Goal: Information Seeking & Learning: Learn about a topic

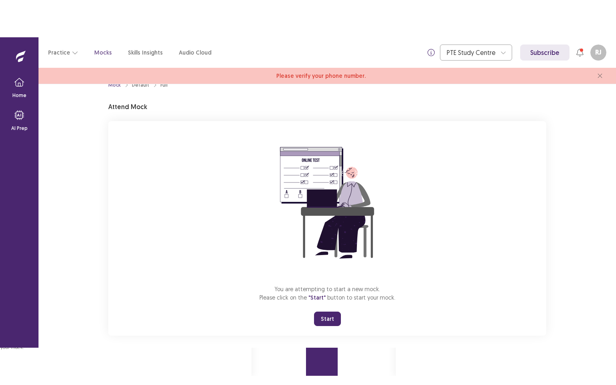
scroll to position [23, 0]
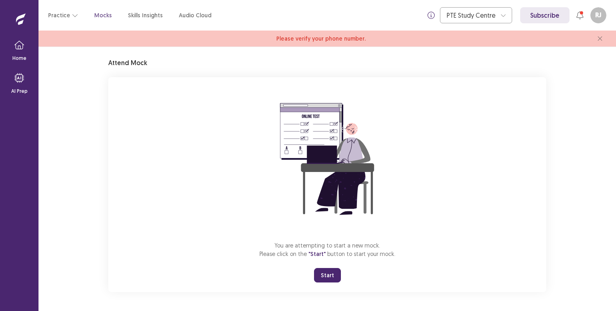
click at [332, 272] on button "Start" at bounding box center [327, 275] width 27 height 14
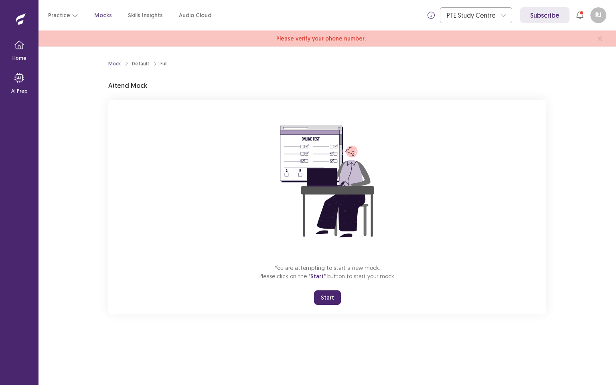
scroll to position [0, 0]
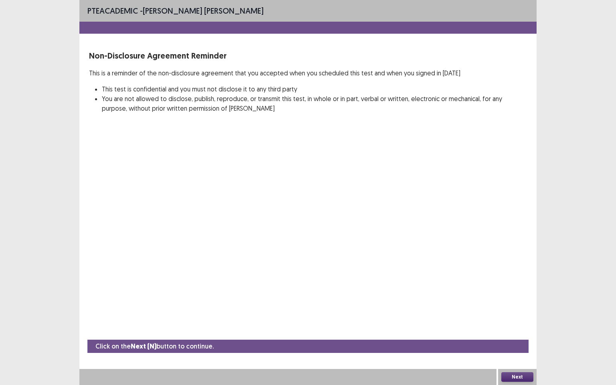
click at [520, 310] on button "Next" at bounding box center [517, 377] width 32 height 10
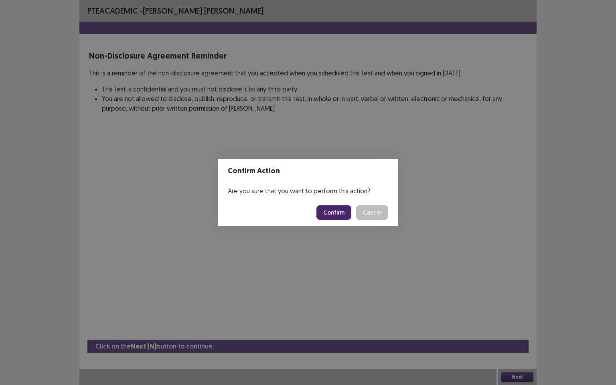
click at [335, 211] on button "Confirm" at bounding box center [334, 212] width 35 height 14
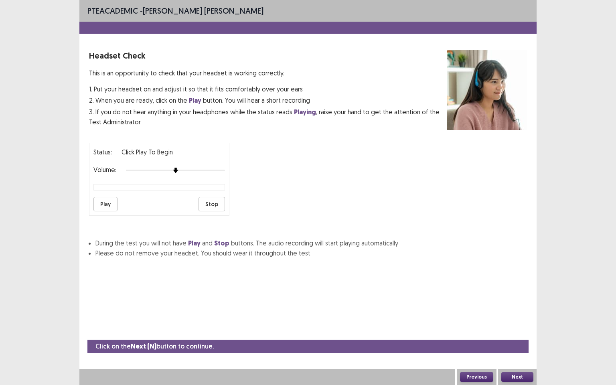
click at [101, 204] on button "Play" at bounding box center [105, 204] width 24 height 14
click at [178, 168] on img at bounding box center [176, 171] width 6 height 6
click at [108, 199] on button "Play" at bounding box center [105, 204] width 24 height 14
click at [507, 310] on button "Next" at bounding box center [517, 377] width 32 height 10
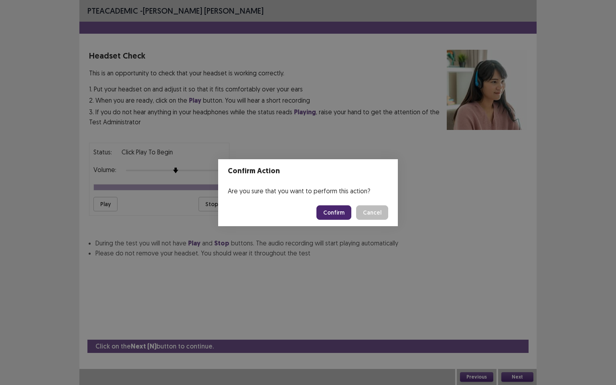
click at [333, 211] on button "Confirm" at bounding box center [334, 212] width 35 height 14
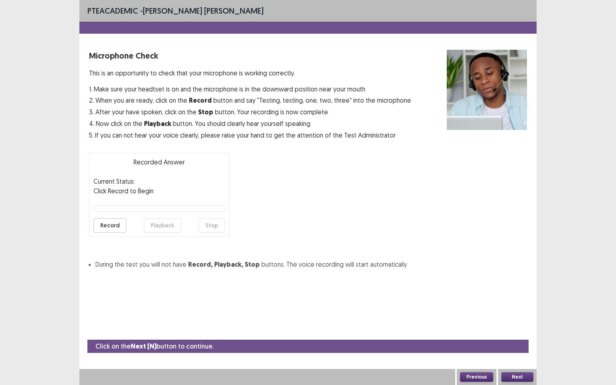
click at [111, 226] on button "Record" at bounding box center [109, 225] width 33 height 14
click at [170, 223] on button "Playback" at bounding box center [162, 225] width 37 height 14
click at [105, 224] on button "Record" at bounding box center [109, 225] width 33 height 14
click at [138, 208] on div at bounding box center [159, 208] width 132 height 6
click at [209, 224] on button "Stop" at bounding box center [212, 225] width 26 height 14
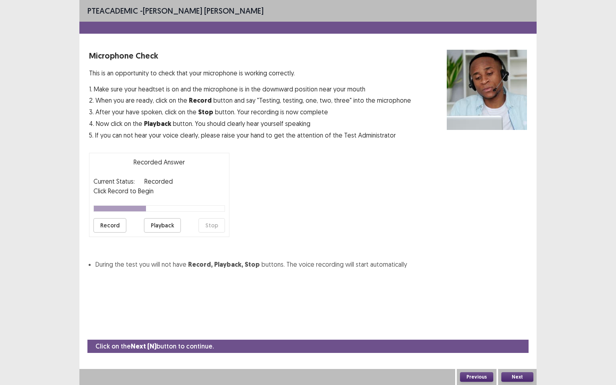
click at [164, 226] on button "Playback" at bounding box center [162, 225] width 37 height 14
click at [114, 224] on button "Record" at bounding box center [109, 225] width 33 height 14
click at [210, 223] on button "Stop" at bounding box center [212, 225] width 26 height 14
click at [177, 223] on button "Playback" at bounding box center [162, 225] width 37 height 14
click at [518, 310] on button "Next" at bounding box center [517, 377] width 32 height 10
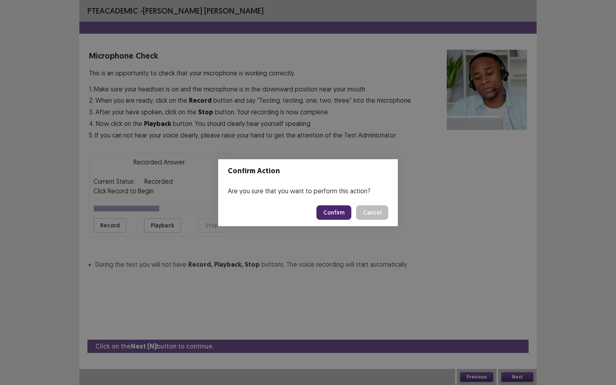
click at [343, 213] on button "Confirm" at bounding box center [334, 212] width 35 height 14
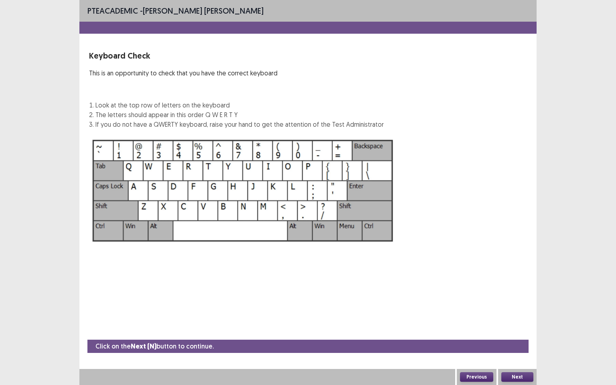
click at [521, 310] on button "Next" at bounding box center [517, 377] width 32 height 10
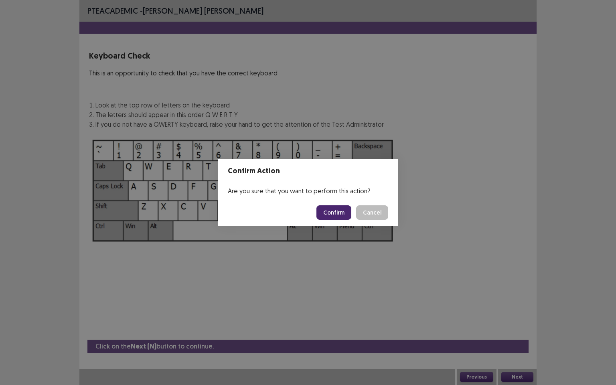
click at [333, 212] on button "Confirm" at bounding box center [334, 212] width 35 height 14
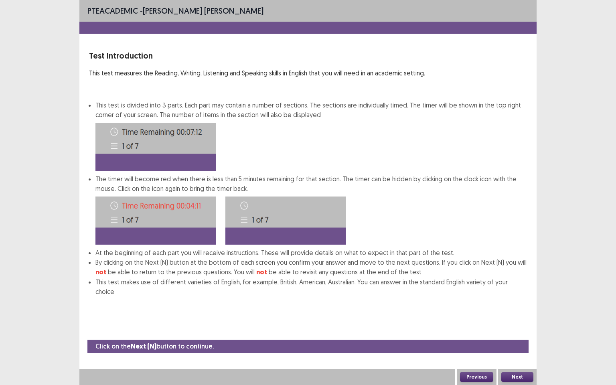
click at [529, 310] on button "Next" at bounding box center [517, 377] width 32 height 10
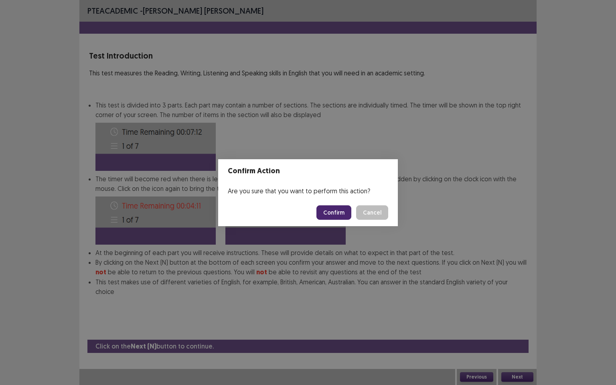
click at [337, 213] on button "Confirm" at bounding box center [334, 212] width 35 height 14
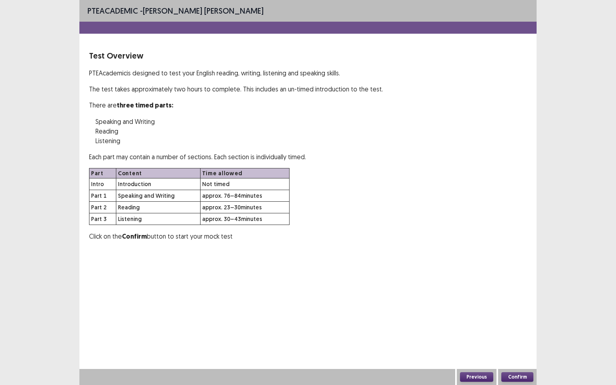
click at [513, 310] on button "Confirm" at bounding box center [517, 377] width 32 height 10
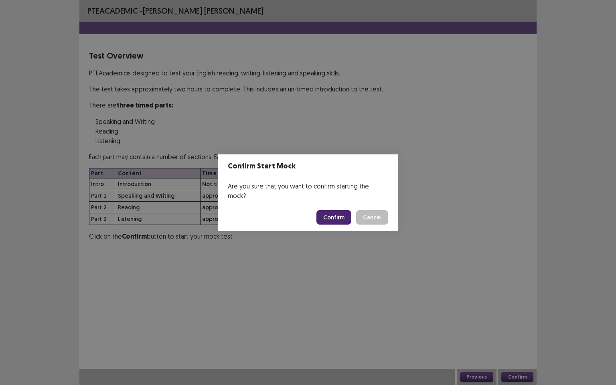
click at [335, 212] on button "Confirm" at bounding box center [334, 217] width 35 height 14
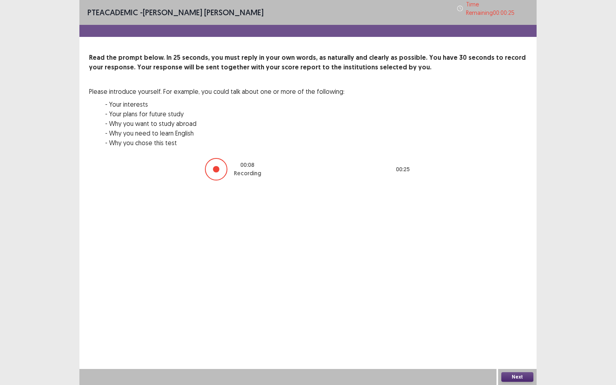
click at [511, 310] on button "Next" at bounding box center [517, 377] width 32 height 10
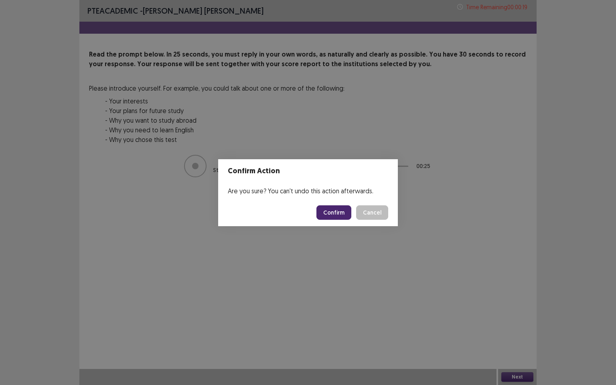
click at [338, 209] on button "Confirm" at bounding box center [334, 212] width 35 height 14
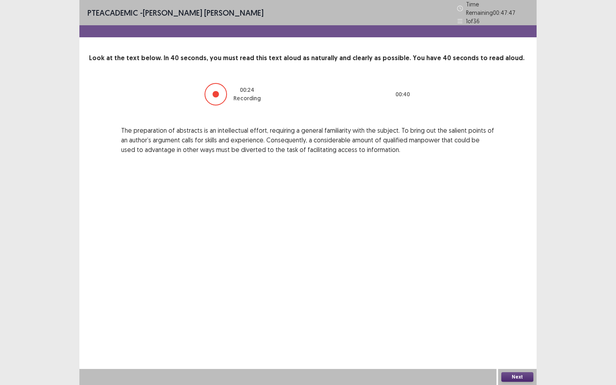
click at [520, 310] on button "Next" at bounding box center [517, 377] width 32 height 10
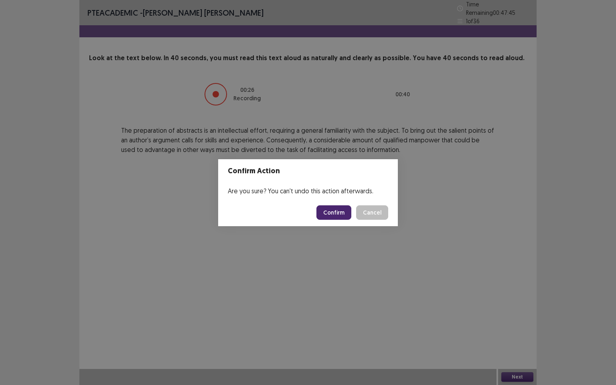
click at [337, 215] on button "Confirm" at bounding box center [334, 212] width 35 height 14
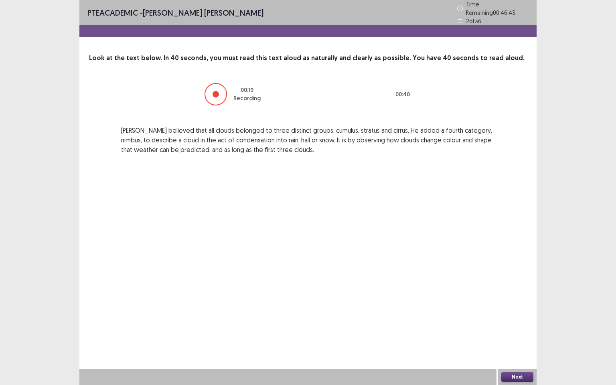
click at [516, 310] on button "Next" at bounding box center [517, 377] width 32 height 10
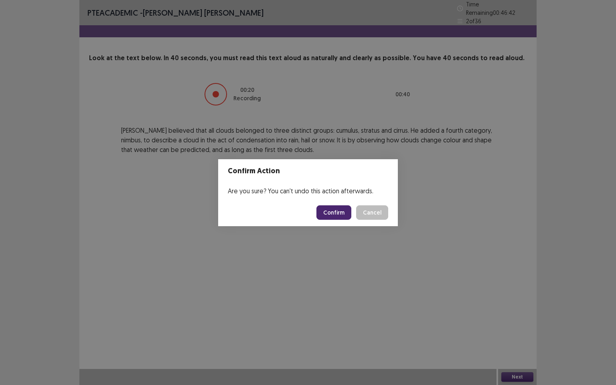
click at [334, 213] on button "Confirm" at bounding box center [334, 212] width 35 height 14
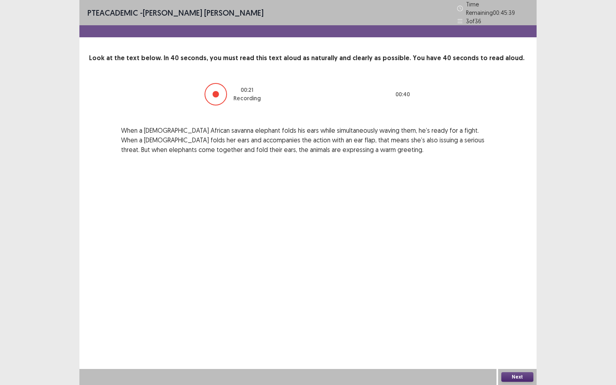
click at [526, 310] on button "Next" at bounding box center [517, 377] width 32 height 10
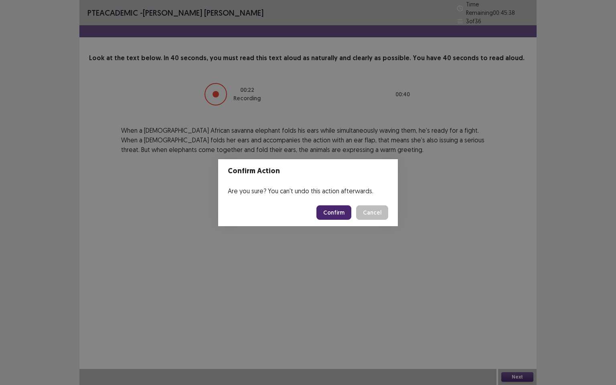
click at [337, 214] on button "Confirm" at bounding box center [334, 212] width 35 height 14
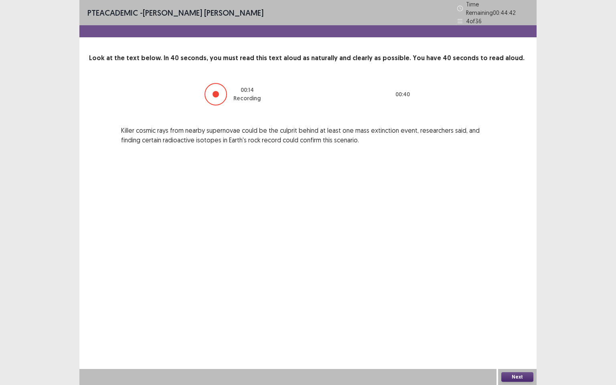
click at [522, 310] on button "Next" at bounding box center [517, 377] width 32 height 10
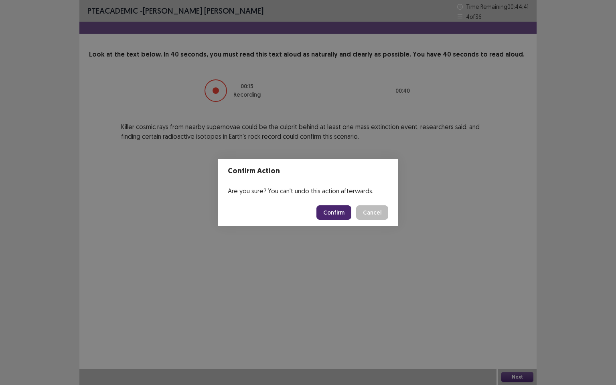
click at [337, 216] on button "Confirm" at bounding box center [334, 212] width 35 height 14
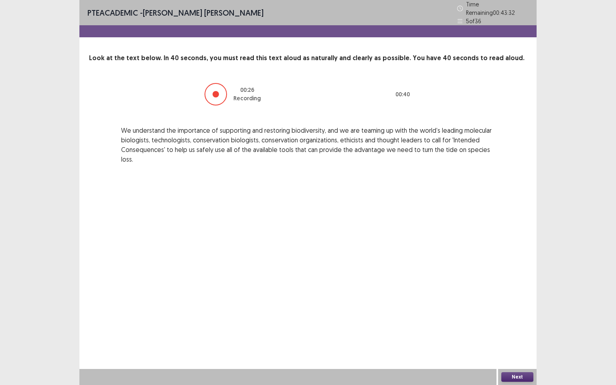
click at [523, 310] on button "Next" at bounding box center [517, 377] width 32 height 10
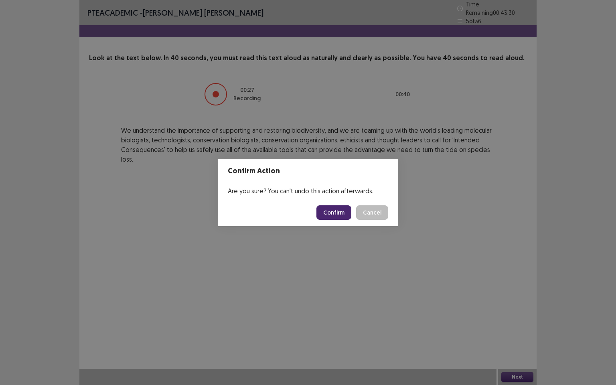
click at [335, 209] on button "Confirm" at bounding box center [334, 212] width 35 height 14
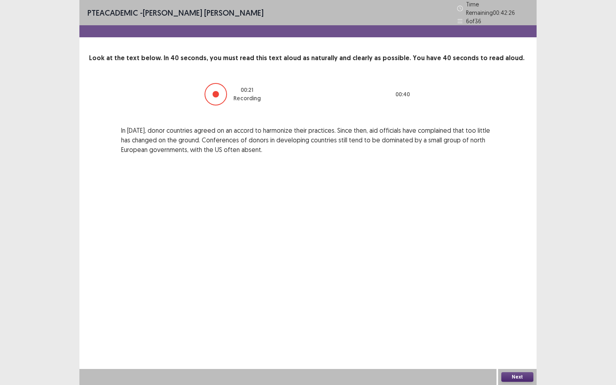
click at [523, 310] on button "Next" at bounding box center [517, 377] width 32 height 10
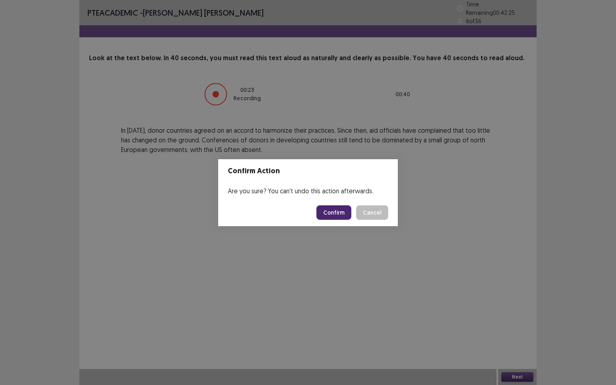
click at [342, 215] on button "Confirm" at bounding box center [334, 212] width 35 height 14
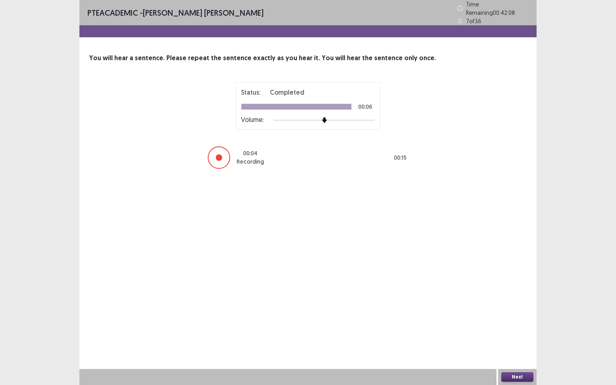
click at [522, 310] on button "Next" at bounding box center [517, 377] width 32 height 10
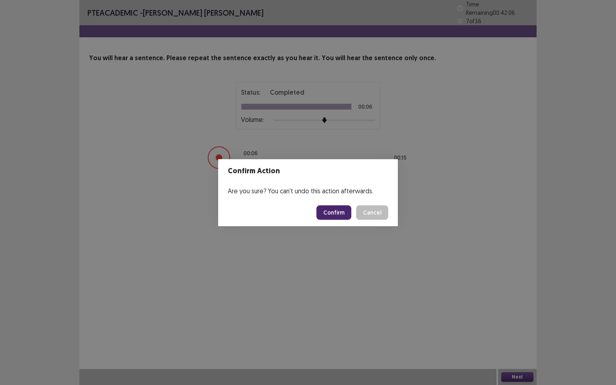
click at [333, 213] on button "Confirm" at bounding box center [334, 212] width 35 height 14
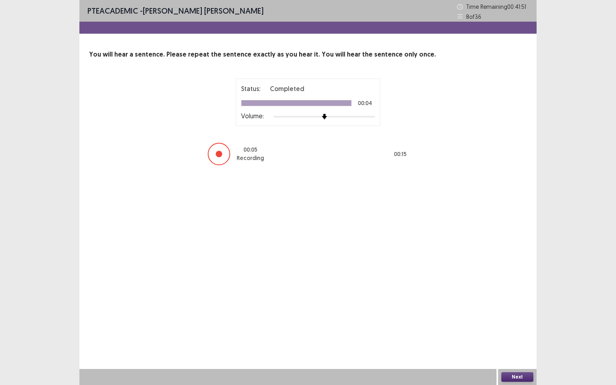
click at [524, 310] on button "Next" at bounding box center [517, 377] width 32 height 10
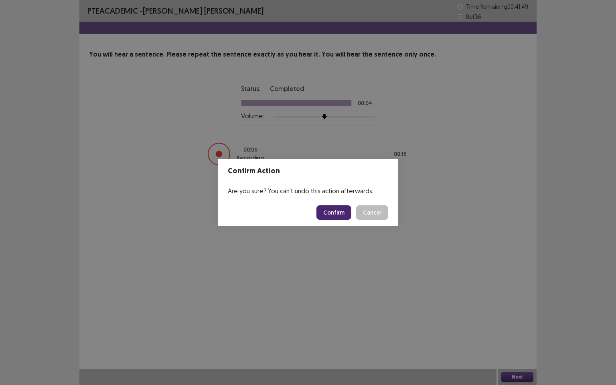
click at [341, 218] on button "Confirm" at bounding box center [334, 212] width 35 height 14
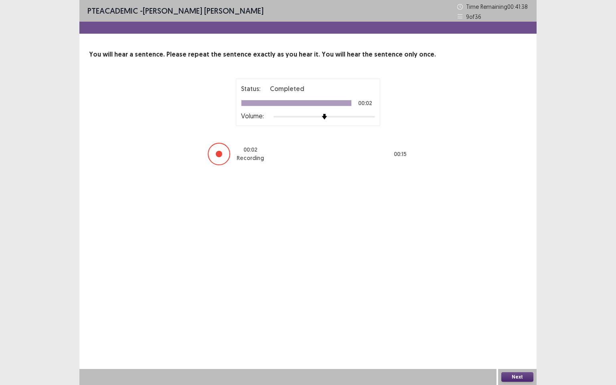
click at [524, 310] on button "Next" at bounding box center [517, 377] width 32 height 10
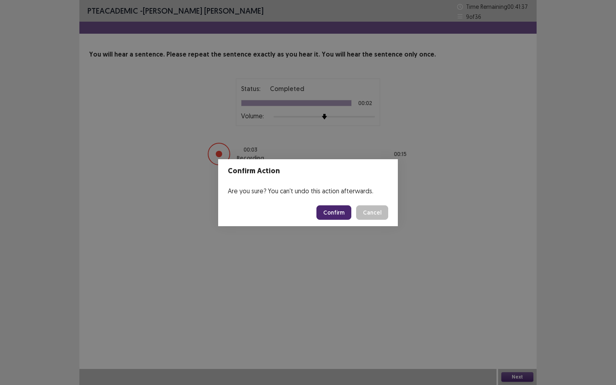
click at [341, 215] on button "Confirm" at bounding box center [334, 212] width 35 height 14
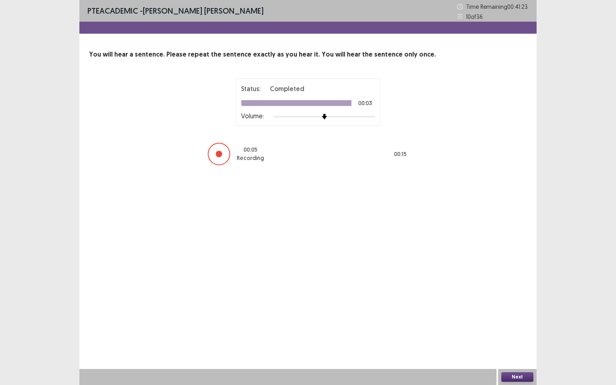
click at [525, 310] on button "Next" at bounding box center [517, 377] width 32 height 10
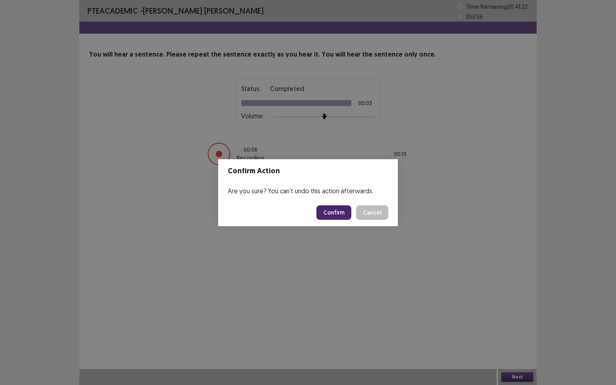
click at [340, 215] on button "Confirm" at bounding box center [334, 212] width 35 height 14
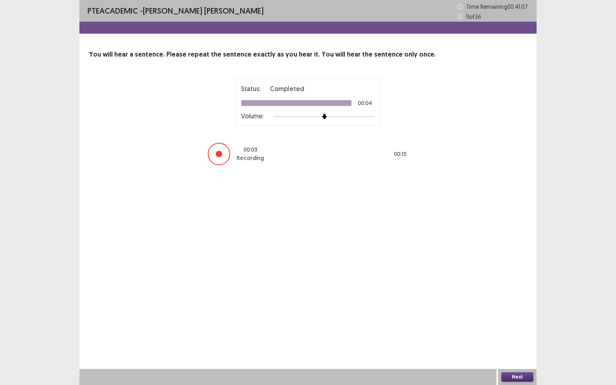
click at [518, 310] on button "Next" at bounding box center [517, 377] width 32 height 10
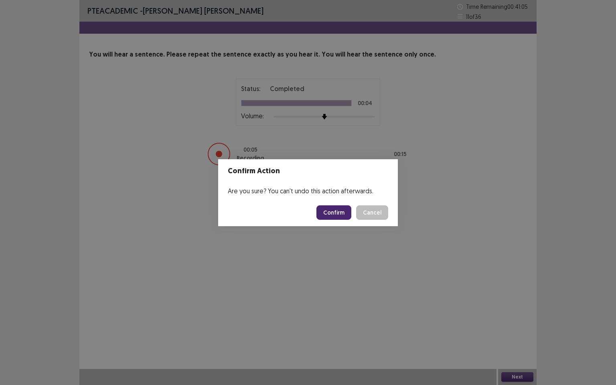
click at [328, 211] on button "Confirm" at bounding box center [334, 212] width 35 height 14
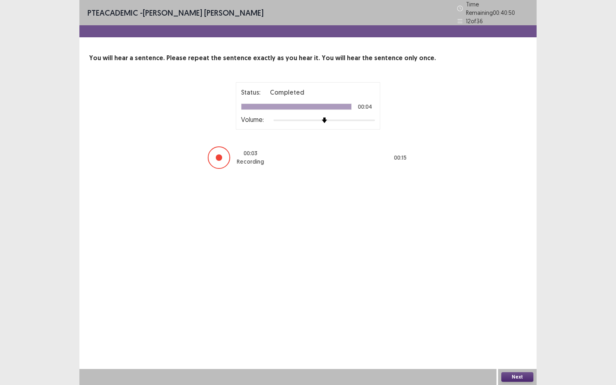
click at [518, 310] on button "Next" at bounding box center [517, 377] width 32 height 10
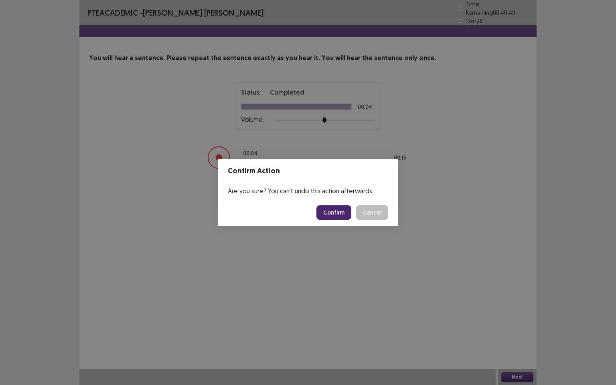
click at [340, 211] on button "Confirm" at bounding box center [334, 212] width 35 height 14
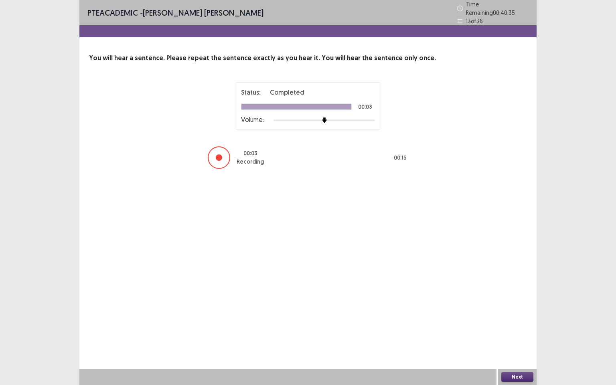
click at [526, 310] on button "Next" at bounding box center [517, 377] width 32 height 10
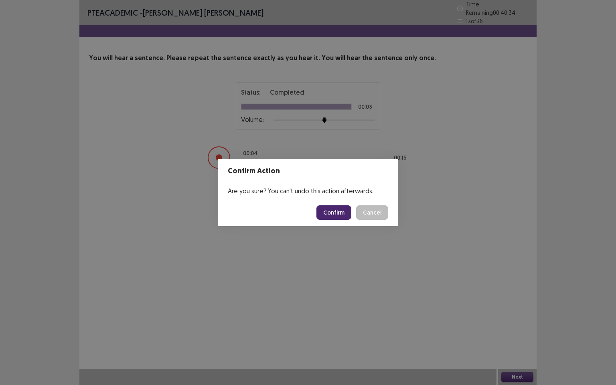
click at [331, 212] on button "Confirm" at bounding box center [334, 212] width 35 height 14
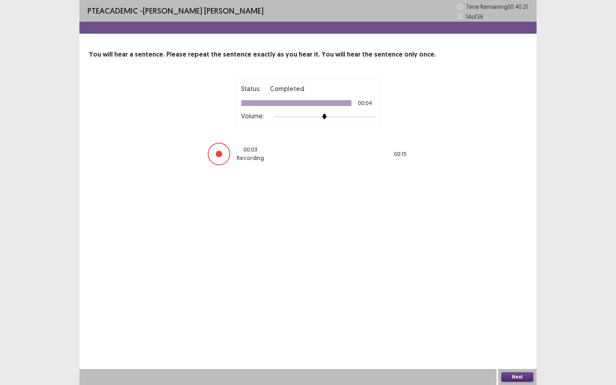
click at [520, 310] on button "Next" at bounding box center [517, 377] width 32 height 10
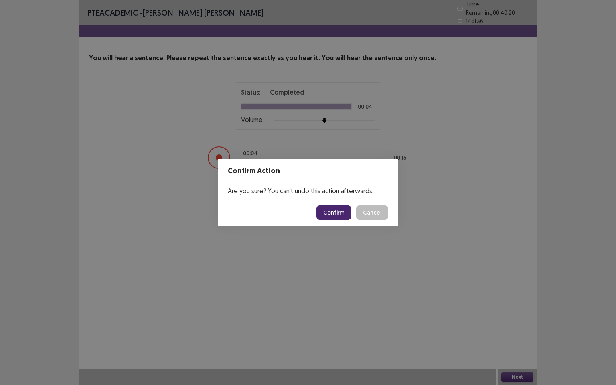
click at [338, 214] on button "Confirm" at bounding box center [334, 212] width 35 height 14
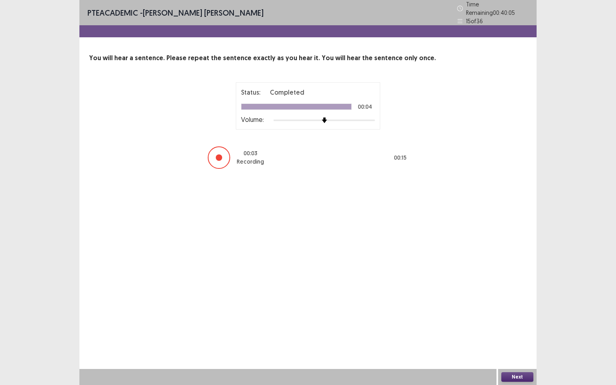
click at [524, 310] on button "Next" at bounding box center [517, 377] width 32 height 10
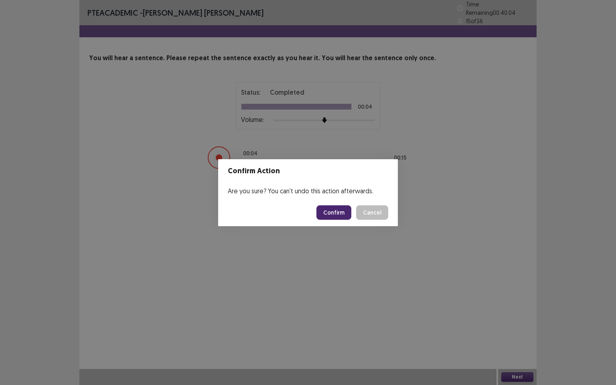
click at [331, 209] on button "Confirm" at bounding box center [334, 212] width 35 height 14
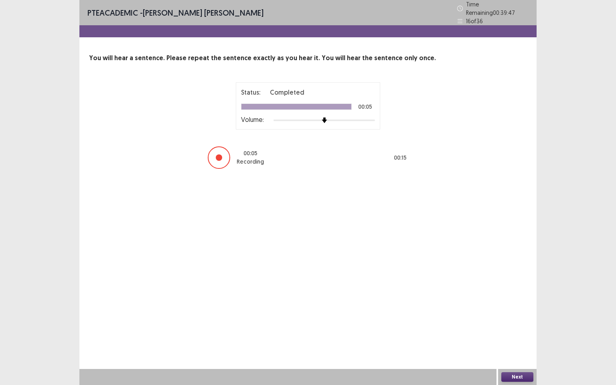
click at [521, 310] on button "Next" at bounding box center [517, 377] width 32 height 10
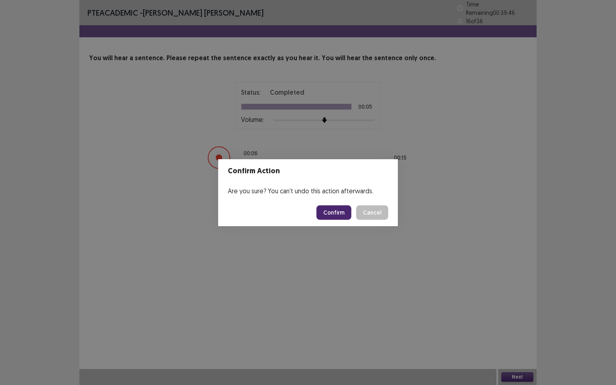
click at [342, 211] on button "Confirm" at bounding box center [334, 212] width 35 height 14
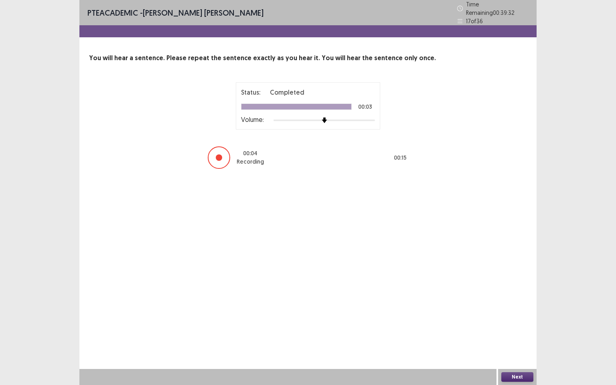
click at [514, 310] on button "Next" at bounding box center [517, 377] width 32 height 10
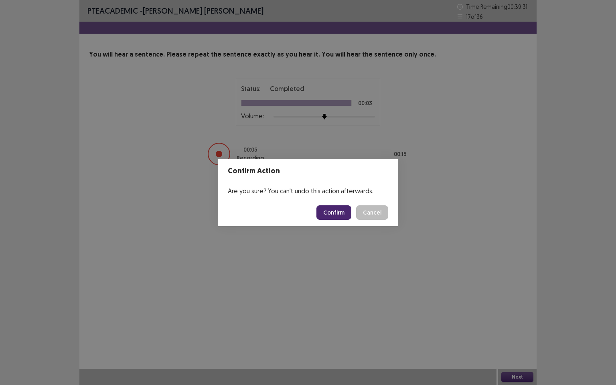
click at [337, 211] on button "Confirm" at bounding box center [334, 212] width 35 height 14
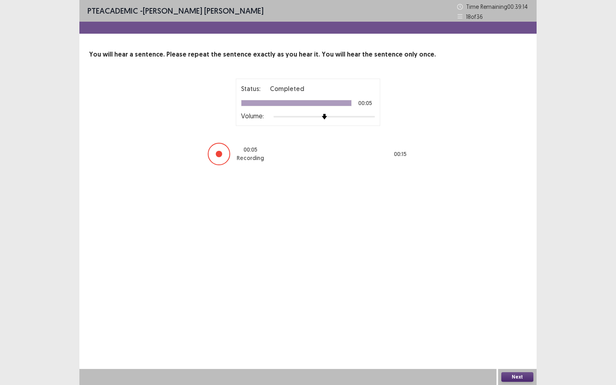
click at [529, 310] on button "Next" at bounding box center [517, 377] width 32 height 10
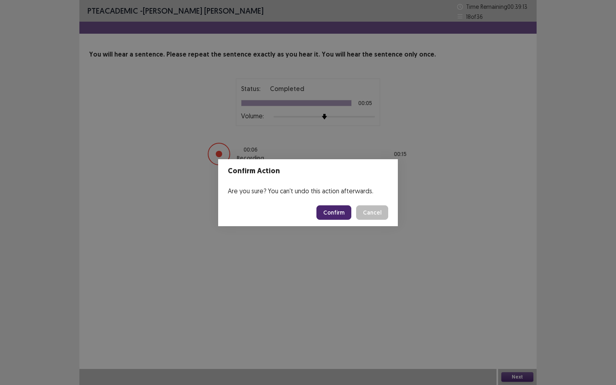
click at [332, 211] on button "Confirm" at bounding box center [334, 212] width 35 height 14
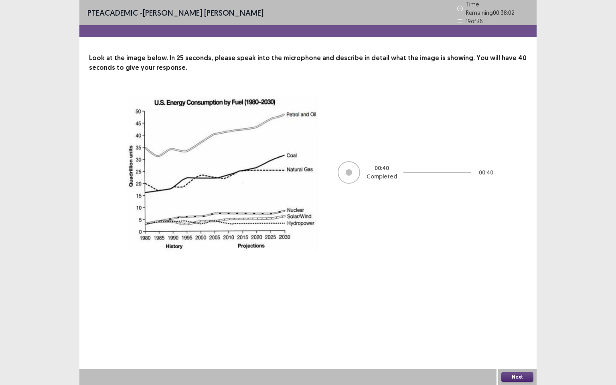
click at [512, 310] on button "Next" at bounding box center [517, 377] width 32 height 10
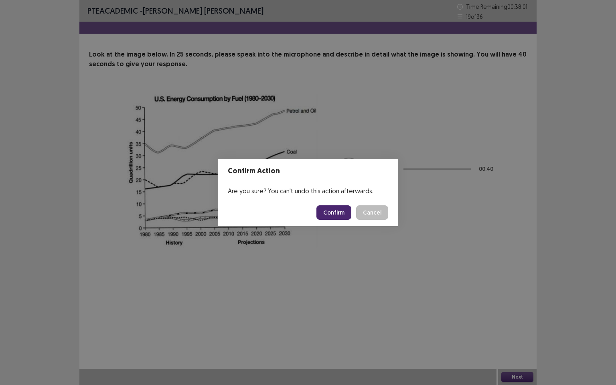
click at [325, 215] on button "Confirm" at bounding box center [334, 212] width 35 height 14
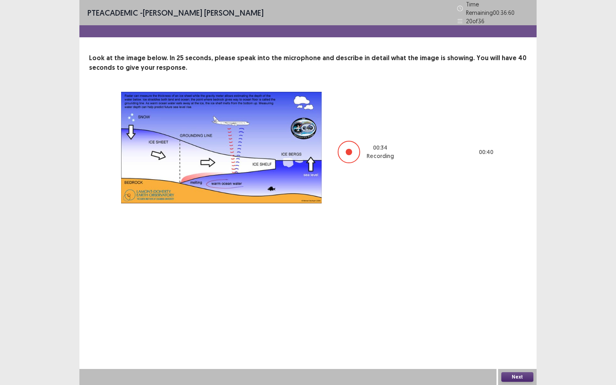
click at [518, 310] on button "Next" at bounding box center [517, 377] width 32 height 10
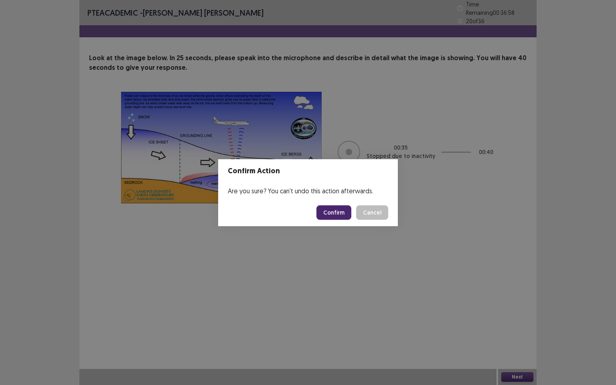
click at [341, 207] on button "Confirm" at bounding box center [334, 212] width 35 height 14
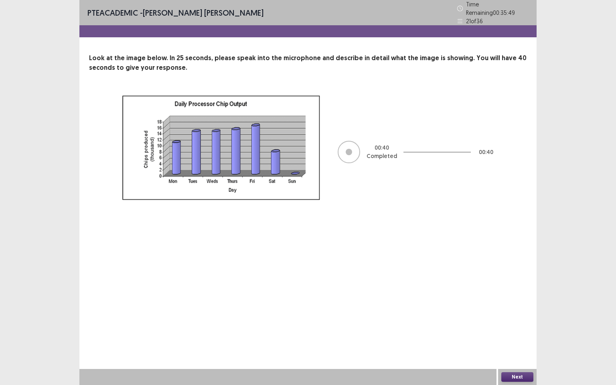
click at [526, 310] on button "Next" at bounding box center [517, 377] width 32 height 10
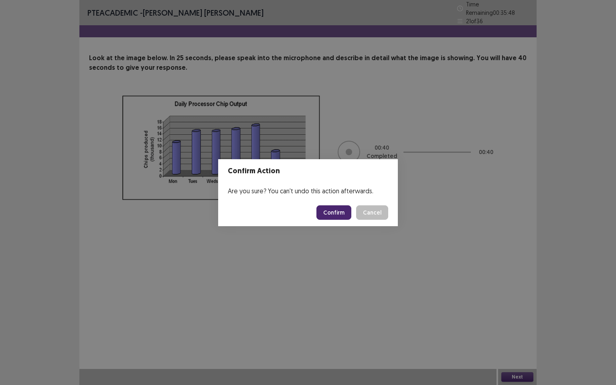
click at [337, 215] on button "Confirm" at bounding box center [334, 212] width 35 height 14
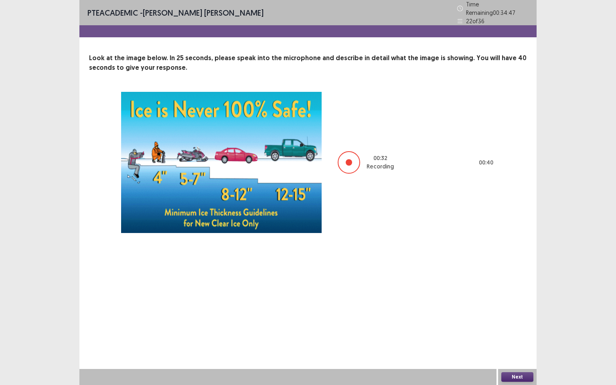
click at [511, 310] on button "Next" at bounding box center [517, 377] width 32 height 10
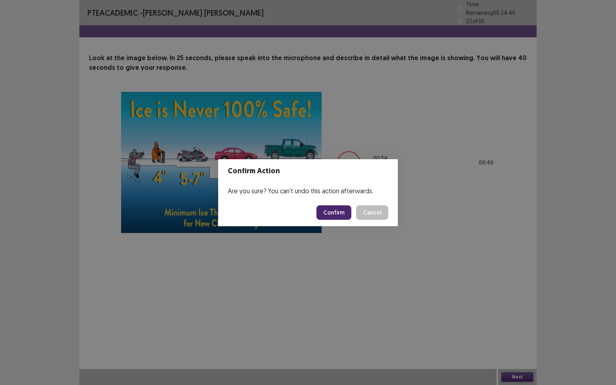
click at [331, 212] on button "Confirm" at bounding box center [334, 212] width 35 height 14
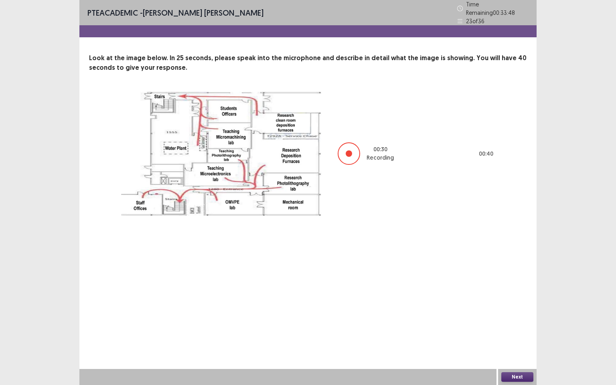
click at [526, 310] on button "Next" at bounding box center [517, 377] width 32 height 10
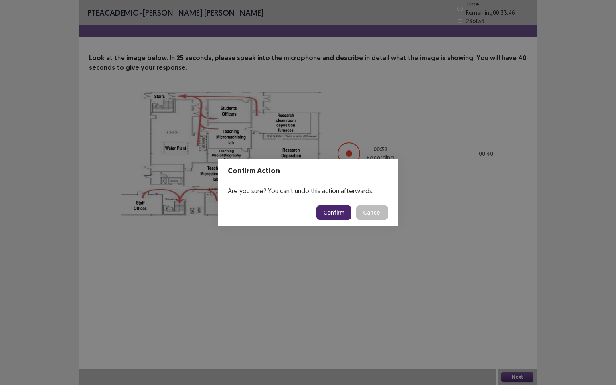
click at [339, 215] on button "Confirm" at bounding box center [334, 212] width 35 height 14
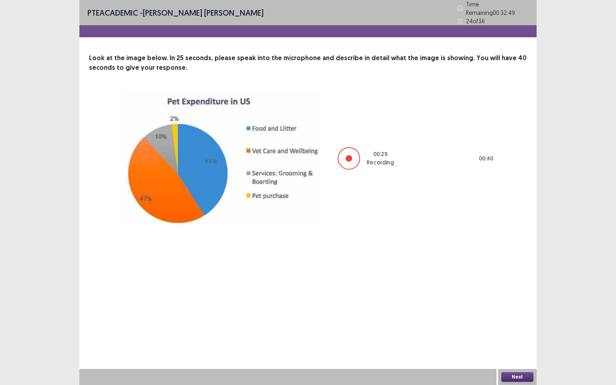
click at [520, 310] on button "Next" at bounding box center [517, 377] width 32 height 10
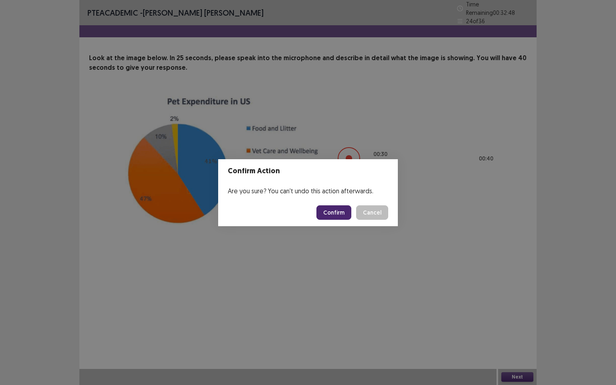
click at [342, 215] on button "Confirm" at bounding box center [334, 212] width 35 height 14
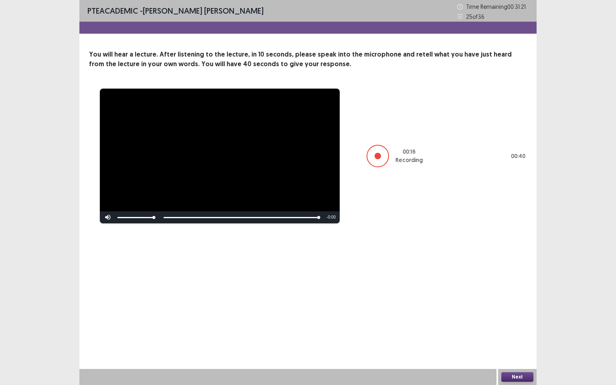
click at [511, 310] on button "Next" at bounding box center [517, 377] width 32 height 10
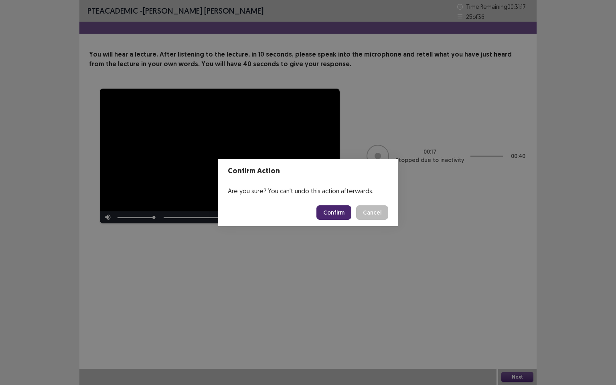
click at [332, 213] on button "Confirm" at bounding box center [334, 212] width 35 height 14
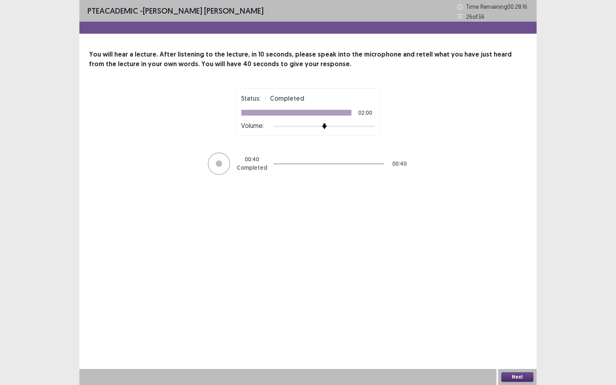
click at [516, 310] on button "Next" at bounding box center [517, 377] width 32 height 10
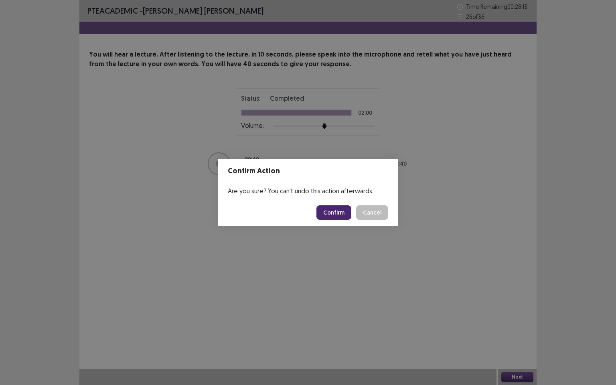
click at [342, 215] on button "Confirm" at bounding box center [334, 212] width 35 height 14
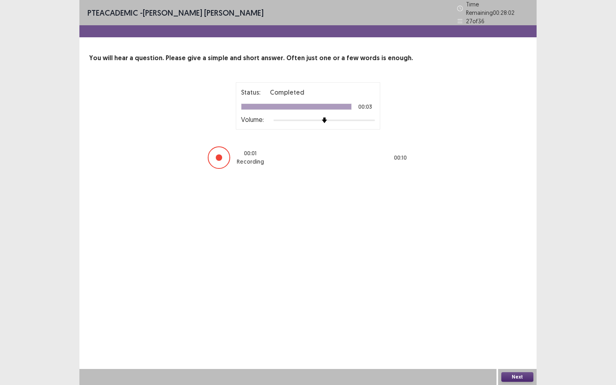
click at [520, 310] on button "Next" at bounding box center [517, 377] width 32 height 10
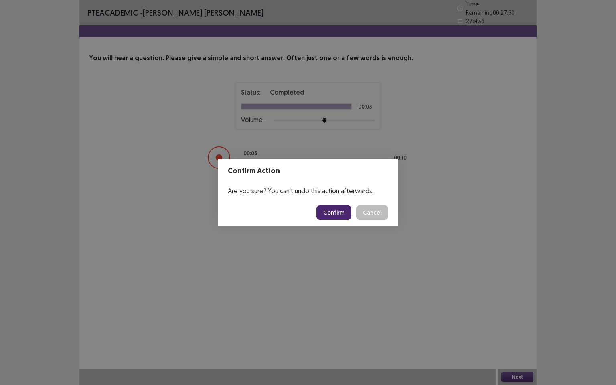
click at [342, 212] on button "Confirm" at bounding box center [334, 212] width 35 height 14
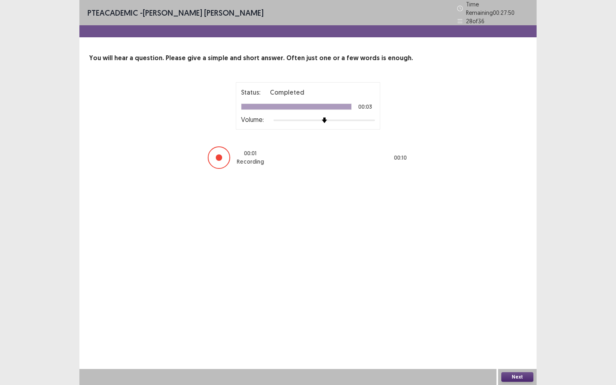
click at [525, 310] on button "Next" at bounding box center [517, 377] width 32 height 10
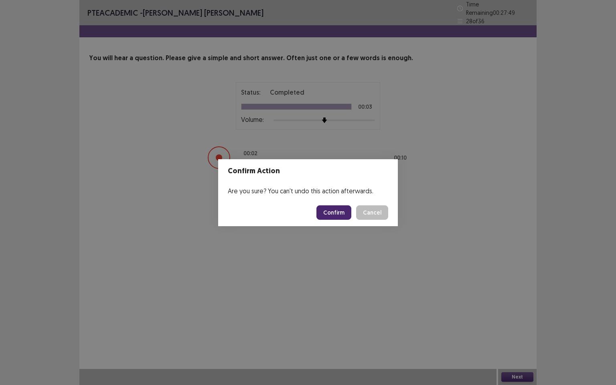
click at [343, 205] on button "Confirm" at bounding box center [334, 212] width 35 height 14
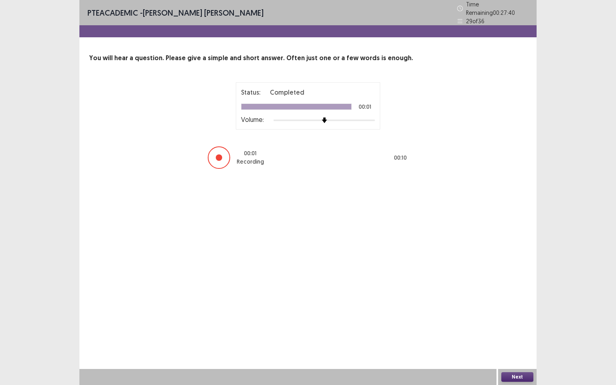
click at [522, 310] on button "Next" at bounding box center [517, 377] width 32 height 10
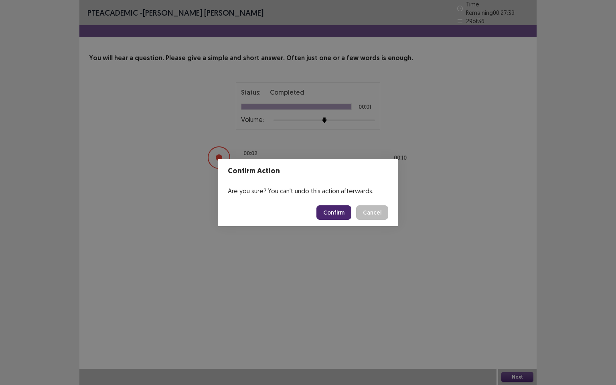
click at [339, 217] on button "Confirm" at bounding box center [334, 212] width 35 height 14
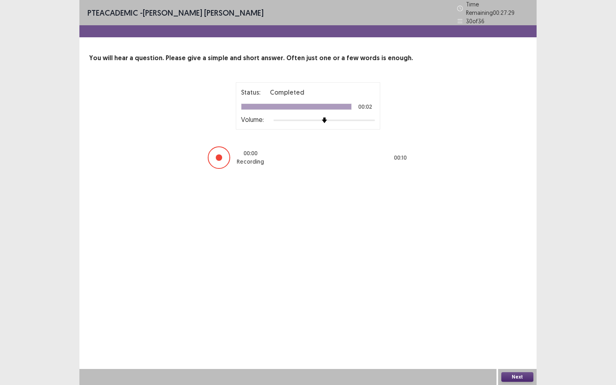
click at [525, 310] on button "Next" at bounding box center [517, 377] width 32 height 10
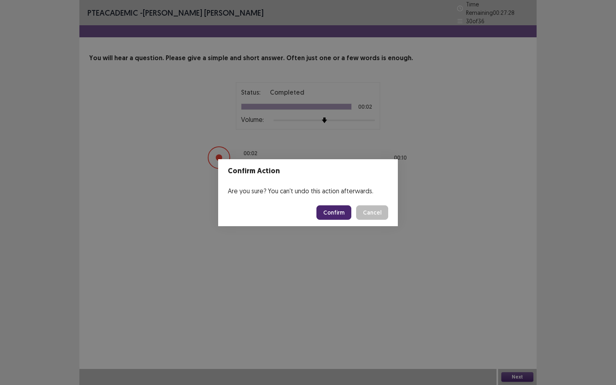
click at [328, 210] on button "Confirm" at bounding box center [334, 212] width 35 height 14
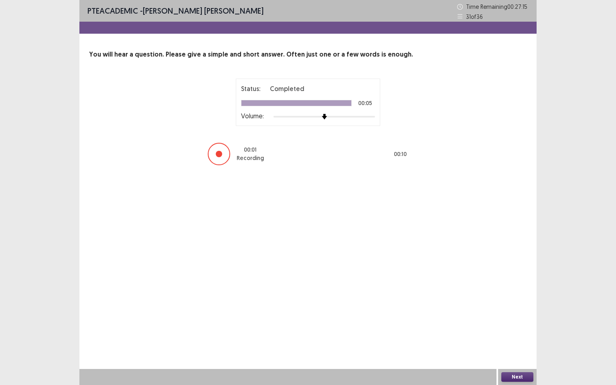
click at [524, 310] on button "Next" at bounding box center [517, 377] width 32 height 10
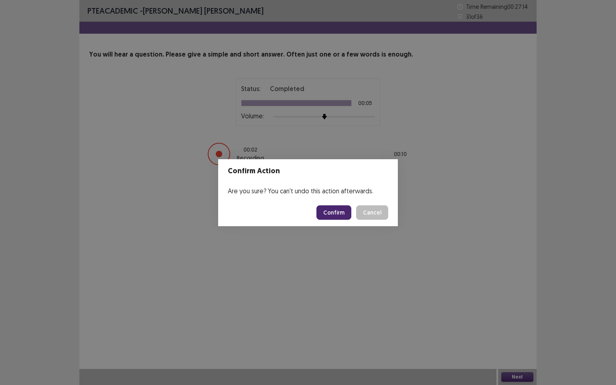
click at [345, 213] on button "Confirm" at bounding box center [334, 212] width 35 height 14
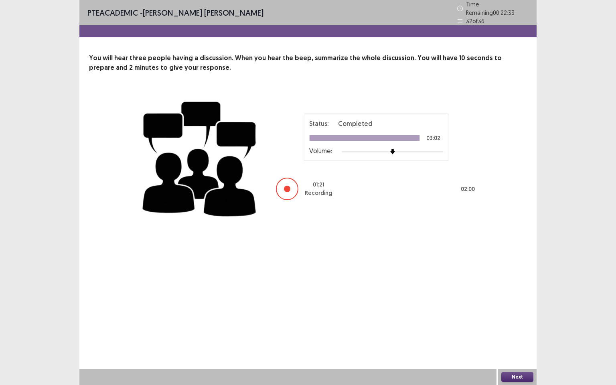
click at [520, 310] on button "Next" at bounding box center [517, 377] width 32 height 10
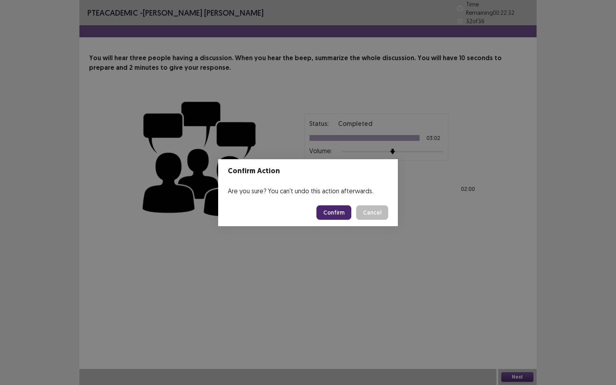
click at [346, 215] on button "Confirm" at bounding box center [334, 212] width 35 height 14
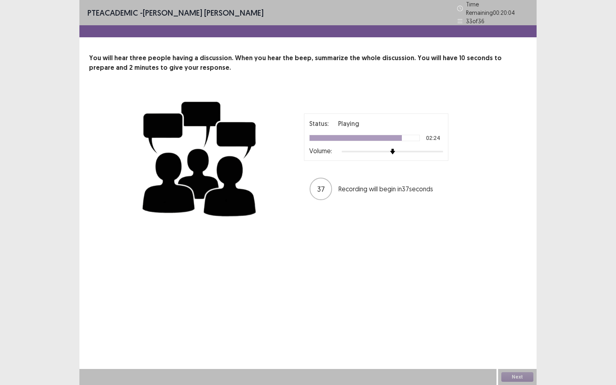
click at [369, 259] on div "PTE academic - [PERSON_NAME] [PERSON_NAME] Time Remaining 00 : 20 : 04 33 of 36…" at bounding box center [307, 192] width 457 height 385
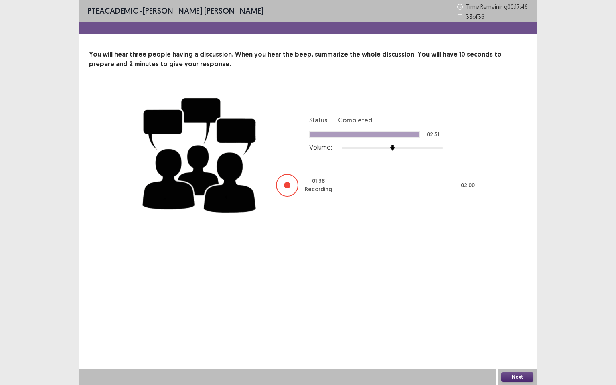
click at [511, 310] on button "Next" at bounding box center [517, 377] width 32 height 10
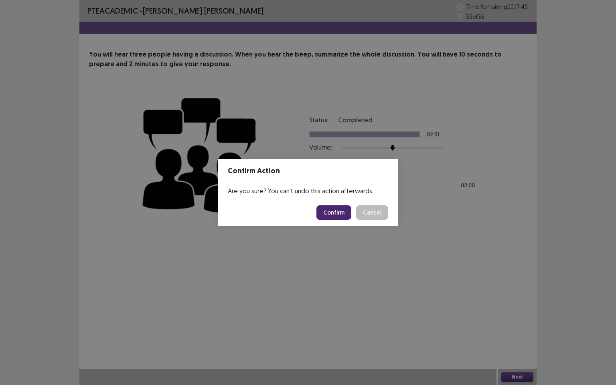
click at [342, 215] on button "Confirm" at bounding box center [334, 212] width 35 height 14
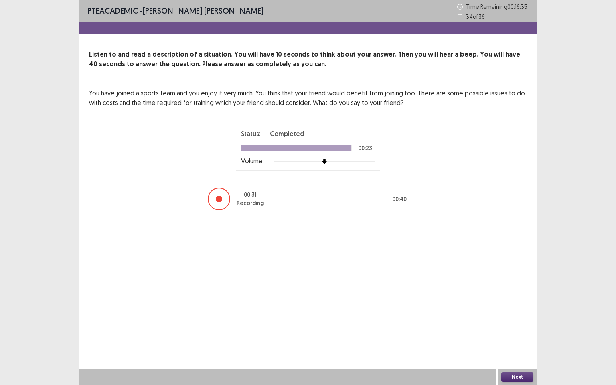
click at [522, 310] on button "Next" at bounding box center [517, 377] width 32 height 10
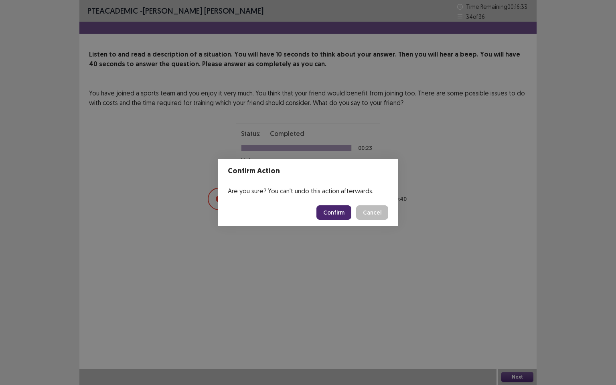
click at [344, 215] on button "Confirm" at bounding box center [334, 212] width 35 height 14
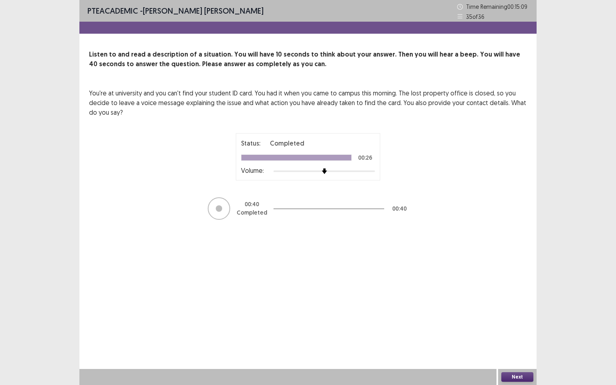
click at [517, 310] on button "Next" at bounding box center [517, 377] width 32 height 10
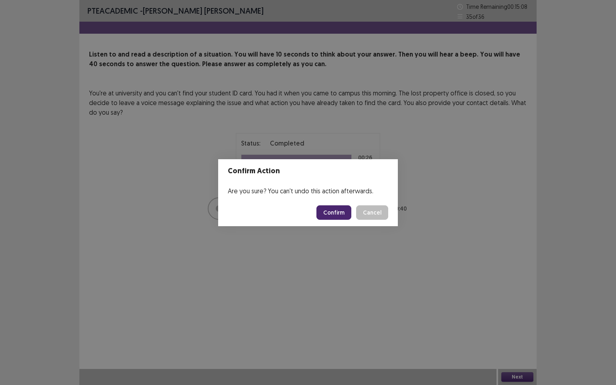
click at [341, 210] on button "Confirm" at bounding box center [334, 212] width 35 height 14
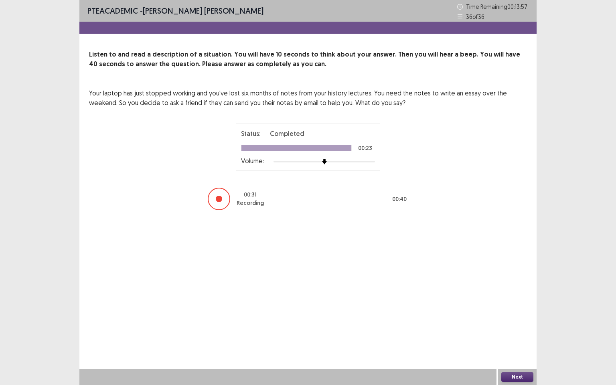
click at [512, 310] on button "Next" at bounding box center [517, 377] width 32 height 10
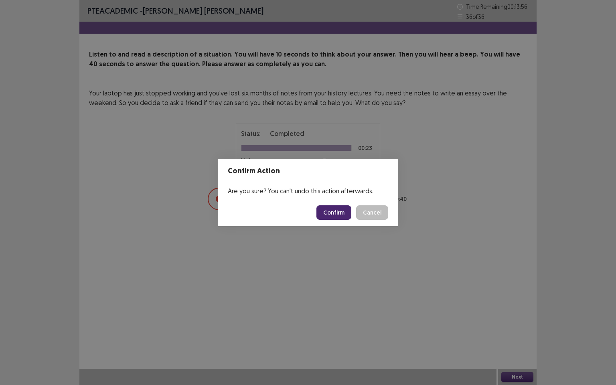
click at [338, 214] on button "Confirm" at bounding box center [334, 212] width 35 height 14
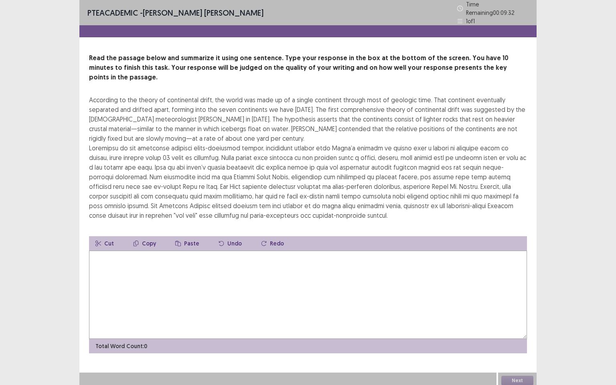
click at [178, 284] on textarea at bounding box center [308, 295] width 438 height 88
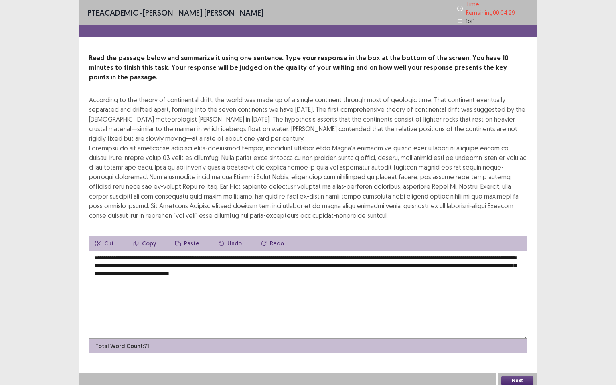
type textarea "**********"
click at [515, 310] on button "Next" at bounding box center [517, 381] width 32 height 10
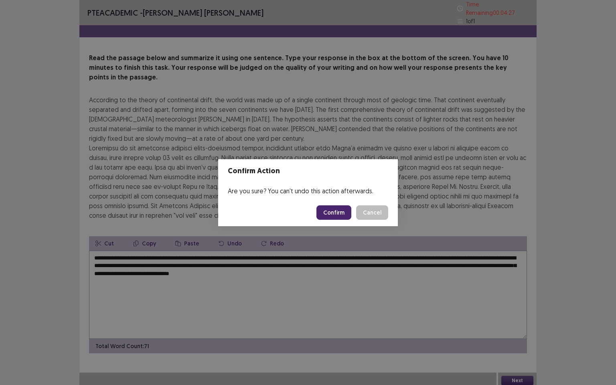
click at [339, 215] on button "Confirm" at bounding box center [334, 212] width 35 height 14
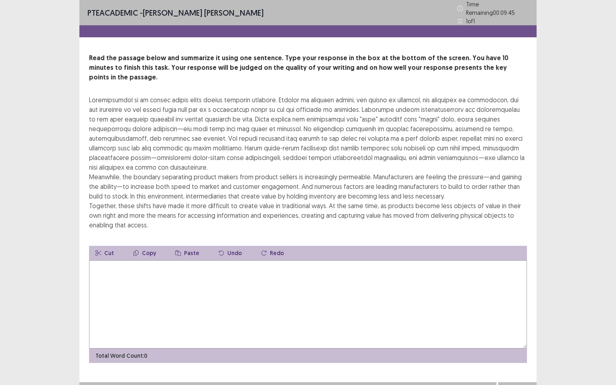
click at [264, 262] on textarea at bounding box center [308, 304] width 438 height 88
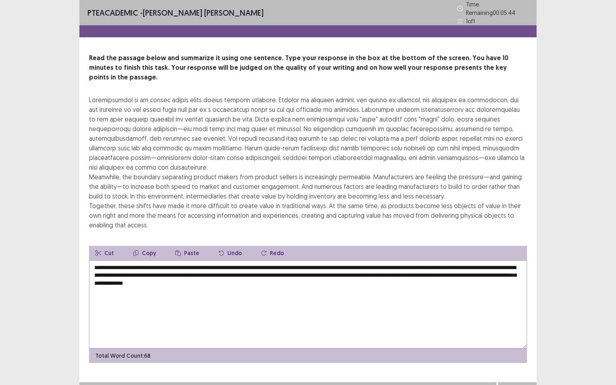
type textarea "**********"
click at [520, 310] on button "Next" at bounding box center [517, 391] width 32 height 10
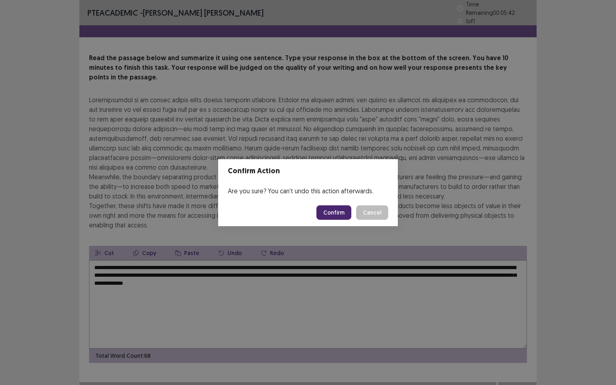
click at [333, 209] on button "Confirm" at bounding box center [334, 212] width 35 height 14
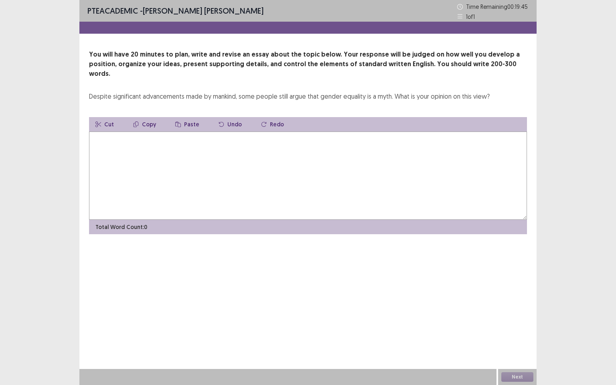
click at [138, 134] on textarea at bounding box center [308, 176] width 438 height 88
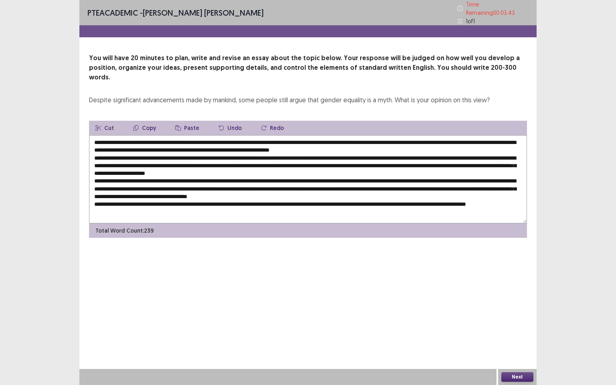
type textarea "**********"
click at [508, 310] on button "Next" at bounding box center [517, 377] width 32 height 10
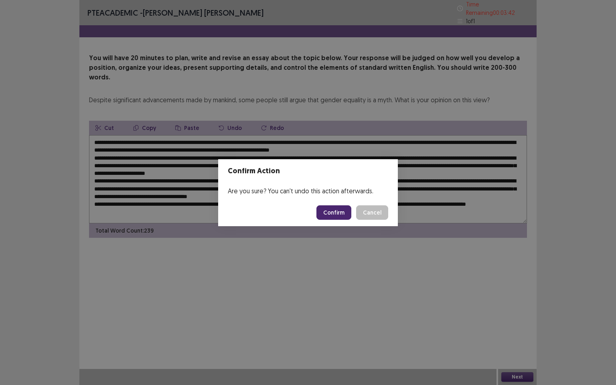
click at [336, 209] on button "Confirm" at bounding box center [334, 212] width 35 height 14
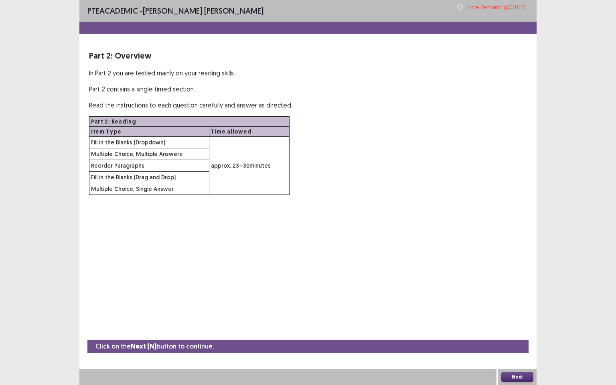
click at [523, 310] on button "Next" at bounding box center [517, 377] width 32 height 10
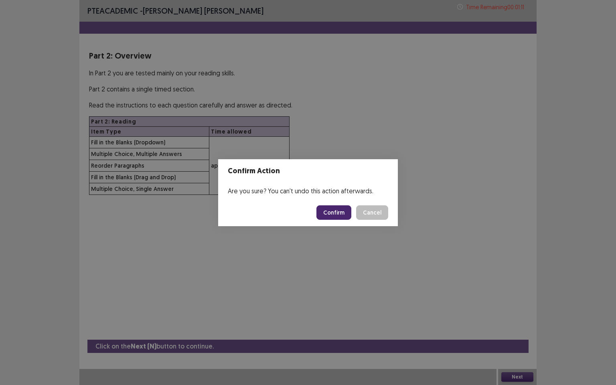
click at [342, 215] on button "Confirm" at bounding box center [334, 212] width 35 height 14
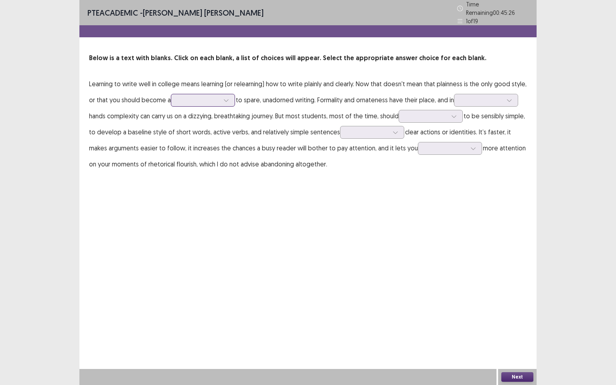
click at [225, 101] on div at bounding box center [226, 100] width 12 height 12
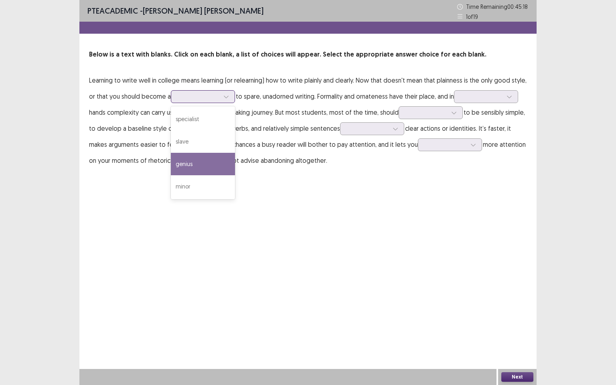
click at [211, 162] on div "genius" at bounding box center [203, 164] width 64 height 22
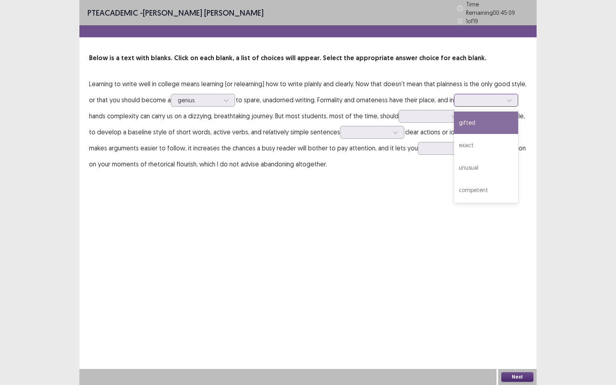
click at [512, 99] on icon at bounding box center [510, 100] width 6 height 6
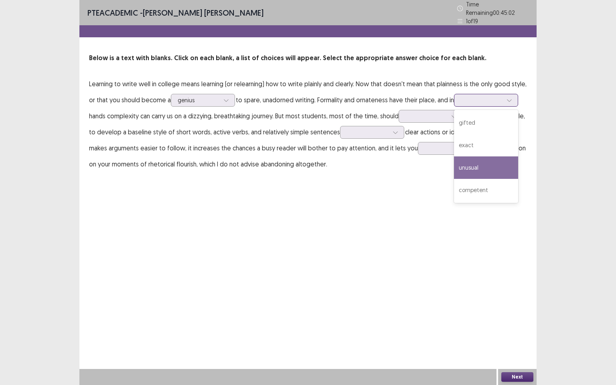
click at [500, 168] on div "unusual" at bounding box center [486, 167] width 64 height 22
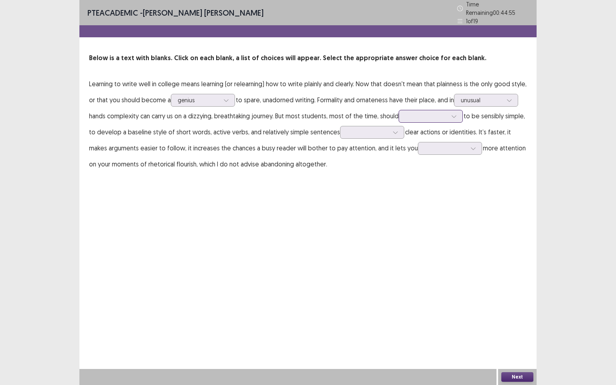
click at [453, 117] on div at bounding box center [454, 116] width 12 height 12
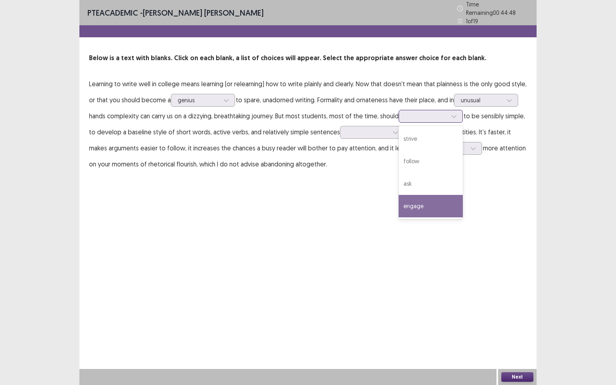
click at [429, 199] on div "engage" at bounding box center [431, 206] width 64 height 22
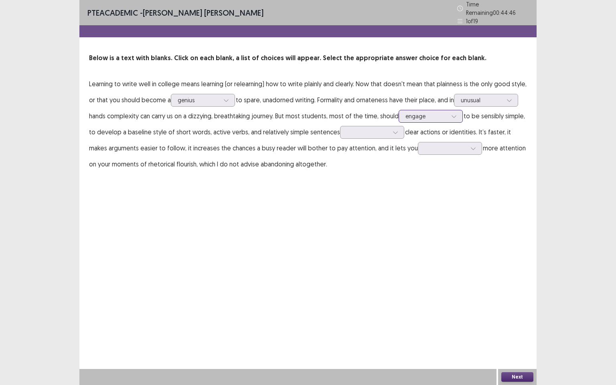
click at [435, 117] on div "engage" at bounding box center [427, 116] width 42 height 12
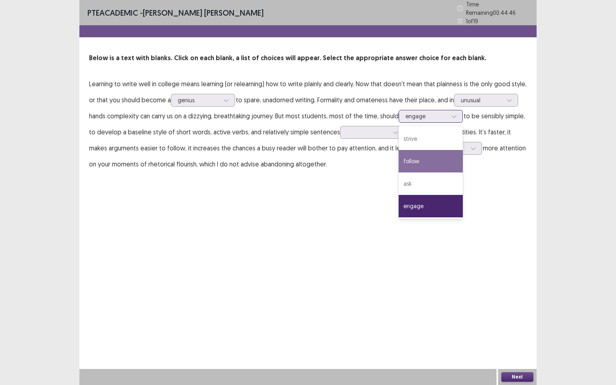
click at [434, 162] on div "follow" at bounding box center [431, 161] width 64 height 22
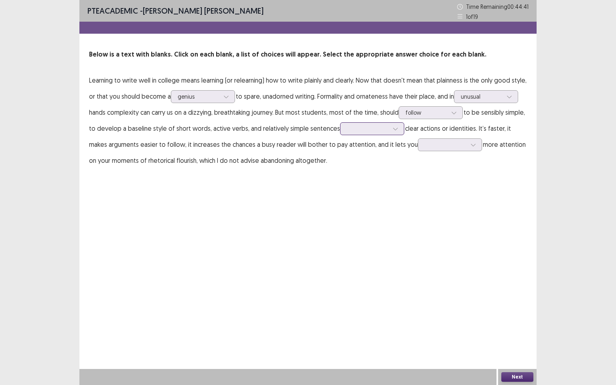
click at [390, 128] on div at bounding box center [396, 129] width 12 height 12
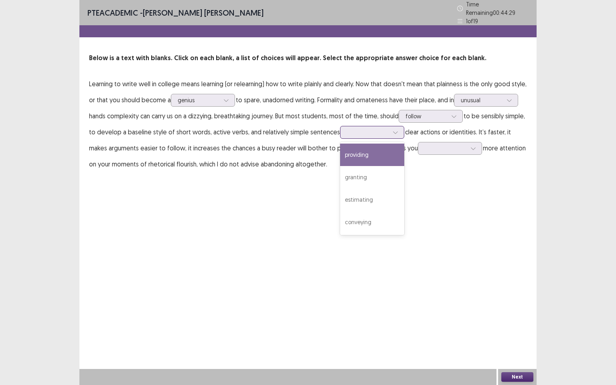
click at [370, 156] on div "providing" at bounding box center [372, 155] width 64 height 22
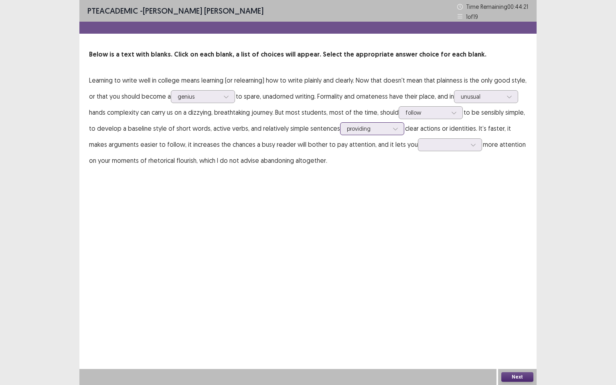
click at [393, 128] on icon at bounding box center [396, 129] width 6 height 6
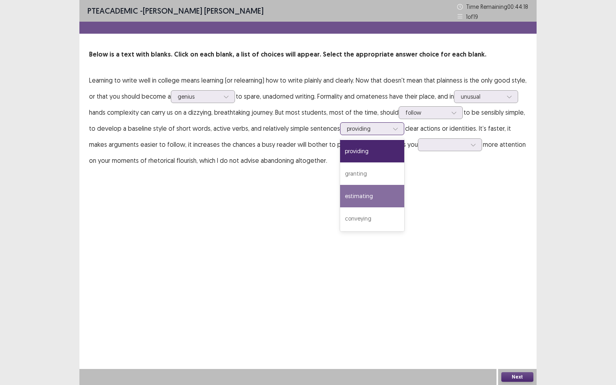
click at [380, 195] on div "estimating" at bounding box center [372, 196] width 64 height 22
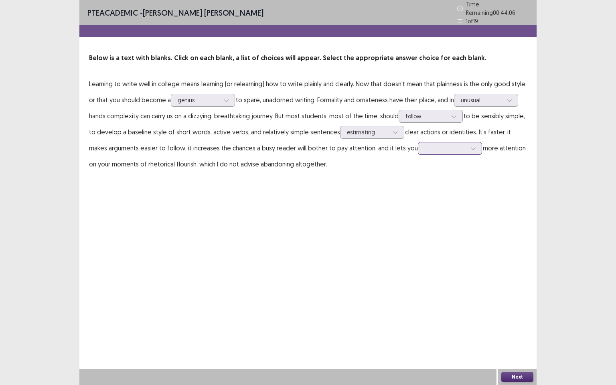
click at [471, 146] on icon at bounding box center [474, 149] width 6 height 6
click at [424, 236] on div "focus" at bounding box center [450, 238] width 64 height 22
click at [522, 310] on button "Next" at bounding box center [517, 377] width 32 height 10
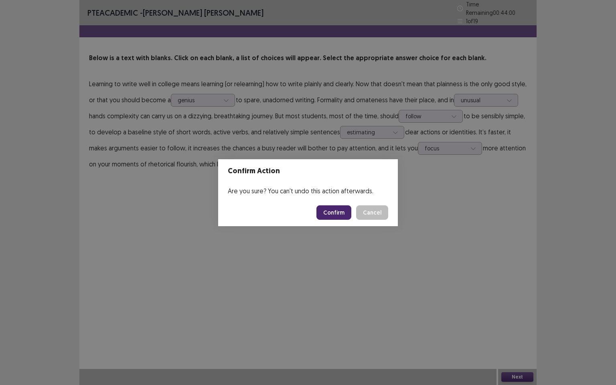
click at [339, 215] on button "Confirm" at bounding box center [334, 212] width 35 height 14
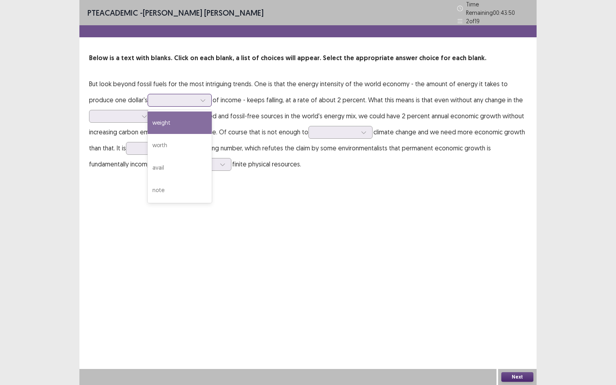
click at [197, 99] on div at bounding box center [203, 100] width 12 height 12
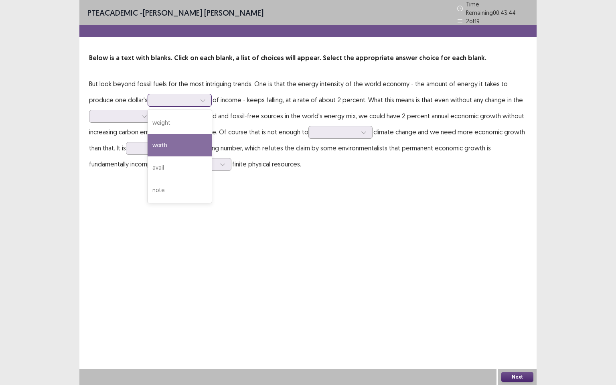
click at [167, 148] on div "worth" at bounding box center [180, 145] width 64 height 22
click at [200, 98] on icon at bounding box center [203, 100] width 6 height 6
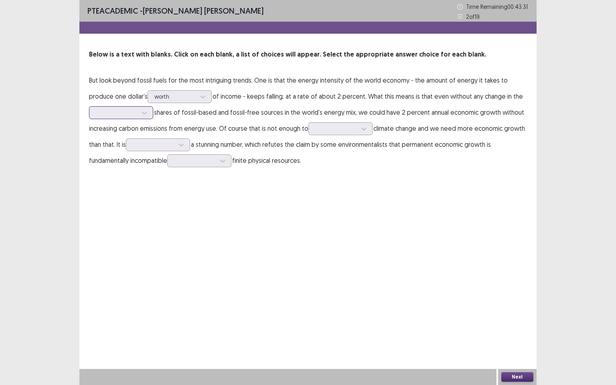
click at [150, 114] on div at bounding box center [144, 113] width 12 height 12
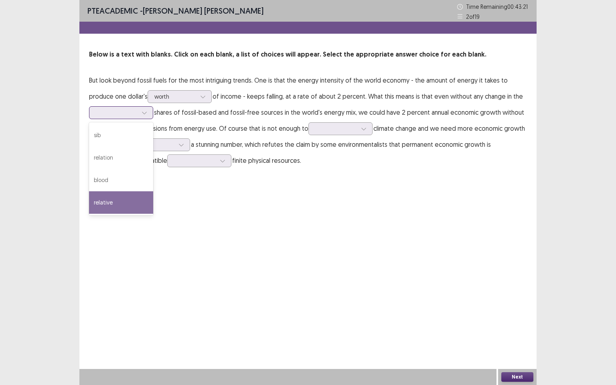
click at [120, 199] on div "relative" at bounding box center [121, 202] width 64 height 22
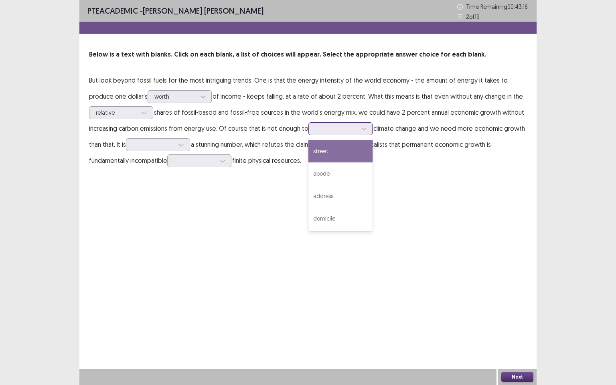
click at [369, 130] on div at bounding box center [340, 128] width 64 height 13
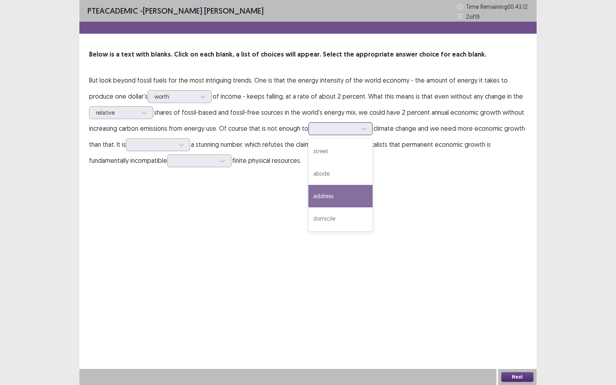
click at [342, 201] on div "address" at bounding box center [340, 196] width 64 height 22
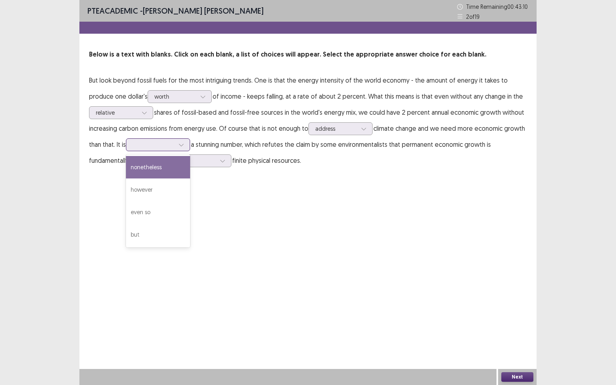
click at [181, 146] on icon at bounding box center [182, 145] width 6 height 6
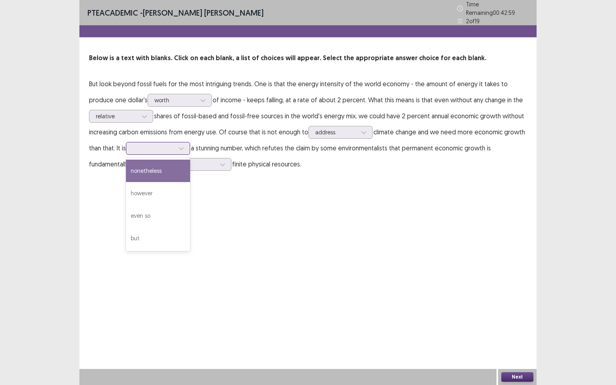
click at [164, 175] on div "nonetheless" at bounding box center [158, 171] width 64 height 22
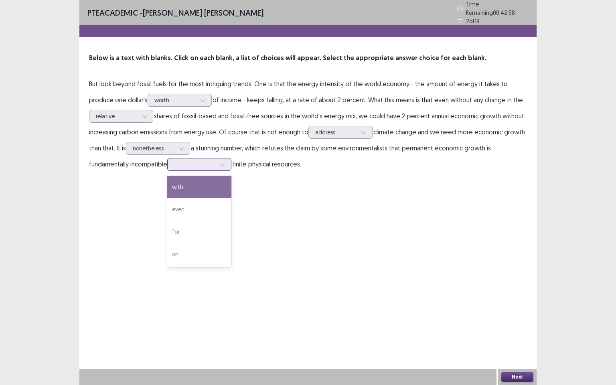
click at [231, 162] on div at bounding box center [199, 164] width 64 height 13
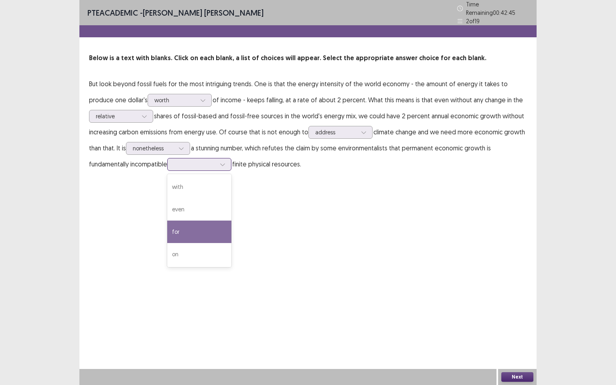
click at [202, 225] on div "for" at bounding box center [199, 232] width 64 height 22
click at [224, 164] on icon at bounding box center [222, 165] width 4 height 2
click at [199, 226] on div "for" at bounding box center [199, 232] width 64 height 22
click at [513, 310] on button "Next" at bounding box center [517, 377] width 32 height 10
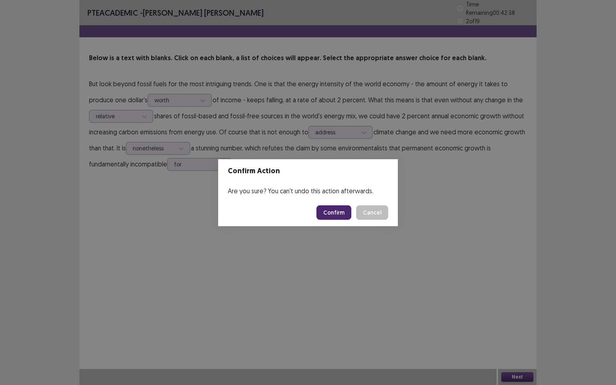
click at [331, 210] on button "Confirm" at bounding box center [334, 212] width 35 height 14
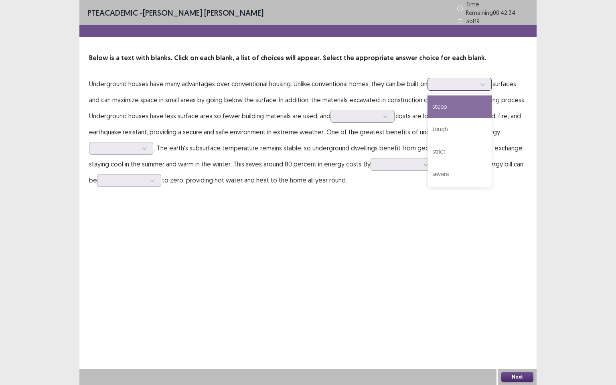
click at [489, 83] on div at bounding box center [483, 84] width 12 height 12
click at [470, 110] on div "steep" at bounding box center [460, 106] width 64 height 22
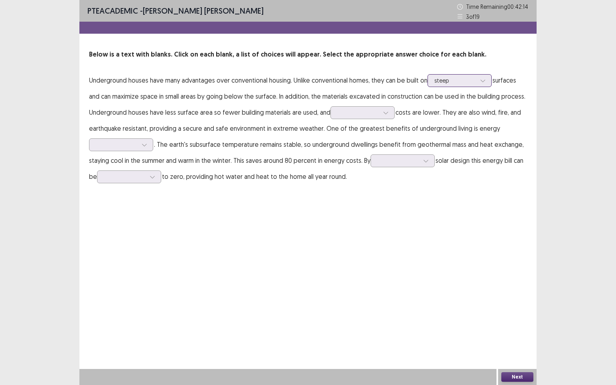
click at [476, 81] on div at bounding box center [455, 81] width 42 height 8
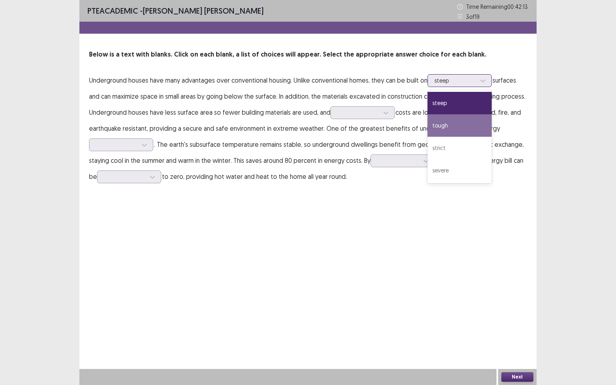
click at [465, 124] on div "tough" at bounding box center [460, 125] width 64 height 22
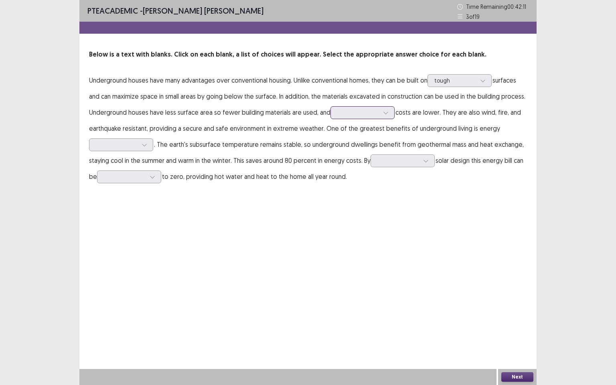
click at [384, 114] on icon at bounding box center [386, 113] width 6 height 6
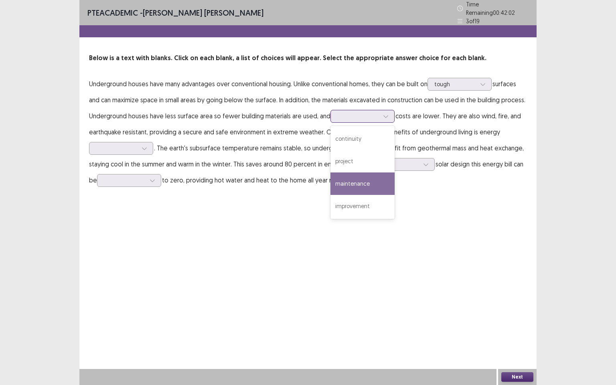
click at [362, 179] on div "maintenance" at bounding box center [363, 184] width 64 height 22
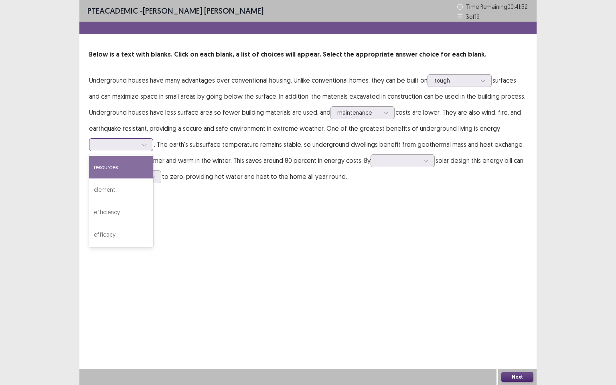
click at [144, 146] on icon at bounding box center [145, 145] width 6 height 6
click at [125, 172] on div "resources" at bounding box center [121, 167] width 64 height 22
click at [431, 161] on div at bounding box center [426, 161] width 12 height 12
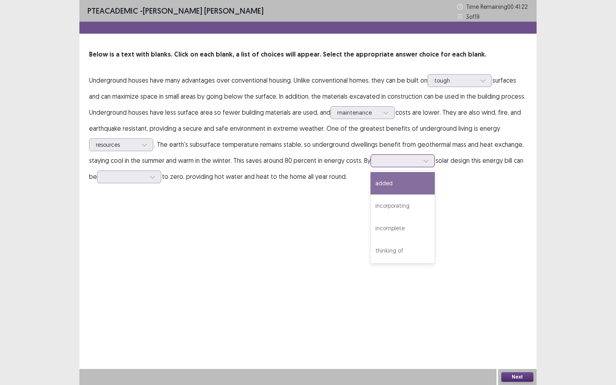
click at [412, 189] on div "added" at bounding box center [403, 183] width 64 height 22
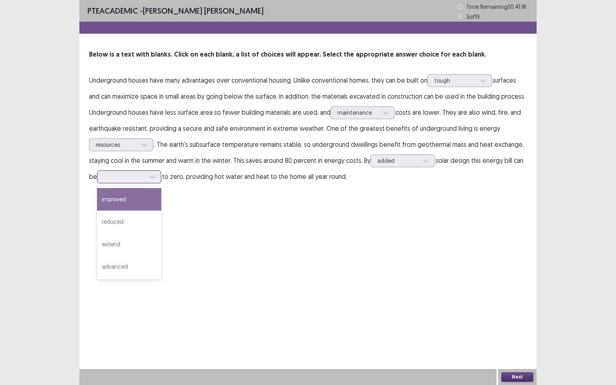
click at [155, 180] on div at bounding box center [152, 177] width 12 height 12
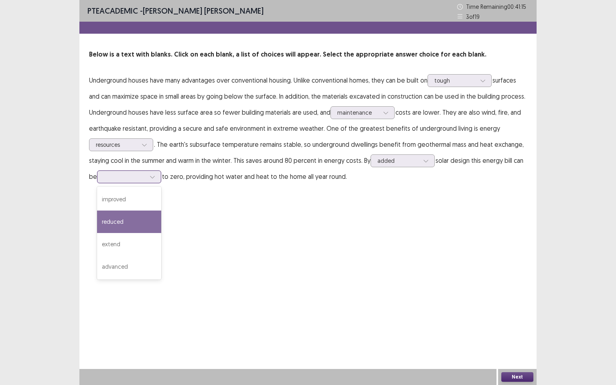
click at [140, 224] on div "reduced" at bounding box center [129, 222] width 64 height 22
click at [515, 310] on button "Next" at bounding box center [517, 377] width 32 height 10
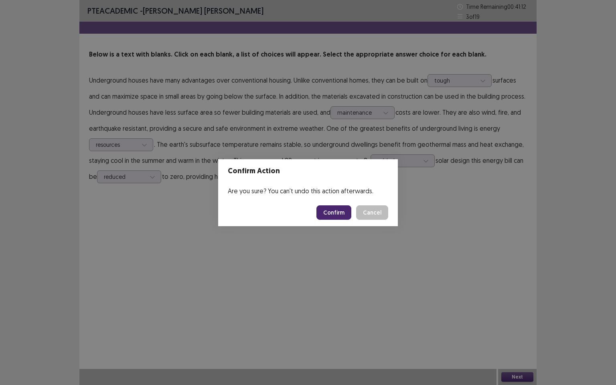
click at [335, 212] on button "Confirm" at bounding box center [334, 212] width 35 height 14
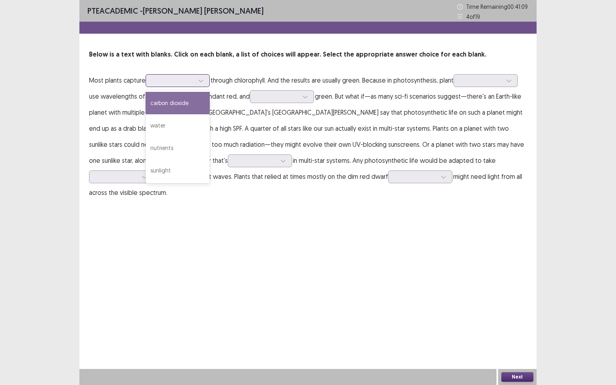
click at [203, 80] on icon at bounding box center [201, 81] width 4 height 2
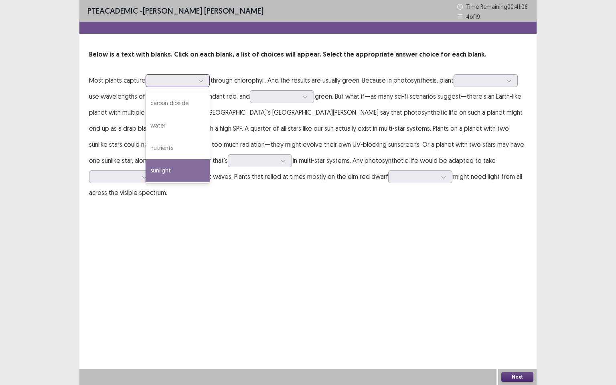
click at [180, 166] on div "sunlight" at bounding box center [178, 170] width 64 height 22
click at [204, 78] on icon at bounding box center [201, 81] width 6 height 6
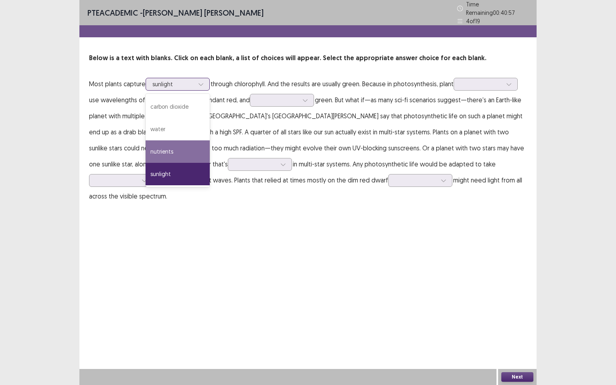
click at [193, 144] on div "nutrients" at bounding box center [178, 151] width 64 height 22
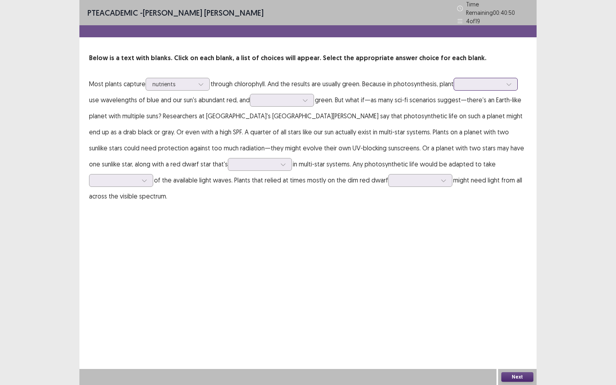
click at [515, 81] on div at bounding box center [509, 84] width 12 height 12
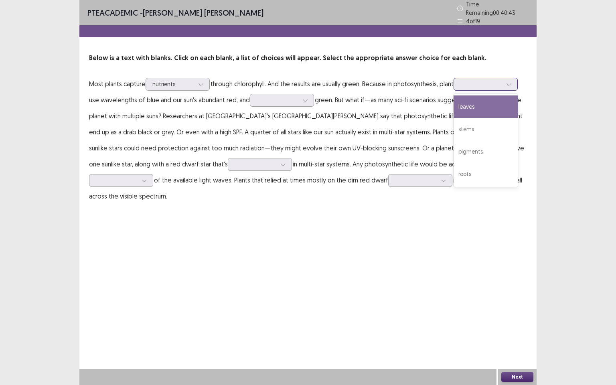
click at [485, 111] on div "leaves" at bounding box center [486, 106] width 64 height 22
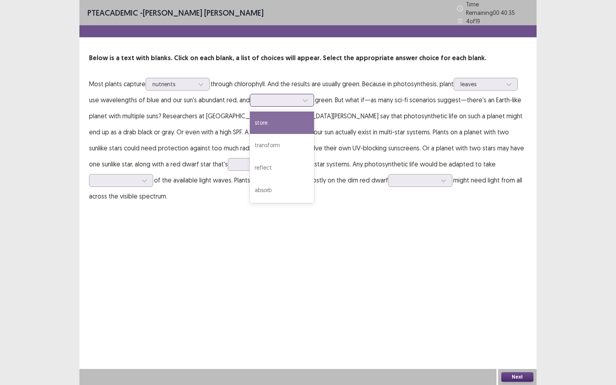
click at [303, 101] on div at bounding box center [305, 100] width 12 height 12
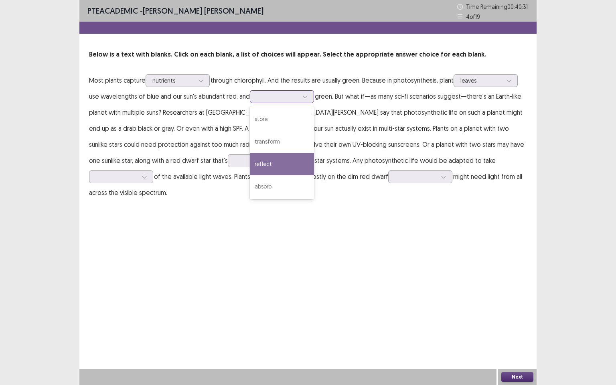
click at [289, 164] on div "reflect" at bounding box center [282, 164] width 64 height 22
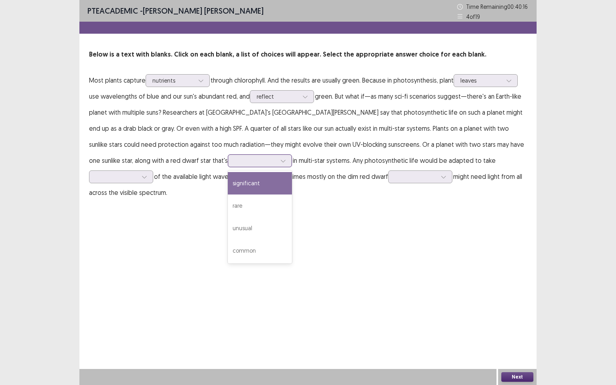
click at [277, 165] on div at bounding box center [283, 161] width 12 height 12
click at [228, 180] on div "significant" at bounding box center [260, 183] width 64 height 22
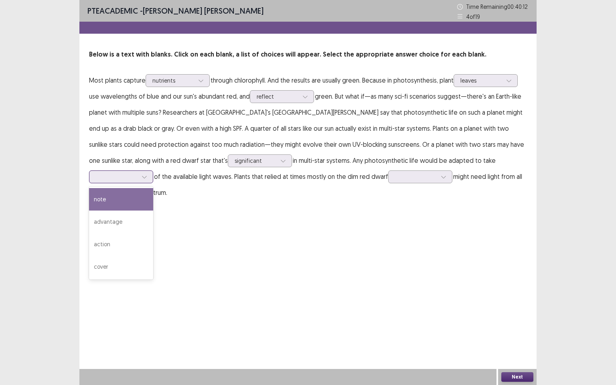
click at [147, 174] on icon at bounding box center [145, 177] width 6 height 6
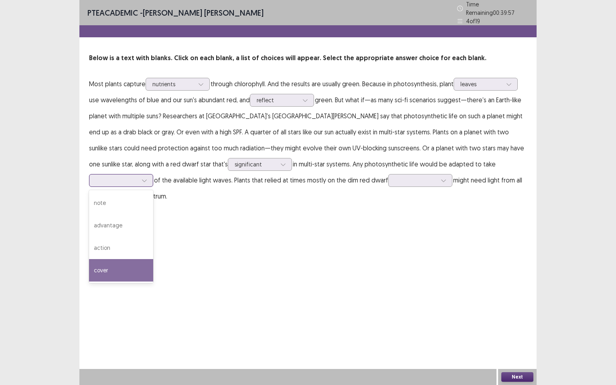
click at [153, 259] on div "cover" at bounding box center [121, 270] width 64 height 22
click at [395, 180] on div at bounding box center [416, 181] width 42 height 8
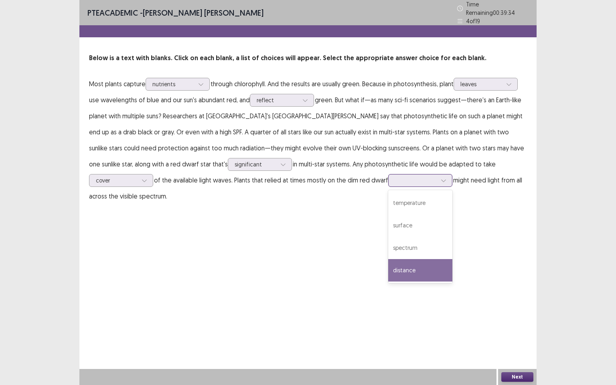
click at [388, 264] on div "distance" at bounding box center [420, 270] width 64 height 22
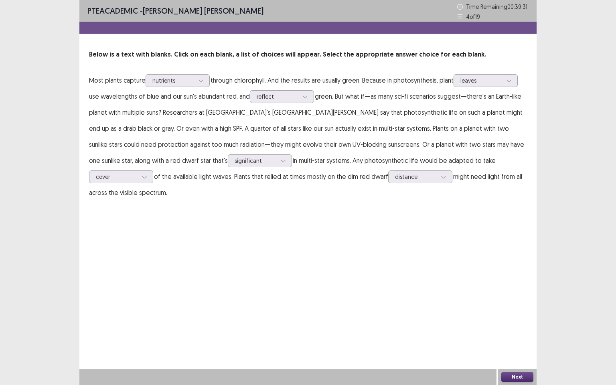
click at [519, 310] on button "Next" at bounding box center [517, 377] width 32 height 10
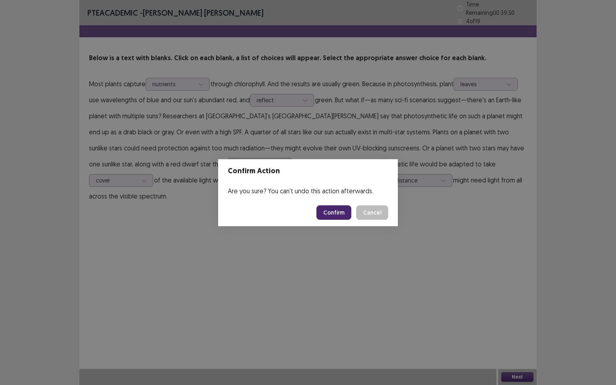
click at [332, 213] on button "Confirm" at bounding box center [334, 212] width 35 height 14
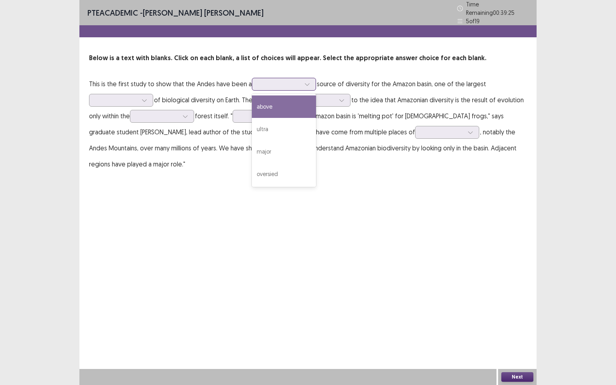
click at [305, 83] on icon at bounding box center [307, 84] width 4 height 2
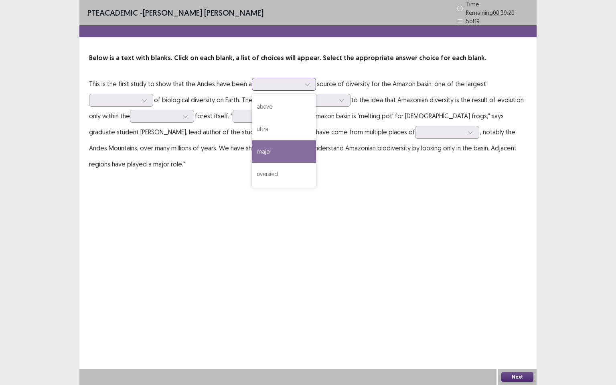
click at [274, 153] on div "major" at bounding box center [284, 151] width 64 height 22
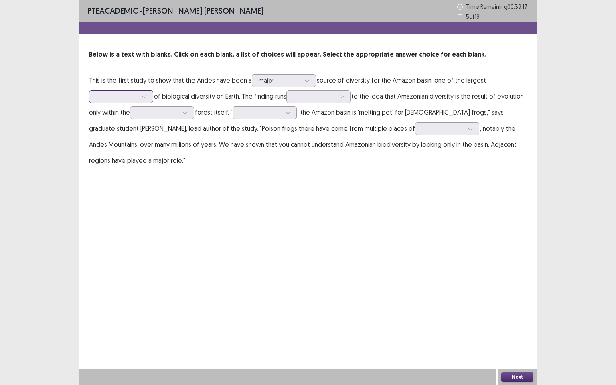
click at [143, 95] on icon at bounding box center [145, 97] width 6 height 6
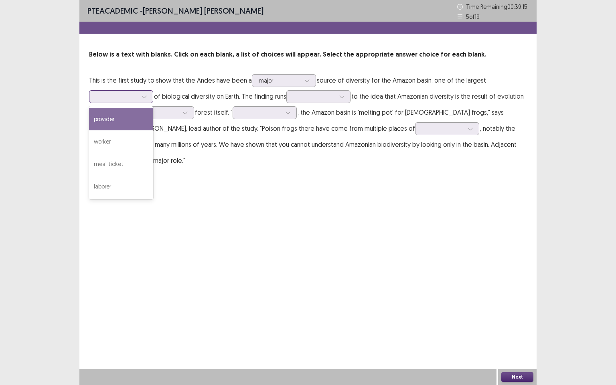
click at [127, 125] on div "provider" at bounding box center [121, 119] width 64 height 22
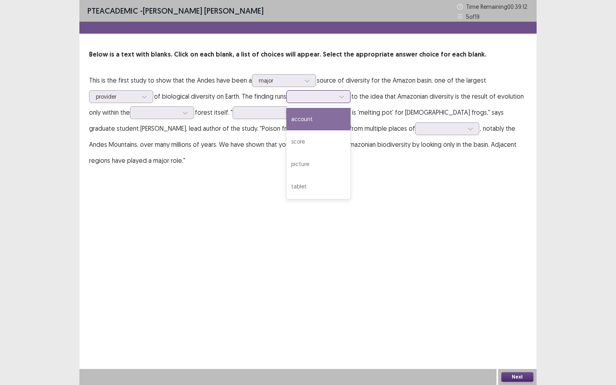
click at [342, 98] on div at bounding box center [342, 97] width 12 height 12
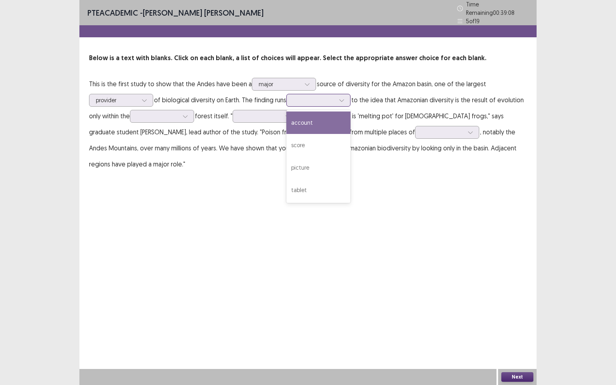
click at [327, 123] on div "account" at bounding box center [318, 123] width 64 height 22
click at [341, 99] on div at bounding box center [342, 100] width 12 height 12
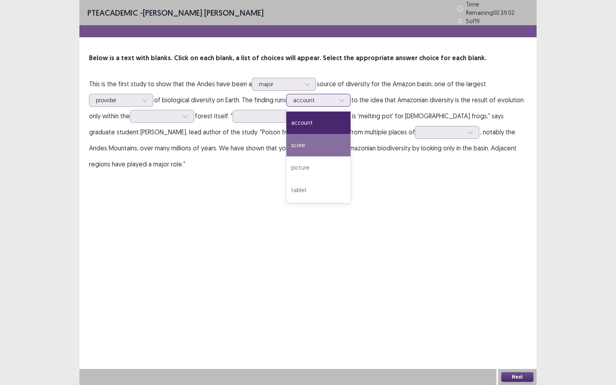
click at [331, 146] on div "score" at bounding box center [318, 145] width 64 height 22
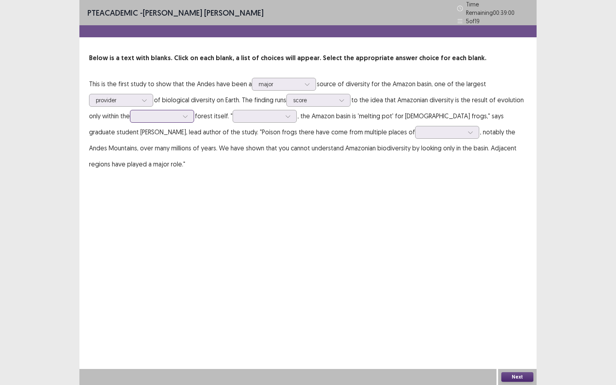
click at [191, 112] on div at bounding box center [185, 116] width 12 height 12
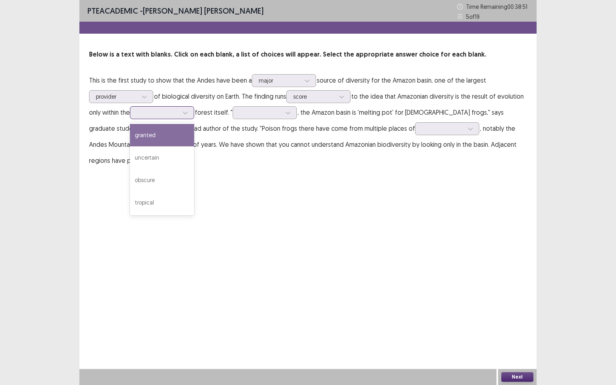
click at [167, 137] on div "granted" at bounding box center [162, 135] width 64 height 22
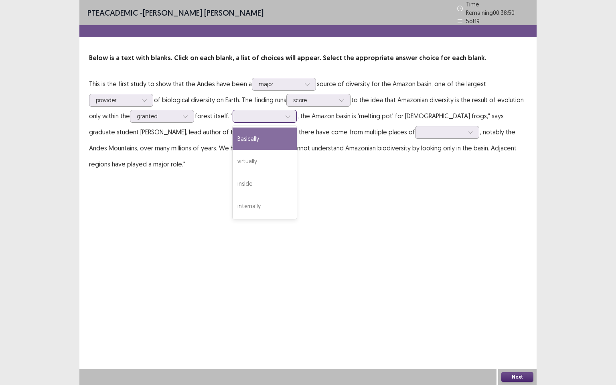
click at [286, 114] on icon at bounding box center [288, 117] width 6 height 6
click at [282, 140] on div "Basically" at bounding box center [265, 139] width 64 height 22
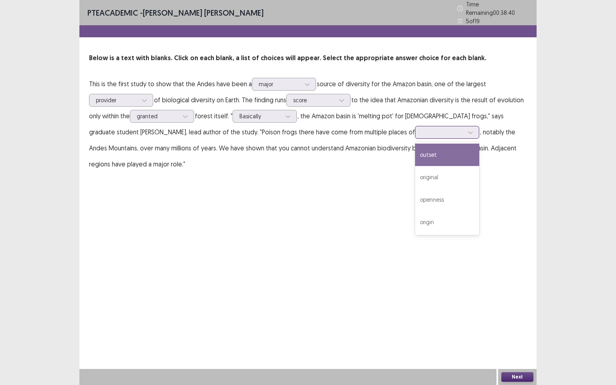
click at [422, 130] on div at bounding box center [443, 132] width 42 height 8
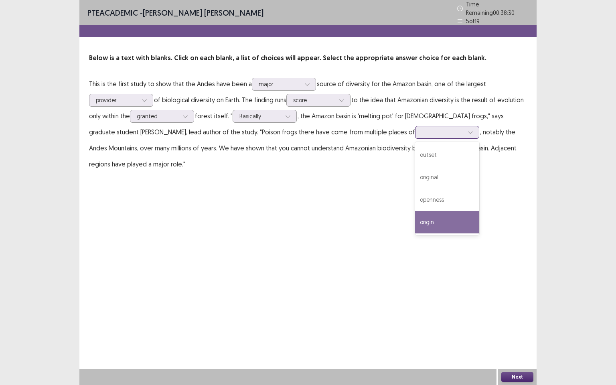
click at [415, 219] on div "origin" at bounding box center [447, 222] width 64 height 22
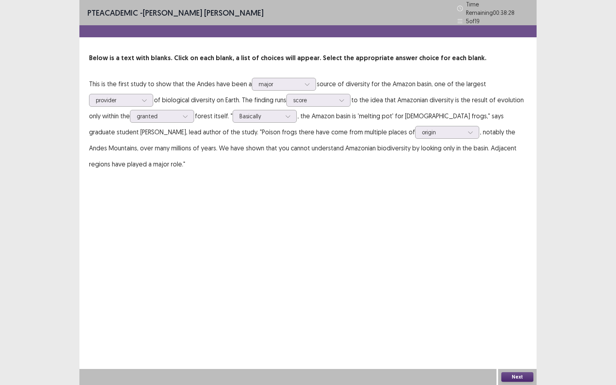
click at [505, 310] on button "Next" at bounding box center [517, 377] width 32 height 10
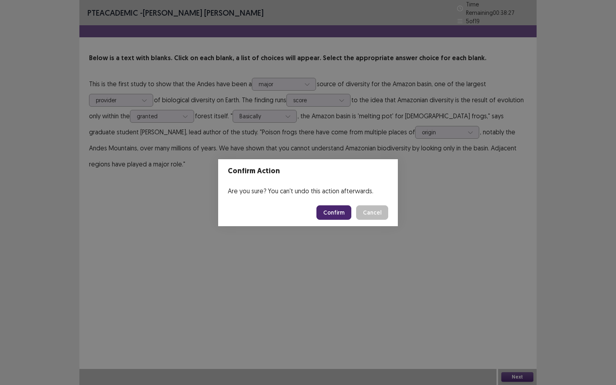
click at [345, 218] on button "Confirm" at bounding box center [334, 212] width 35 height 14
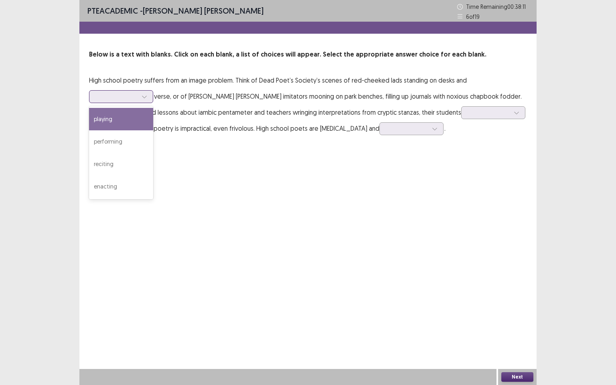
click at [145, 97] on icon at bounding box center [145, 97] width 6 height 6
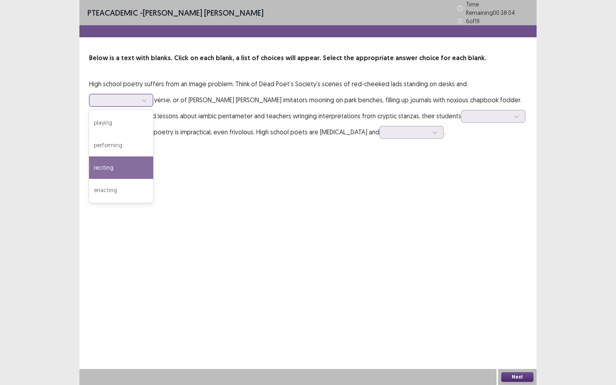
click at [132, 170] on div "reciting" at bounding box center [121, 167] width 64 height 22
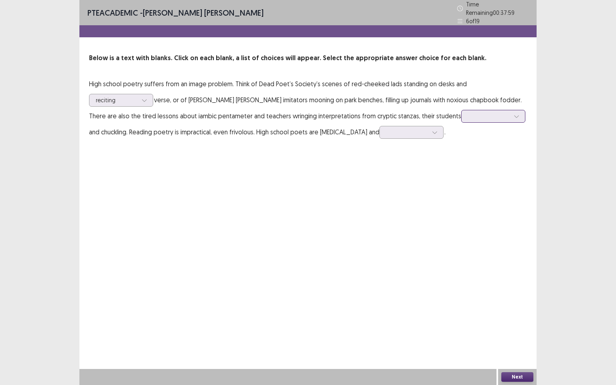
click at [514, 115] on icon at bounding box center [517, 117] width 6 height 6
click at [461, 198] on div "inspired" at bounding box center [493, 206] width 64 height 22
click at [386, 132] on div at bounding box center [407, 132] width 42 height 8
click at [380, 173] on div "sociable" at bounding box center [412, 177] width 64 height 22
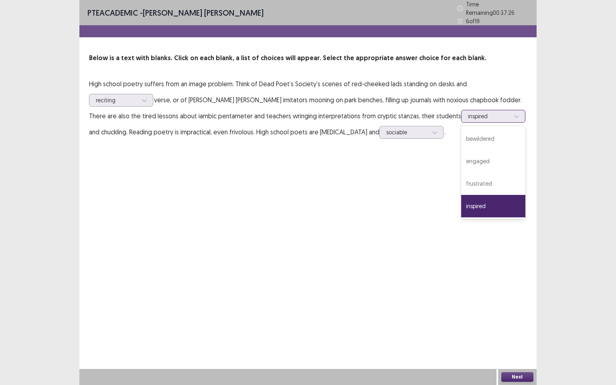
click at [511, 116] on div at bounding box center [517, 116] width 12 height 12
click at [461, 177] on div "frustrated" at bounding box center [493, 184] width 64 height 22
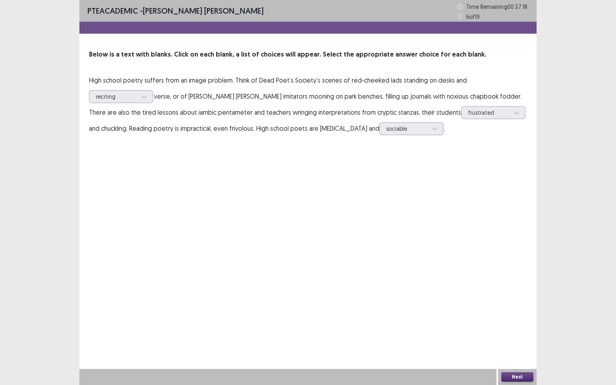
click at [521, 310] on button "Next" at bounding box center [517, 377] width 32 height 10
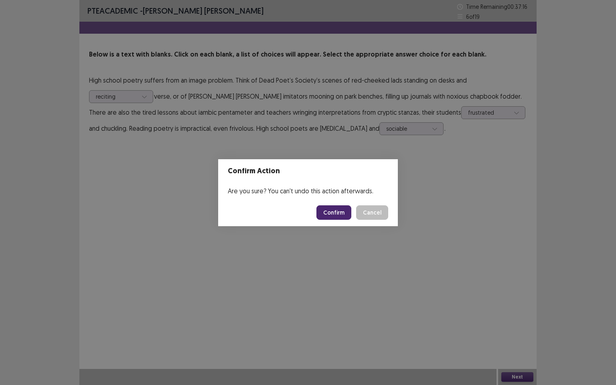
click at [342, 209] on button "Confirm" at bounding box center [334, 212] width 35 height 14
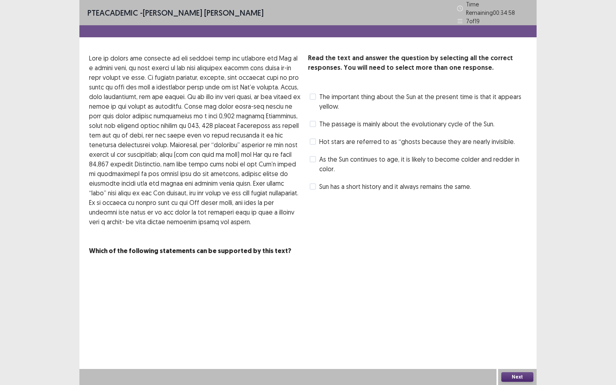
click at [311, 123] on span at bounding box center [313, 124] width 6 height 6
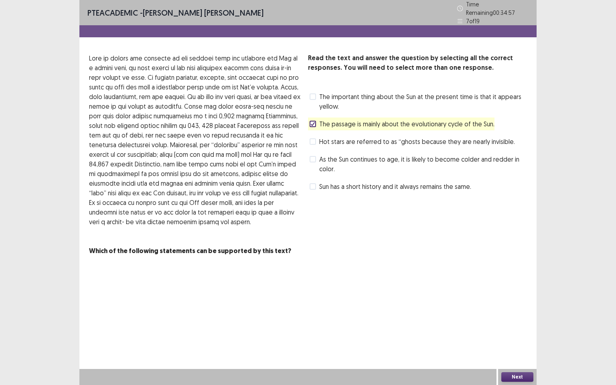
click at [313, 156] on span at bounding box center [313, 159] width 6 height 6
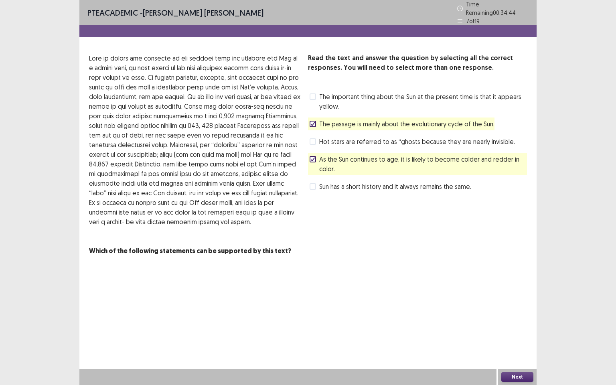
click at [520, 310] on button "Next" at bounding box center [517, 377] width 32 height 10
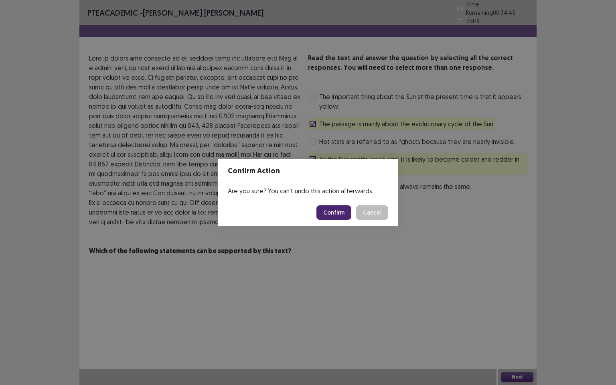
click at [346, 210] on button "Confirm" at bounding box center [334, 212] width 35 height 14
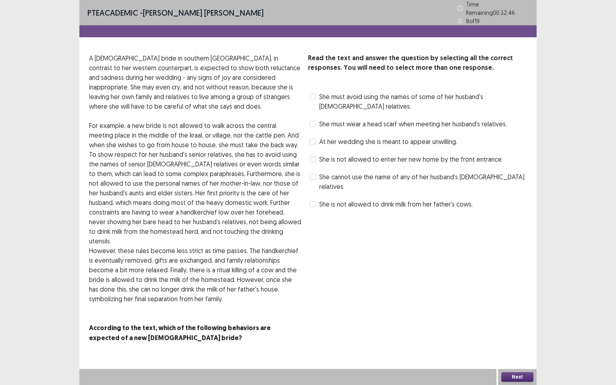
click at [320, 93] on span "She must avoid using the names of some of her husband's [DEMOGRAPHIC_DATA] rela…" at bounding box center [423, 101] width 208 height 19
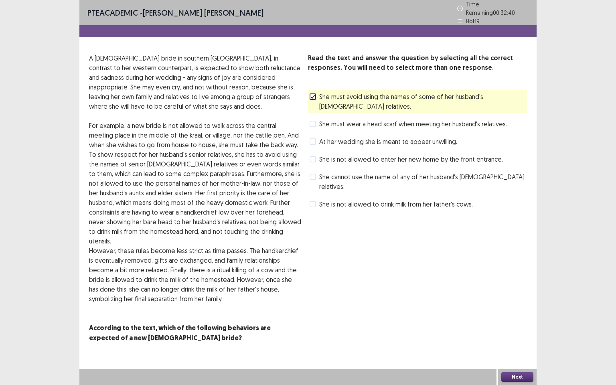
click at [314, 121] on span at bounding box center [313, 124] width 6 height 6
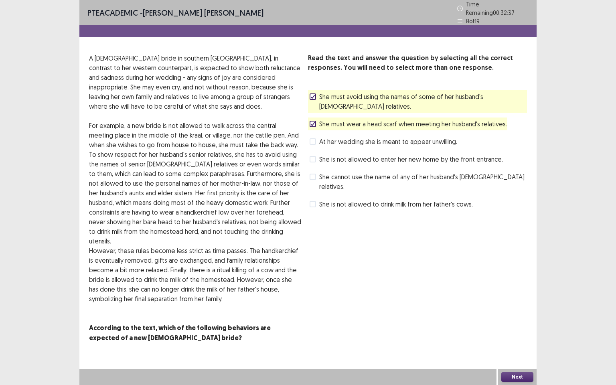
click at [517, 310] on button "Next" at bounding box center [517, 377] width 32 height 10
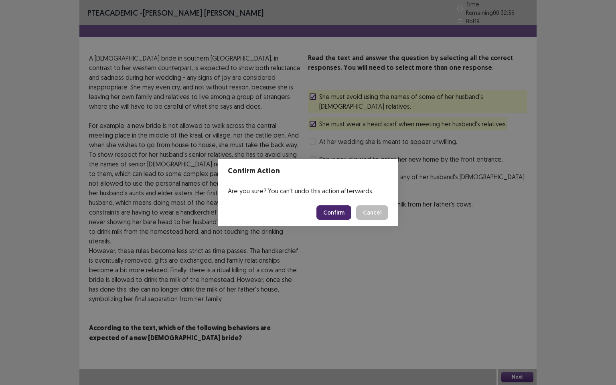
click at [336, 209] on button "Confirm" at bounding box center [334, 212] width 35 height 14
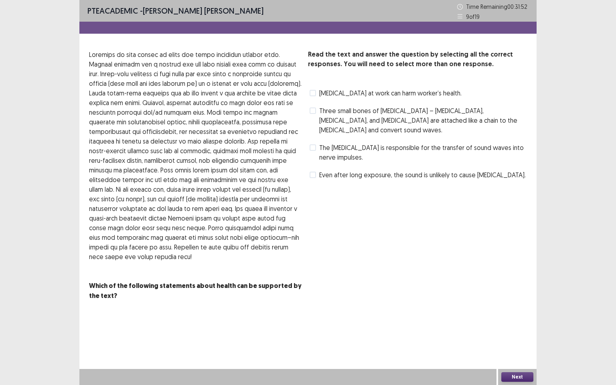
drag, startPoint x: 313, startPoint y: 138, endPoint x: 318, endPoint y: 122, distance: 16.5
click at [313, 144] on span at bounding box center [313, 147] width 6 height 6
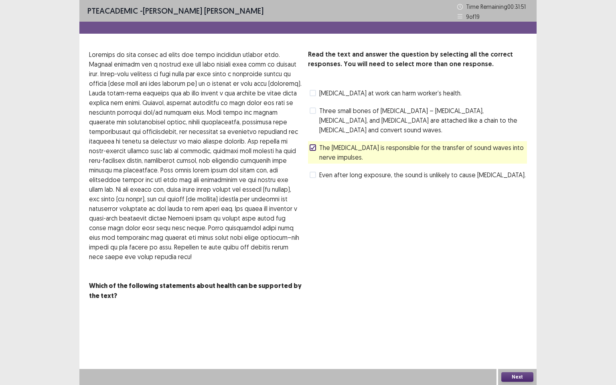
click at [318, 107] on label "Three small bones of [MEDICAL_DATA] – [MEDICAL_DATA], [MEDICAL_DATA], and [MEDI…" at bounding box center [418, 120] width 217 height 29
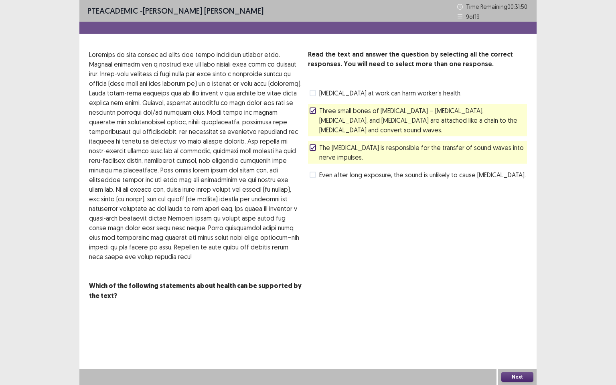
click at [520, 310] on button "Next" at bounding box center [517, 377] width 32 height 10
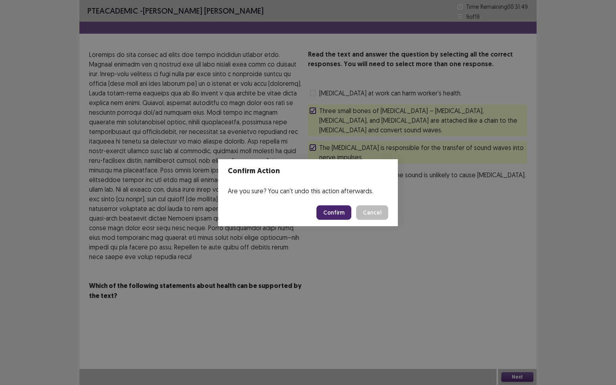
click at [337, 211] on button "Confirm" at bounding box center [334, 212] width 35 height 14
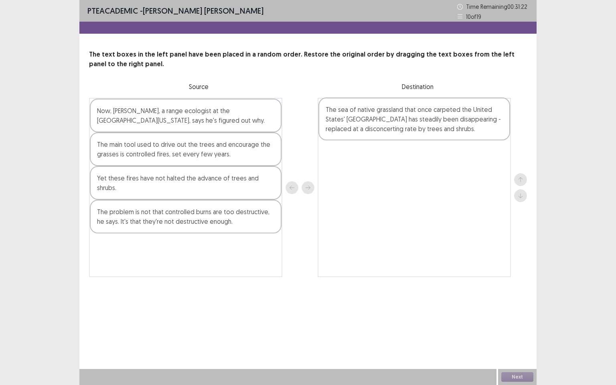
drag, startPoint x: 231, startPoint y: 119, endPoint x: 364, endPoint y: 123, distance: 133.2
click at [364, 123] on div "The sea of native grassland that once carpeted the United States' [GEOGRAPHIC_D…" at bounding box center [308, 187] width 438 height 179
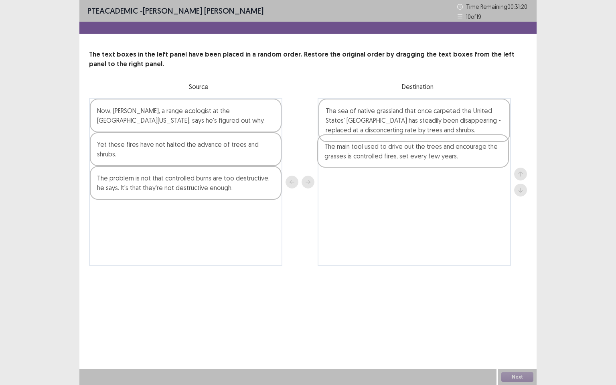
drag, startPoint x: 249, startPoint y: 160, endPoint x: 353, endPoint y: 167, distance: 104.5
click at [355, 165] on div "Now, [PERSON_NAME], a range ecologist at the [GEOGRAPHIC_DATA][US_STATE], says …" at bounding box center [308, 182] width 438 height 168
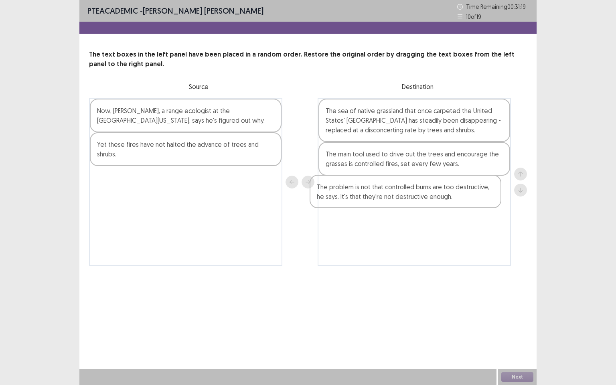
drag, startPoint x: 252, startPoint y: 178, endPoint x: 391, endPoint y: 197, distance: 139.7
click at [391, 197] on div "Now, [PERSON_NAME], a range ecologist at the [GEOGRAPHIC_DATA][US_STATE], says …" at bounding box center [308, 182] width 438 height 168
drag, startPoint x: 120, startPoint y: 148, endPoint x: 350, endPoint y: 223, distance: 241.5
click at [355, 225] on div "Now, [PERSON_NAME], a range ecologist at the [GEOGRAPHIC_DATA][US_STATE], says …" at bounding box center [308, 182] width 438 height 168
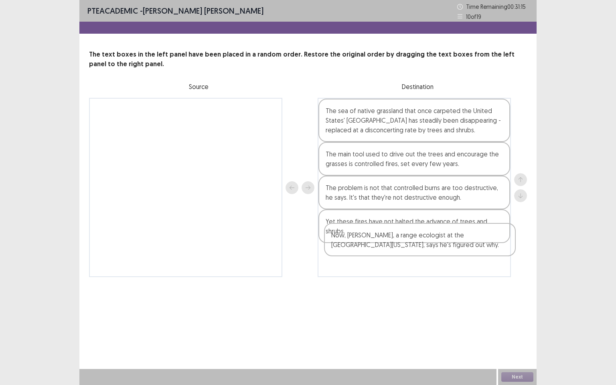
drag, startPoint x: 196, startPoint y: 115, endPoint x: 438, endPoint y: 242, distance: 273.3
click at [438, 242] on div "Now, [PERSON_NAME], a range ecologist at the [GEOGRAPHIC_DATA][US_STATE], says …" at bounding box center [308, 187] width 438 height 179
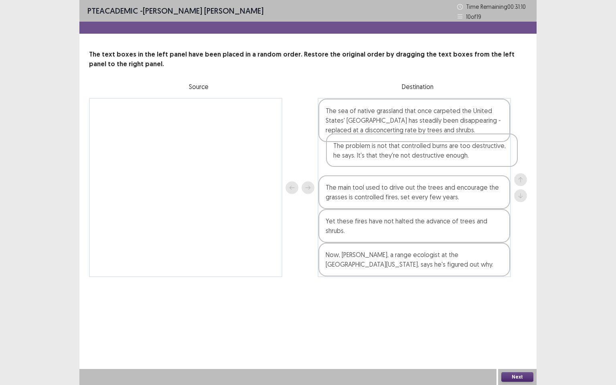
drag, startPoint x: 392, startPoint y: 194, endPoint x: 400, endPoint y: 150, distance: 44.9
click at [400, 150] on div "The sea of native grassland that once carpeted the United States' [GEOGRAPHIC_D…" at bounding box center [414, 187] width 193 height 179
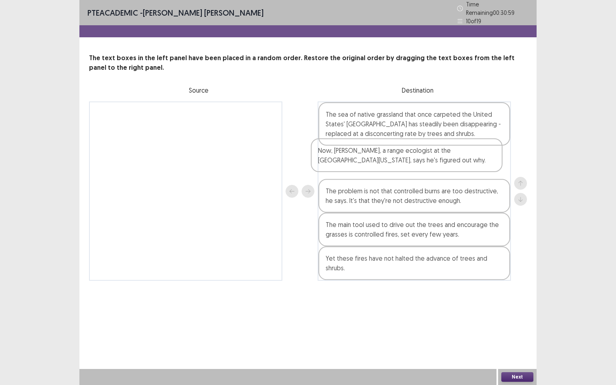
drag, startPoint x: 363, startPoint y: 253, endPoint x: 356, endPoint y: 158, distance: 95.8
click at [356, 158] on div "The sea of native grassland that once carpeted the United States' [GEOGRAPHIC_D…" at bounding box center [414, 190] width 193 height 179
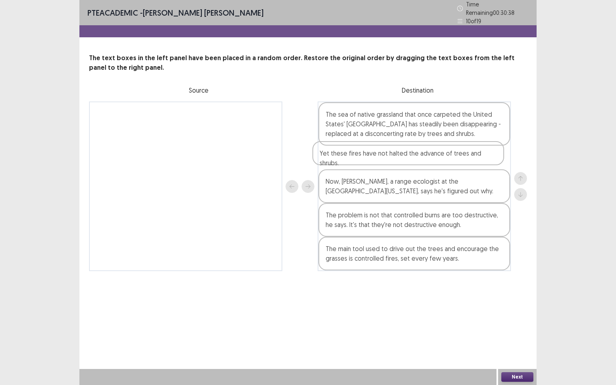
drag, startPoint x: 393, startPoint y: 256, endPoint x: 388, endPoint y: 153, distance: 103.2
click at [388, 153] on div "The sea of native grassland that once carpeted the United States' [GEOGRAPHIC_D…" at bounding box center [414, 186] width 193 height 170
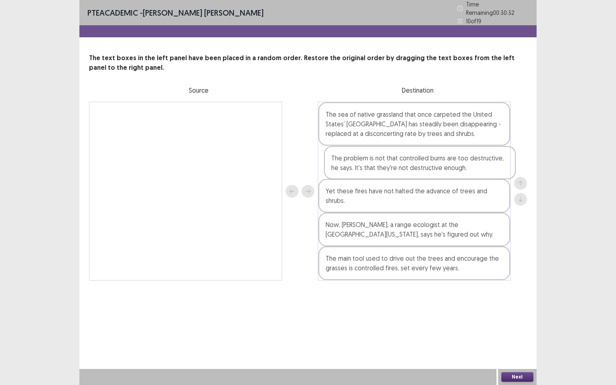
drag, startPoint x: 388, startPoint y: 224, endPoint x: 394, endPoint y: 165, distance: 58.9
click at [394, 165] on div "The sea of native grassland that once carpeted the United States' [GEOGRAPHIC_D…" at bounding box center [414, 190] width 193 height 179
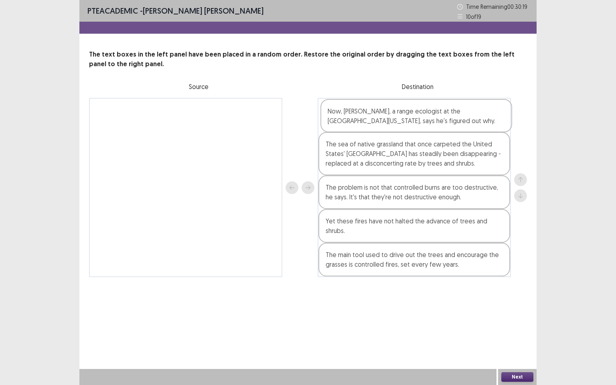
drag, startPoint x: 440, startPoint y: 223, endPoint x: 442, endPoint y: 122, distance: 101.5
click at [442, 122] on div "The sea of native grassland that once carpeted the United States' [GEOGRAPHIC_D…" at bounding box center [414, 187] width 193 height 179
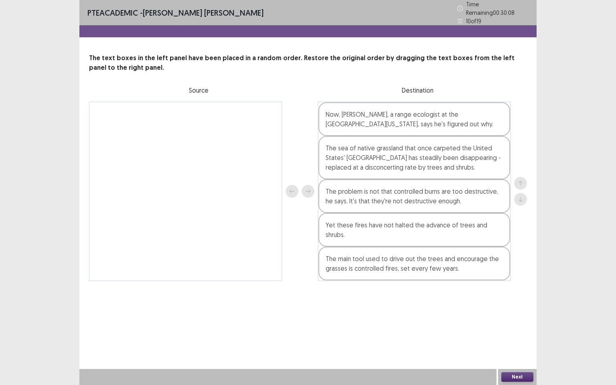
click at [520, 310] on button "Next" at bounding box center [517, 377] width 32 height 10
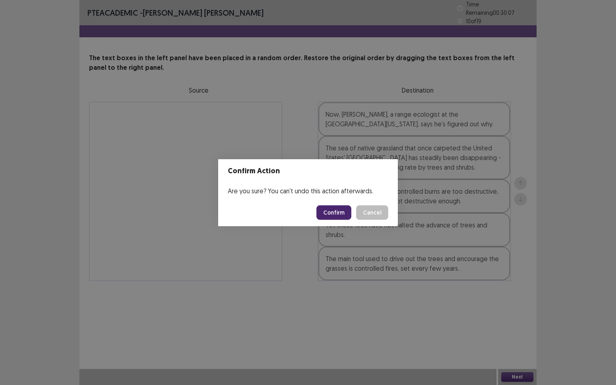
click at [334, 209] on button "Confirm" at bounding box center [334, 212] width 35 height 14
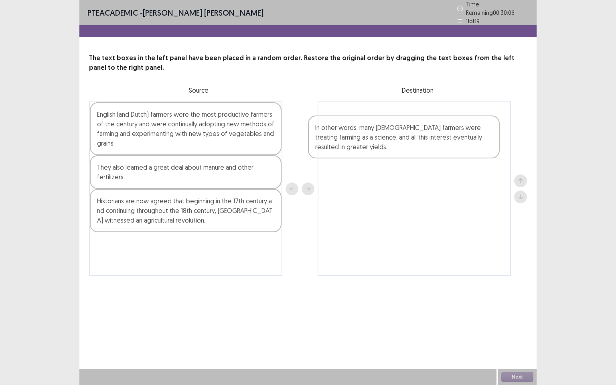
drag, startPoint x: 189, startPoint y: 118, endPoint x: 417, endPoint y: 125, distance: 228.8
click at [434, 127] on div "In other words, many [DEMOGRAPHIC_DATA] farmers were treating farming as a scie…" at bounding box center [308, 188] width 438 height 175
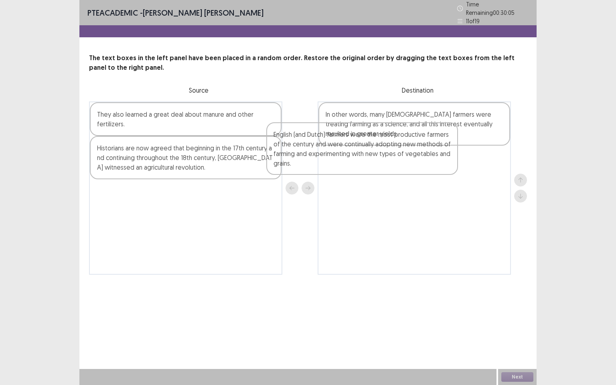
drag, startPoint x: 206, startPoint y: 138, endPoint x: 343, endPoint y: 160, distance: 138.6
click at [400, 158] on div "English (and Dutch) farmers were the most productive farmers of the century and…" at bounding box center [308, 187] width 438 height 173
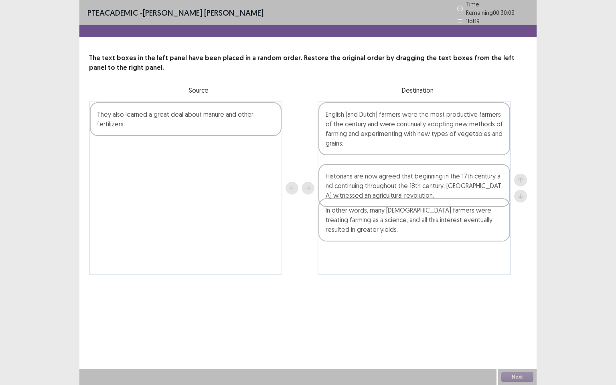
drag, startPoint x: 136, startPoint y: 133, endPoint x: 371, endPoint y: 164, distance: 237.8
click at [371, 165] on div "They also learned a great deal about manure and other fertilizers. Historians a…" at bounding box center [308, 187] width 438 height 173
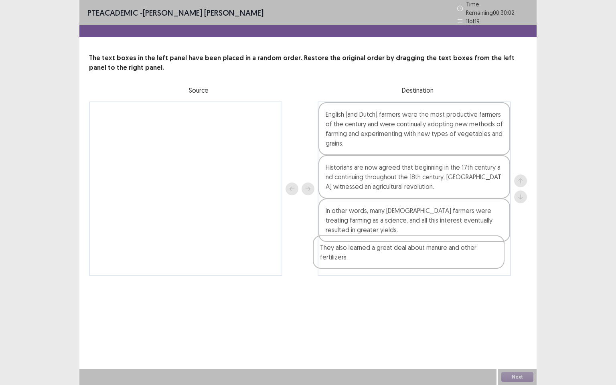
drag, startPoint x: 173, startPoint y: 115, endPoint x: 434, endPoint y: 266, distance: 302.1
click at [433, 265] on div "They also learned a great deal about manure and other fertilizers. English (and…" at bounding box center [308, 188] width 438 height 175
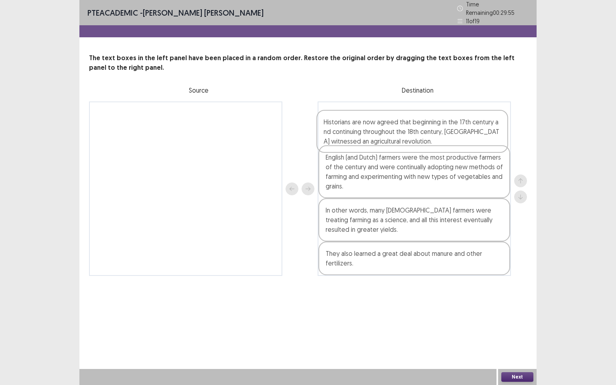
drag, startPoint x: 430, startPoint y: 185, endPoint x: 428, endPoint y: 134, distance: 50.2
click at [428, 134] on div "English (and Dutch) farmers were the most productive farmers of the century and…" at bounding box center [414, 188] width 193 height 175
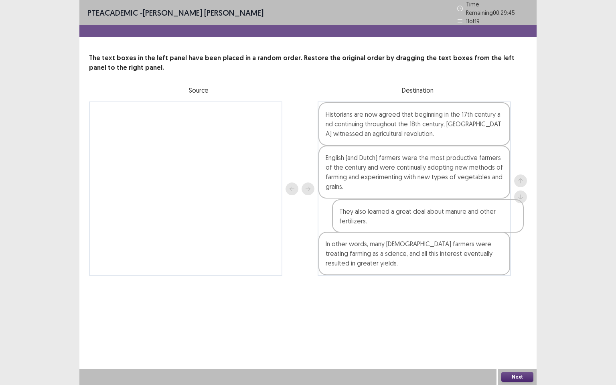
drag, startPoint x: 364, startPoint y: 256, endPoint x: 366, endPoint y: 209, distance: 47.8
click at [369, 210] on div "Historians are now agreed that beginning in the 17th century and continuing thr…" at bounding box center [414, 188] width 193 height 175
click at [519, 310] on button "Next" at bounding box center [517, 377] width 32 height 10
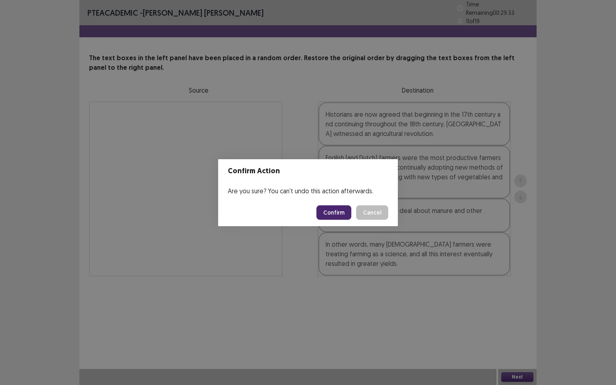
click at [343, 213] on button "Confirm" at bounding box center [334, 212] width 35 height 14
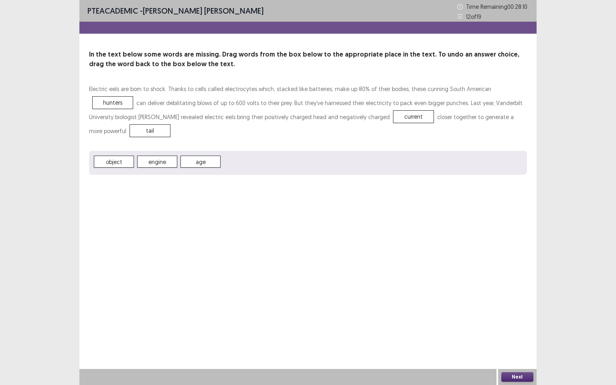
click at [527, 310] on button "Next" at bounding box center [517, 377] width 32 height 10
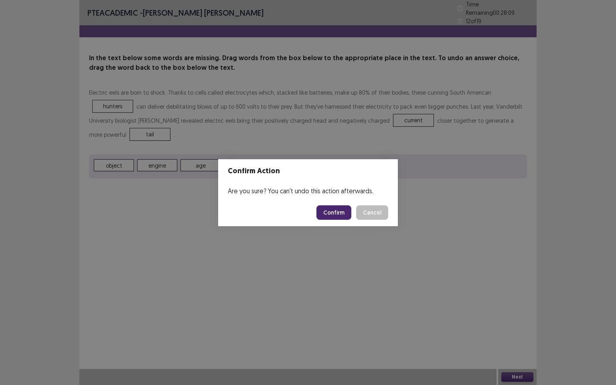
click at [337, 210] on button "Confirm" at bounding box center [334, 212] width 35 height 14
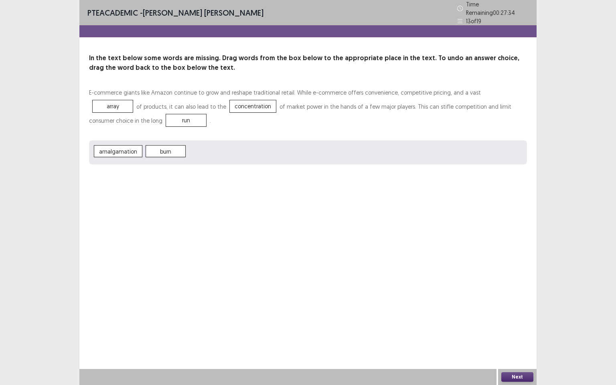
click at [515, 310] on button "Next" at bounding box center [517, 377] width 32 height 10
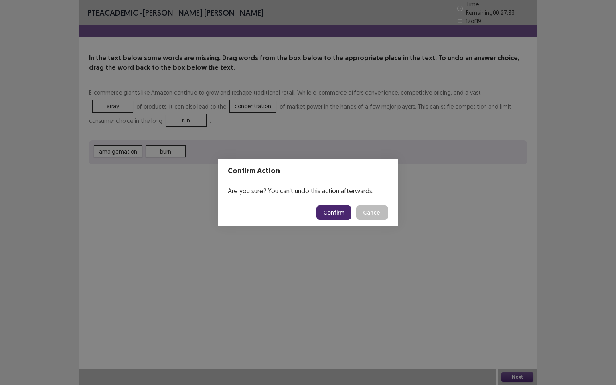
click at [337, 212] on button "Confirm" at bounding box center [334, 212] width 35 height 14
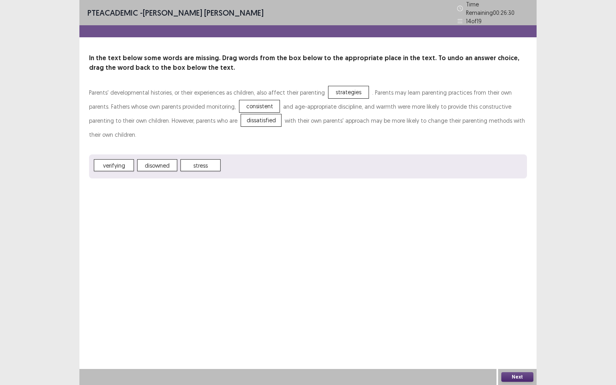
click at [522, 310] on button "Next" at bounding box center [517, 377] width 32 height 10
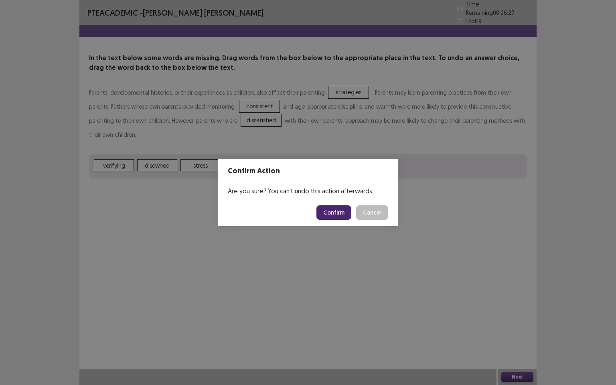
click at [334, 210] on button "Confirm" at bounding box center [334, 212] width 35 height 14
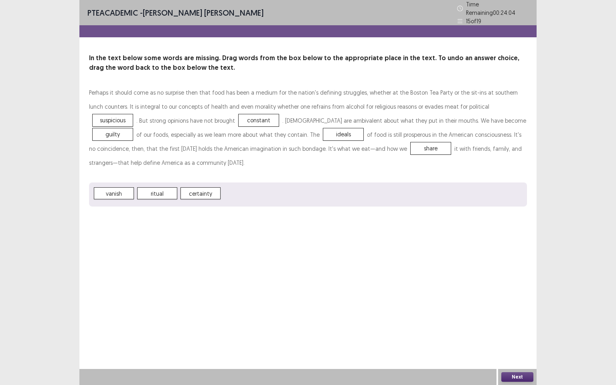
click at [524, 310] on button "Next" at bounding box center [517, 377] width 32 height 10
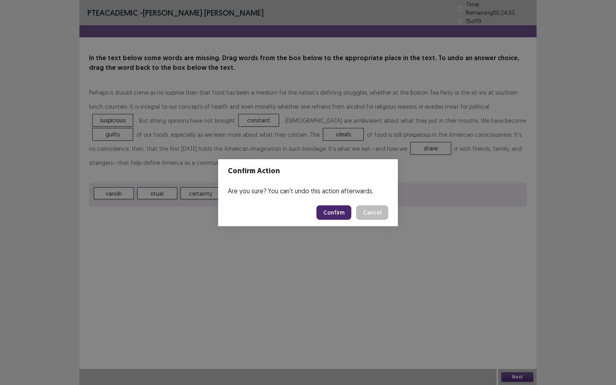
click at [339, 216] on button "Confirm" at bounding box center [334, 212] width 35 height 14
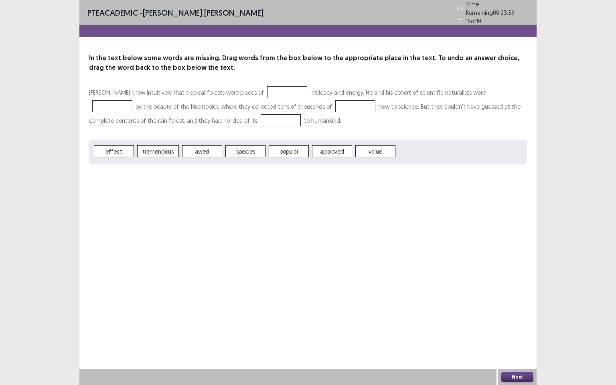
click at [132, 100] on div at bounding box center [112, 106] width 40 height 12
click at [203, 150] on span "approved" at bounding box center [201, 151] width 40 height 12
click at [523, 310] on button "Next" at bounding box center [517, 377] width 32 height 10
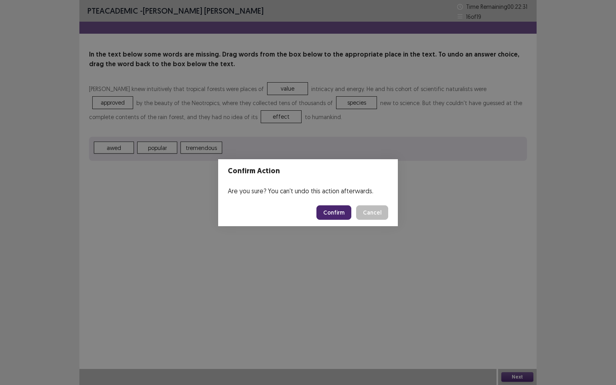
click at [330, 207] on button "Confirm" at bounding box center [334, 212] width 35 height 14
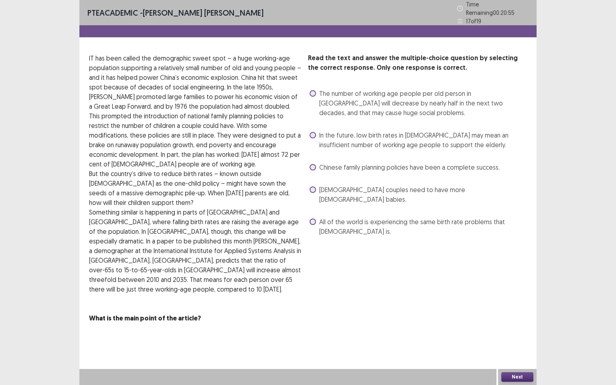
click at [311, 90] on span at bounding box center [313, 93] width 6 height 6
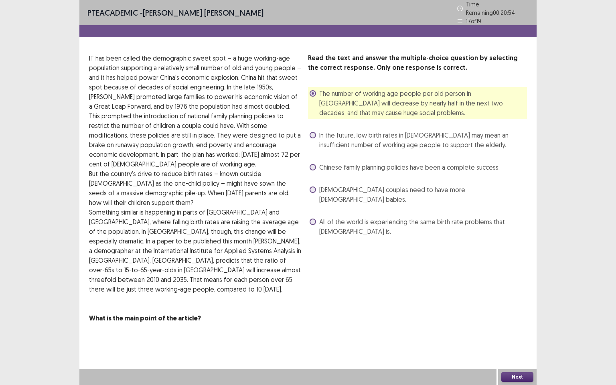
click at [315, 136] on label "In the future, low birth rates in [DEMOGRAPHIC_DATA] may mean an insufficient n…" at bounding box center [418, 139] width 217 height 19
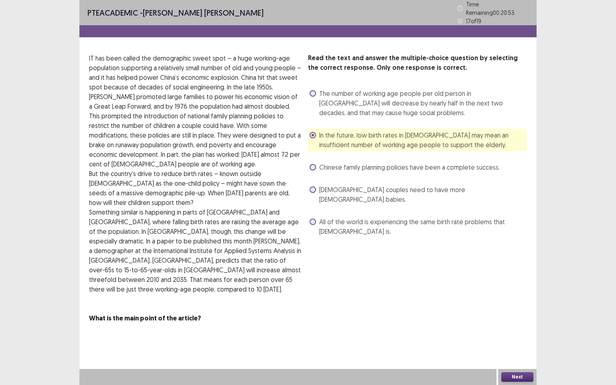
click at [515, 310] on button "Next" at bounding box center [517, 377] width 32 height 10
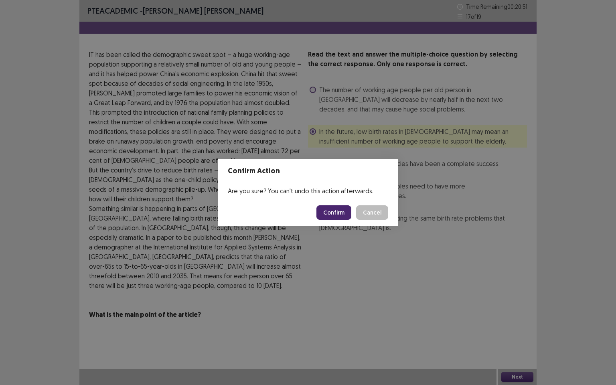
click at [337, 213] on button "Confirm" at bounding box center [334, 212] width 35 height 14
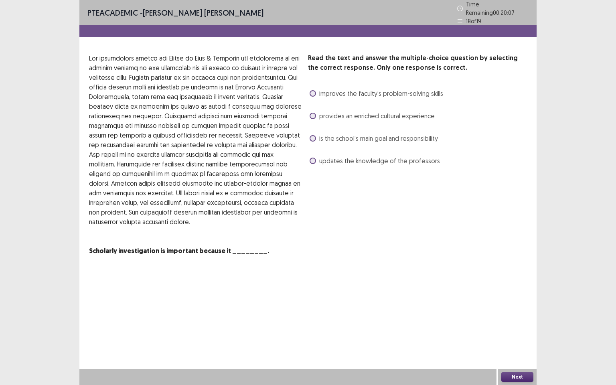
click at [316, 116] on label "provides an enriched cultural experience" at bounding box center [372, 116] width 125 height 10
click at [319, 95] on div "improves the faculty’s problem-solving skills" at bounding box center [375, 93] width 135 height 13
click at [315, 139] on label "is the school’s main goal and responsibility" at bounding box center [374, 139] width 128 height 10
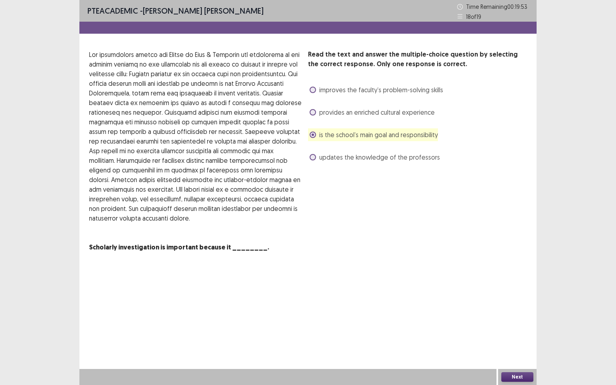
click at [320, 112] on span "provides an enriched cultural experience" at bounding box center [377, 113] width 116 height 10
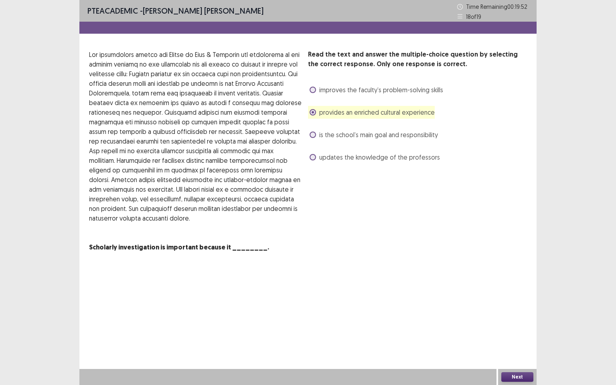
click at [315, 136] on span at bounding box center [313, 135] width 6 height 6
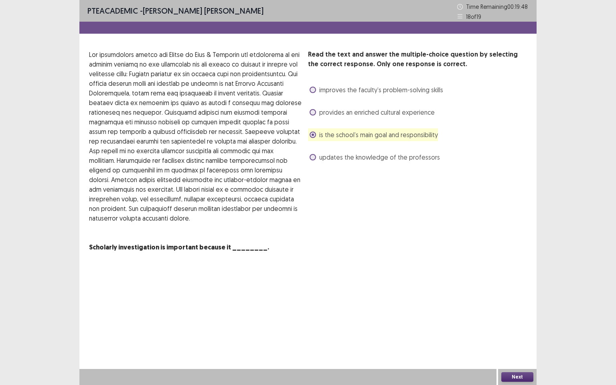
click at [315, 159] on span at bounding box center [313, 157] width 6 height 6
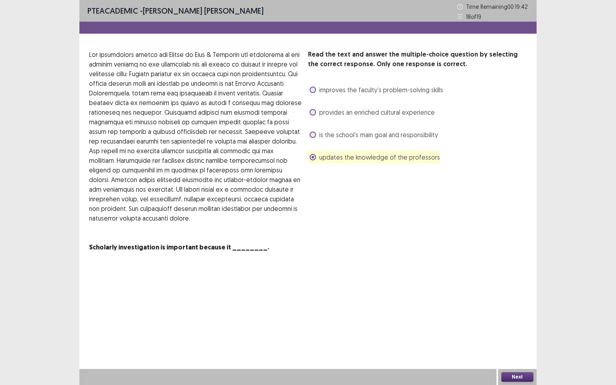
drag, startPoint x: 310, startPoint y: 116, endPoint x: 432, endPoint y: 251, distance: 182.1
click at [310, 116] on label "provides an enriched cultural experience" at bounding box center [372, 113] width 125 height 10
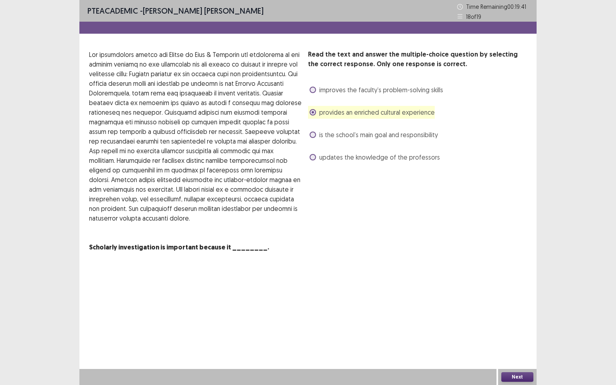
click at [511, 310] on button "Next" at bounding box center [517, 377] width 32 height 10
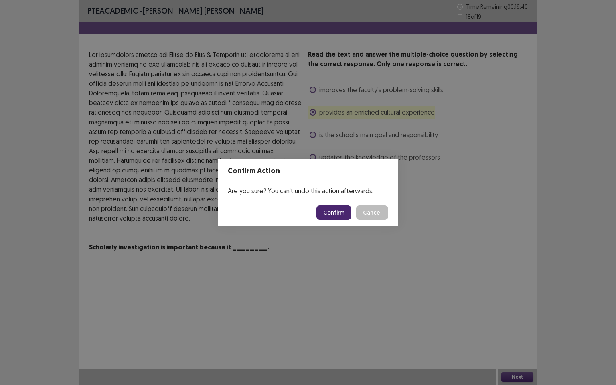
click at [337, 211] on button "Confirm" at bounding box center [334, 212] width 35 height 14
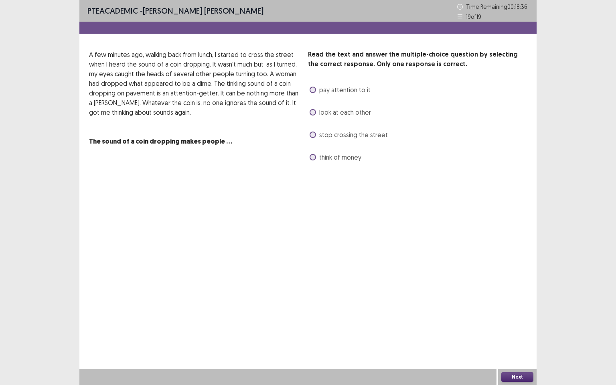
click at [314, 158] on span at bounding box center [313, 157] width 6 height 6
click at [518, 310] on button "Next" at bounding box center [517, 377] width 32 height 10
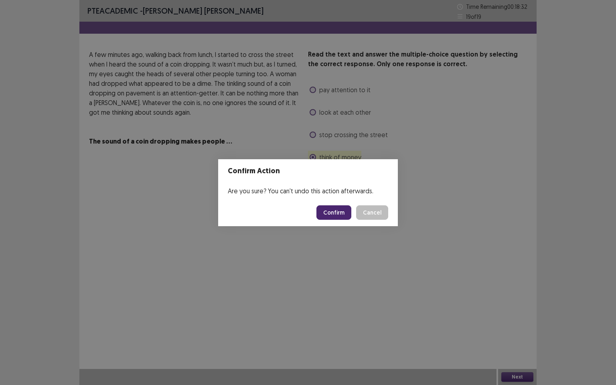
click at [334, 211] on button "Confirm" at bounding box center [334, 212] width 35 height 14
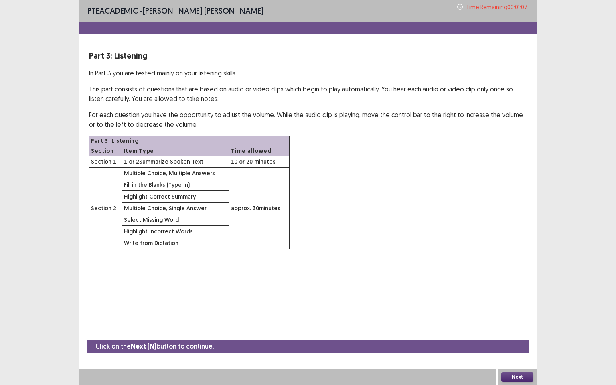
click at [517, 310] on button "Next" at bounding box center [517, 377] width 32 height 10
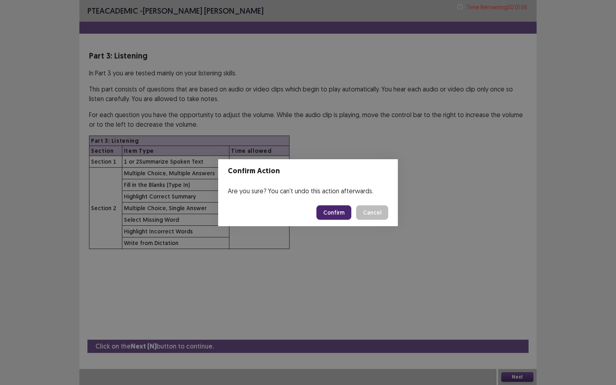
click at [340, 211] on button "Confirm" at bounding box center [334, 212] width 35 height 14
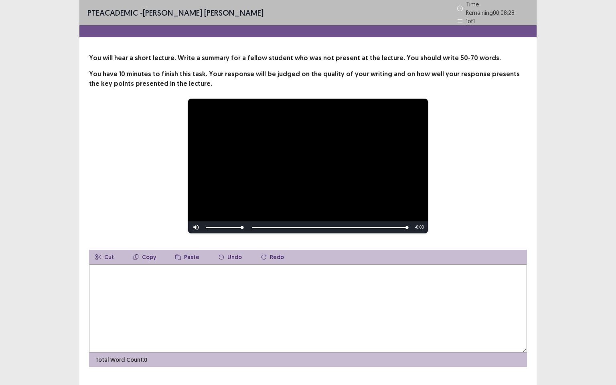
click at [126, 289] on textarea at bounding box center [308, 308] width 438 height 88
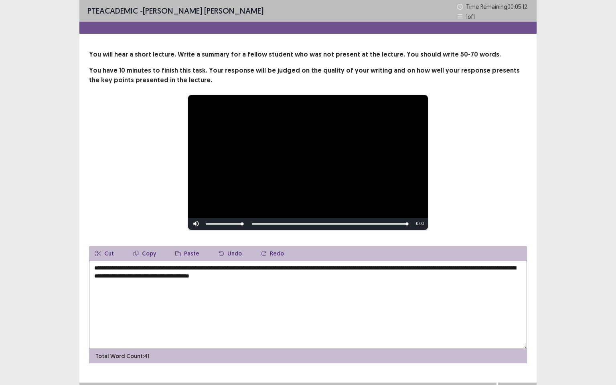
click at [236, 268] on textarea "**********" at bounding box center [308, 305] width 438 height 88
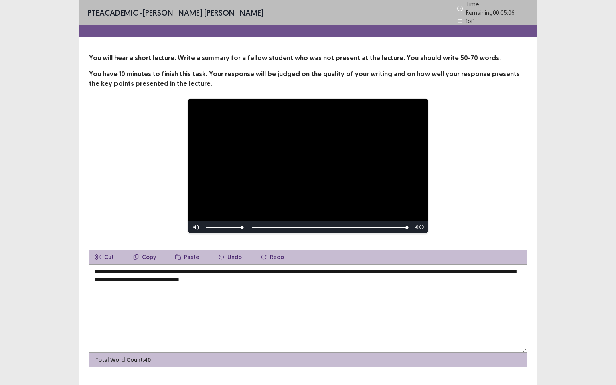
click at [282, 276] on textarea "**********" at bounding box center [308, 308] width 438 height 88
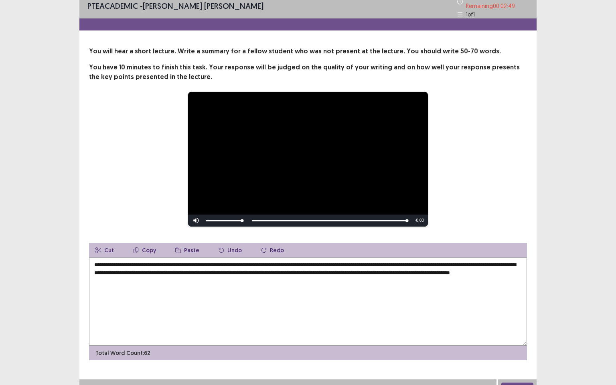
scroll to position [14, 0]
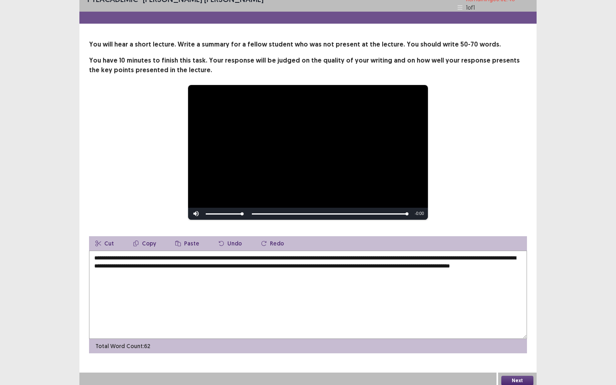
type textarea "**********"
click at [517, 310] on button "Next" at bounding box center [517, 381] width 32 height 10
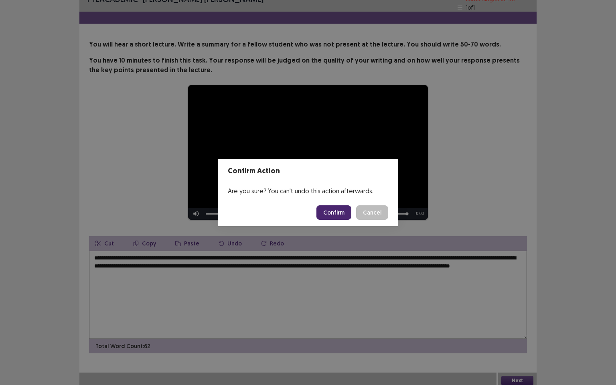
click at [333, 215] on button "Confirm" at bounding box center [334, 212] width 35 height 14
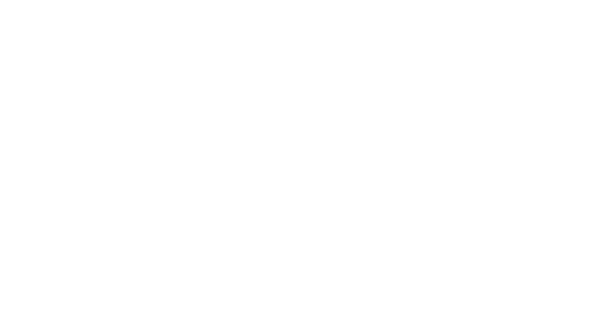
scroll to position [0, 0]
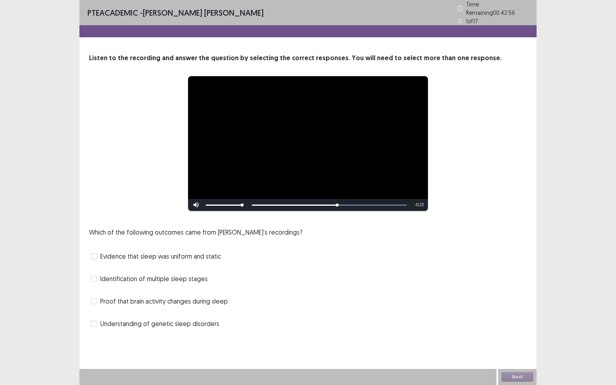
click at [97, 280] on div "Identification of multiple sleep stages" at bounding box center [308, 278] width 438 height 13
click at [93, 276] on span at bounding box center [94, 279] width 6 height 6
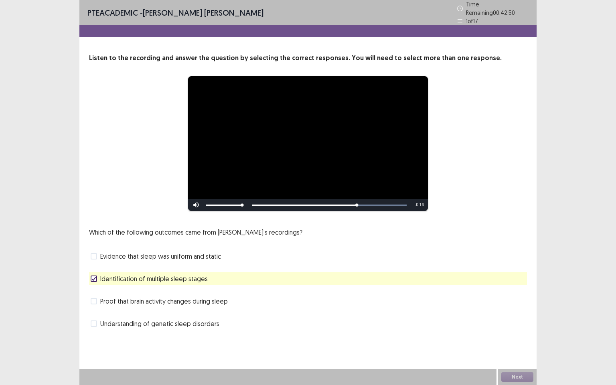
click at [514, 310] on div "Next" at bounding box center [517, 377] width 39 height 16
click at [93, 302] on div "Proof that brain activity changes during sleep" at bounding box center [308, 301] width 438 height 13
click at [95, 300] on span at bounding box center [94, 301] width 6 height 6
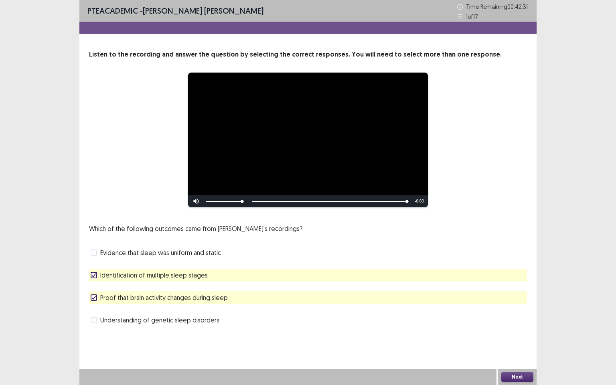
click at [520, 310] on button "Next" at bounding box center [517, 377] width 32 height 10
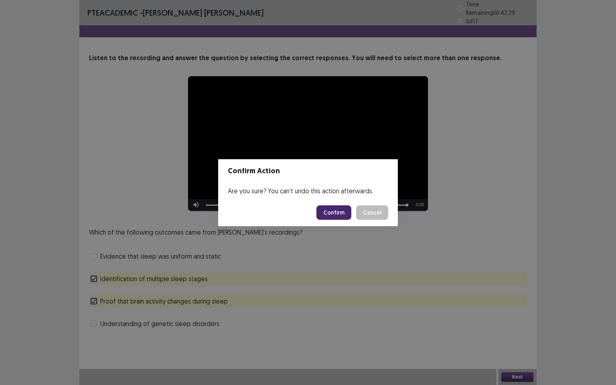
click at [342, 215] on button "Confirm" at bounding box center [334, 212] width 35 height 14
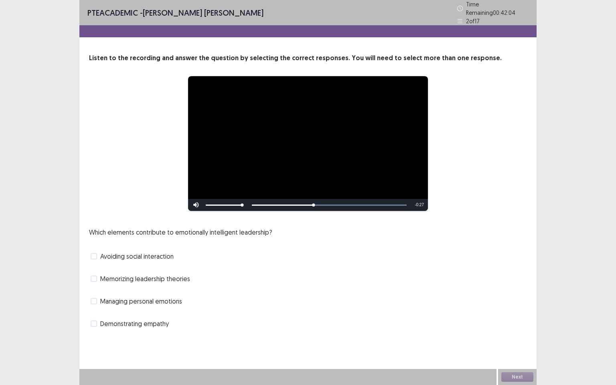
click at [96, 276] on span at bounding box center [94, 279] width 6 height 6
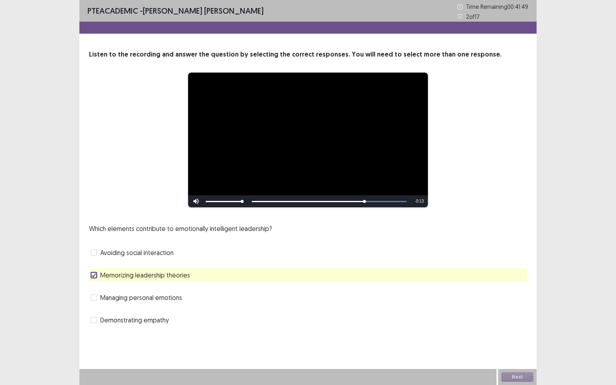
click at [96, 298] on span at bounding box center [94, 297] width 6 height 6
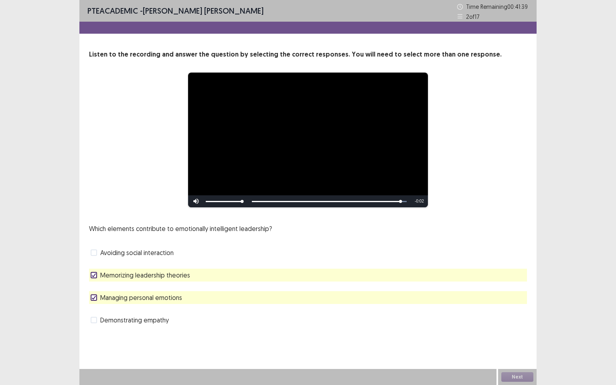
click at [95, 256] on label "Avoiding social interaction" at bounding box center [132, 253] width 83 height 10
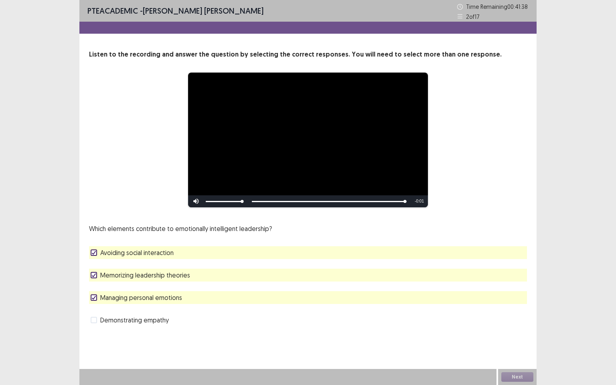
click at [94, 276] on polyline at bounding box center [94, 275] width 4 height 3
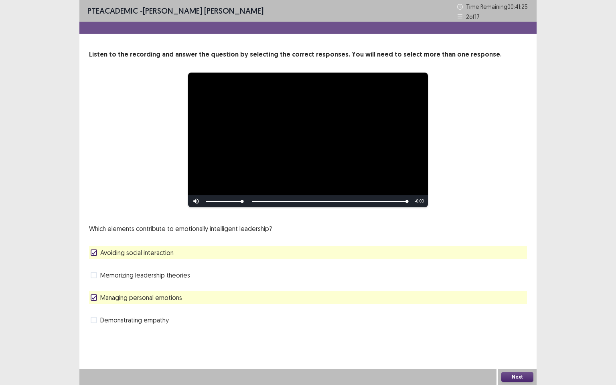
click at [94, 274] on span at bounding box center [94, 275] width 6 height 6
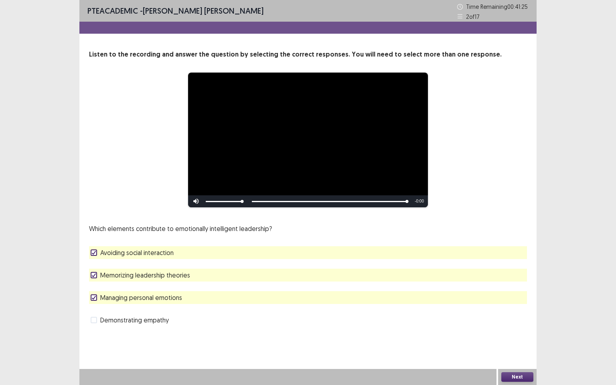
click at [96, 256] on span at bounding box center [94, 253] width 6 height 6
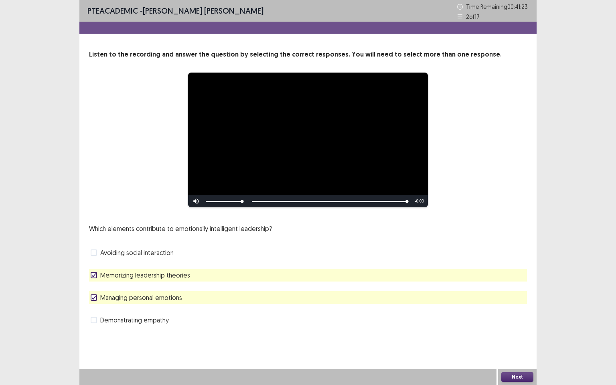
click at [524, 310] on button "Next" at bounding box center [517, 377] width 32 height 10
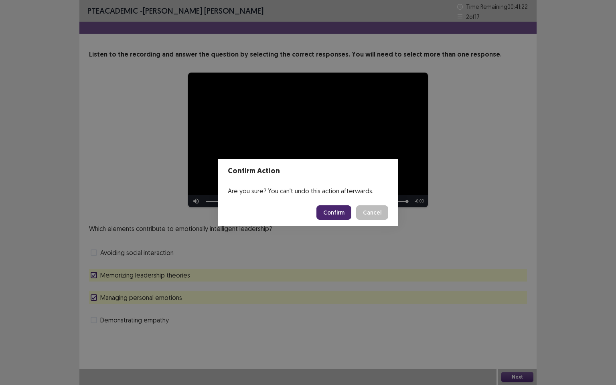
click at [334, 212] on button "Confirm" at bounding box center [334, 212] width 35 height 14
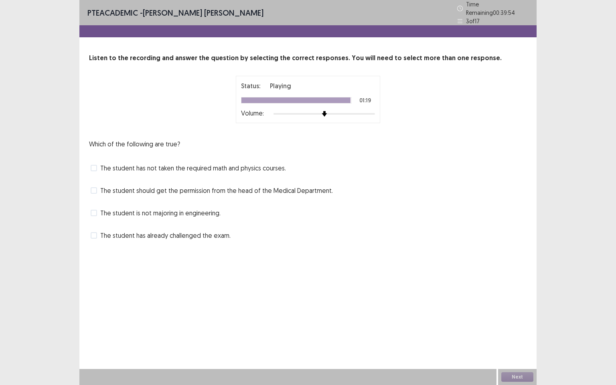
click at [91, 187] on span at bounding box center [94, 190] width 6 height 6
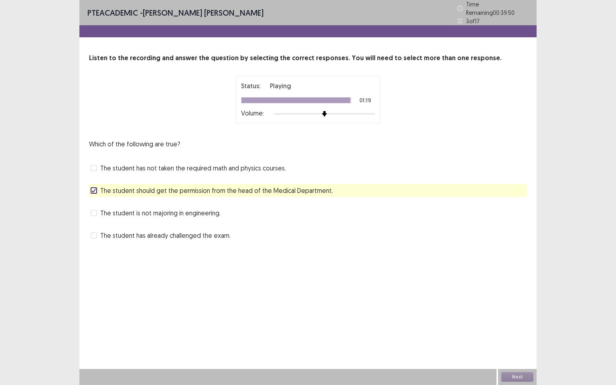
click at [96, 233] on span at bounding box center [94, 235] width 6 height 6
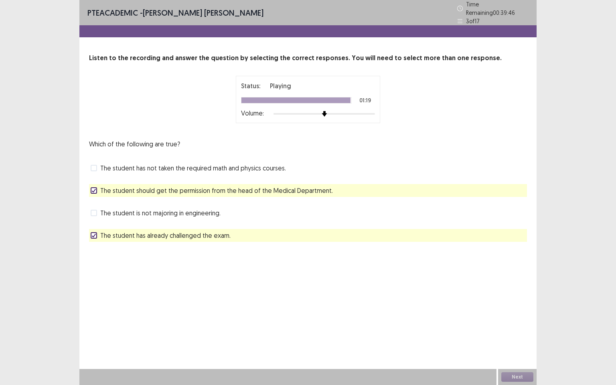
click at [93, 234] on polyline at bounding box center [94, 235] width 4 height 3
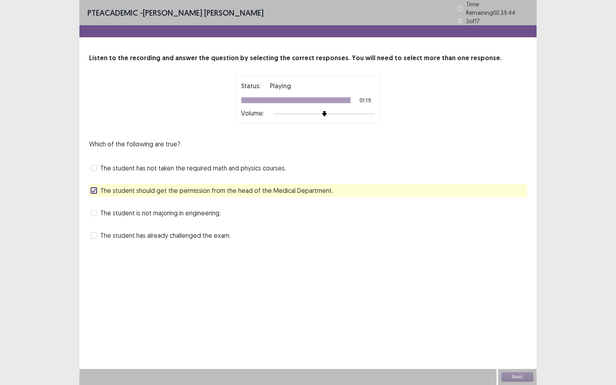
click at [97, 165] on label "The student has not taken the required math and physics courses." at bounding box center [188, 168] width 195 height 10
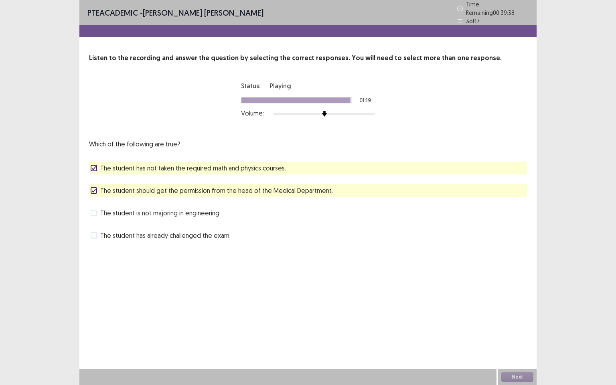
click at [511, 310] on div "Next" at bounding box center [517, 377] width 39 height 16
click at [93, 166] on polyline at bounding box center [94, 167] width 4 height 3
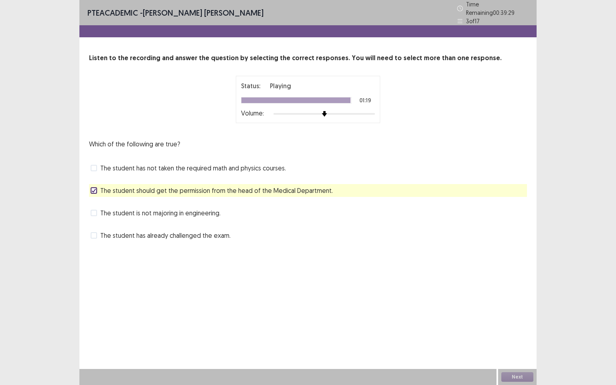
click at [92, 165] on span at bounding box center [94, 168] width 6 height 6
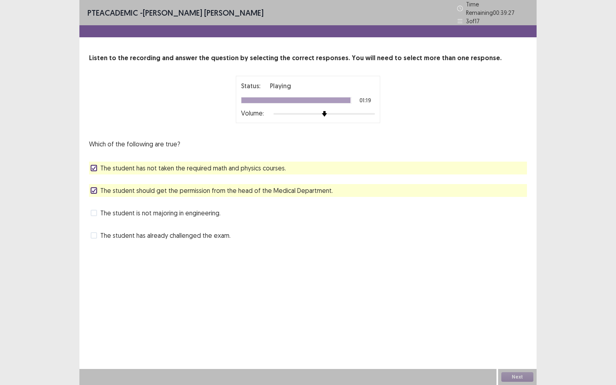
click at [94, 233] on span at bounding box center [94, 235] width 6 height 6
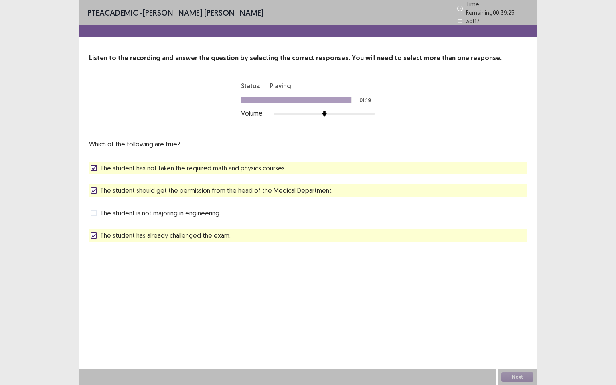
click at [522, 310] on div "Next" at bounding box center [517, 377] width 39 height 16
click at [335, 102] on div "Status: Playing 01:19 Volume:" at bounding box center [308, 99] width 134 height 37
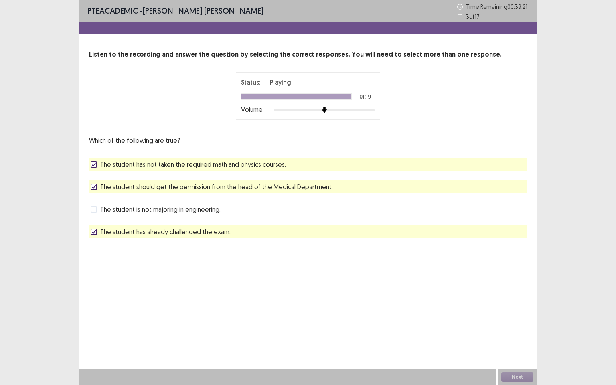
click at [262, 99] on div "Status: Playing 01:19 Volume:" at bounding box center [308, 95] width 134 height 37
click at [168, 127] on div "Listen to the recording and answer the question by selecting the correct respon…" at bounding box center [307, 144] width 457 height 189
click at [144, 157] on div "Which of the following are true? The student has not taken the required math an…" at bounding box center [308, 187] width 438 height 103
click at [93, 208] on span at bounding box center [94, 209] width 6 height 6
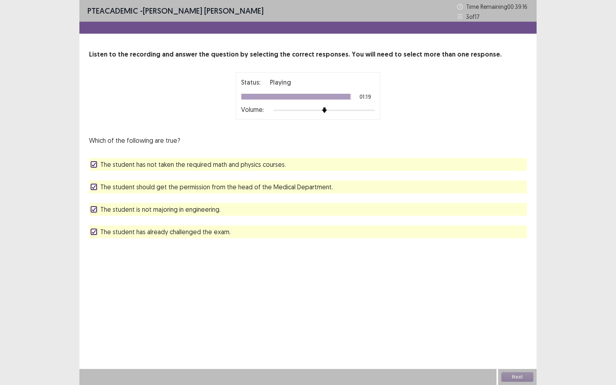
click at [329, 309] on div "PTE academic - [PERSON_NAME] [PERSON_NAME] Time Remaining 00 : 39 : 16 3 of 17 …" at bounding box center [307, 192] width 457 height 385
drag, startPoint x: 97, startPoint y: 165, endPoint x: 89, endPoint y: 185, distance: 21.5
click at [96, 166] on span at bounding box center [94, 164] width 6 height 6
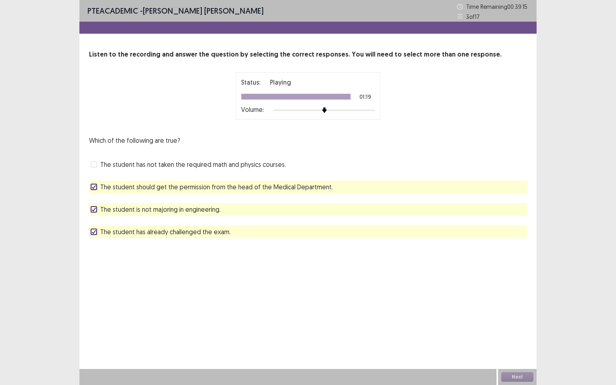
click at [94, 189] on icon at bounding box center [93, 187] width 5 height 4
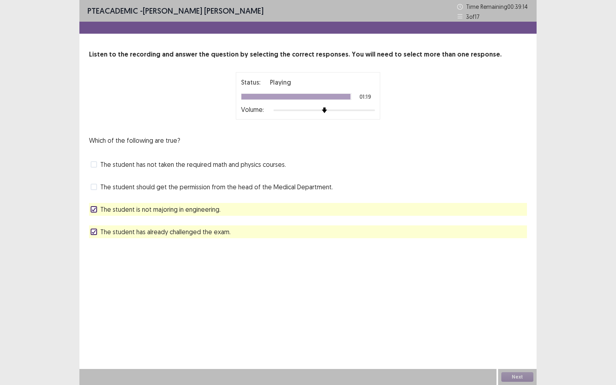
click at [94, 211] on icon at bounding box center [93, 209] width 5 height 4
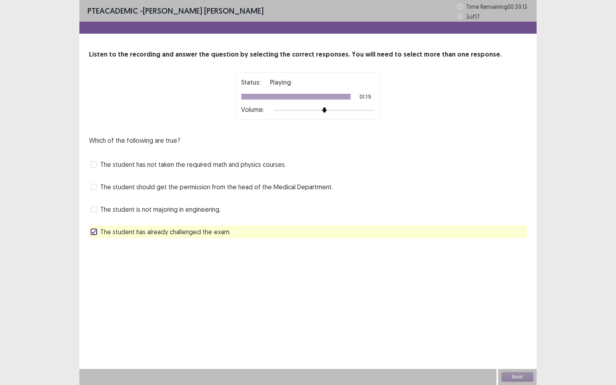
drag, startPoint x: 92, startPoint y: 236, endPoint x: 111, endPoint y: 231, distance: 19.6
click at [93, 235] on div "The student has already challenged the exam." at bounding box center [308, 231] width 438 height 13
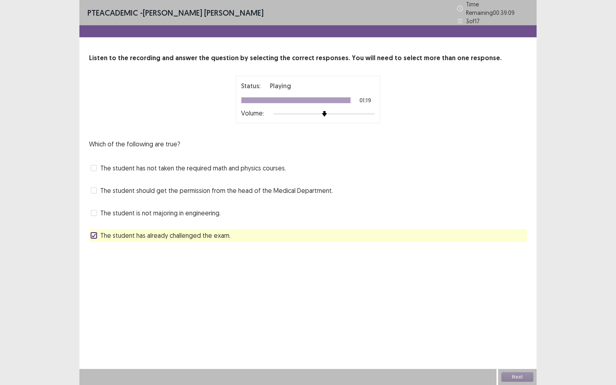
click at [307, 217] on div "Which of the following are true? The student has not taken the required math an…" at bounding box center [308, 190] width 438 height 103
click at [91, 210] on span at bounding box center [94, 213] width 6 height 6
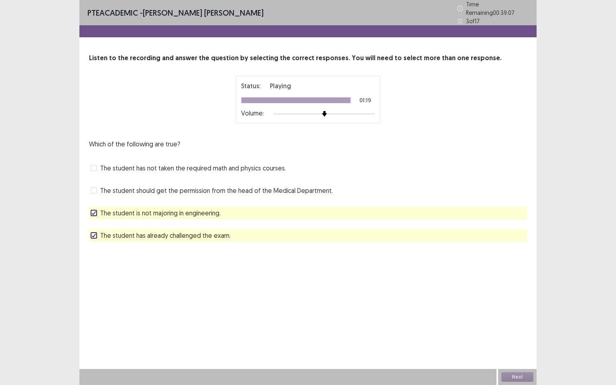
click at [95, 186] on label "The student should get the permission from the head of the Medical Department." at bounding box center [212, 191] width 242 height 10
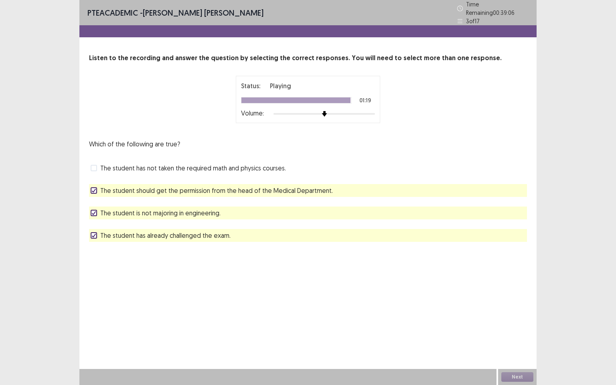
drag, startPoint x: 155, startPoint y: 217, endPoint x: 222, endPoint y: 256, distance: 77.7
click at [225, 258] on div "PTE academic - [PERSON_NAME] [PERSON_NAME] Time Remaining 00 : 39 : 06 3 of 17 …" at bounding box center [307, 192] width 457 height 385
click at [94, 211] on icon at bounding box center [93, 213] width 5 height 4
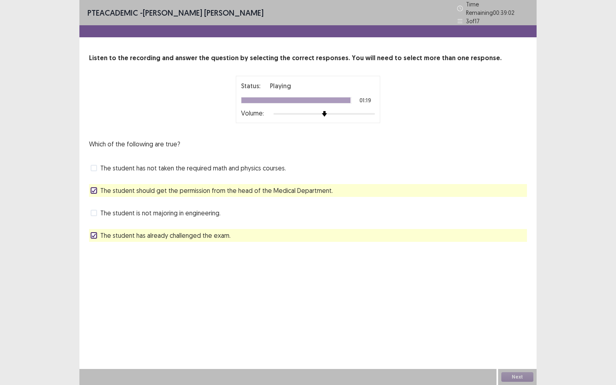
click at [91, 232] on span at bounding box center [94, 235] width 6 height 6
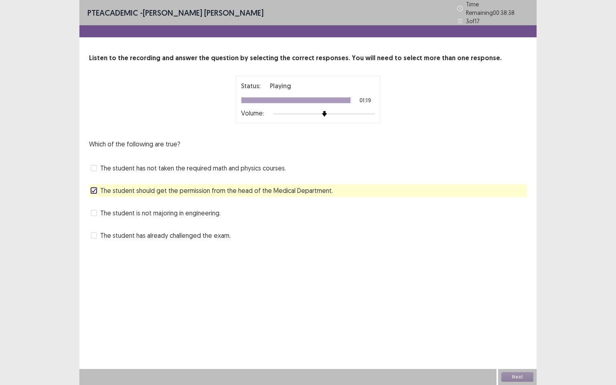
click at [454, 233] on div "The student has already challenged the exam." at bounding box center [308, 235] width 438 height 13
click at [199, 269] on div "PTE academic - [PERSON_NAME] [PERSON_NAME] Time Remaining 00 : 38 : 37 3 of 17 …" at bounding box center [307, 192] width 457 height 385
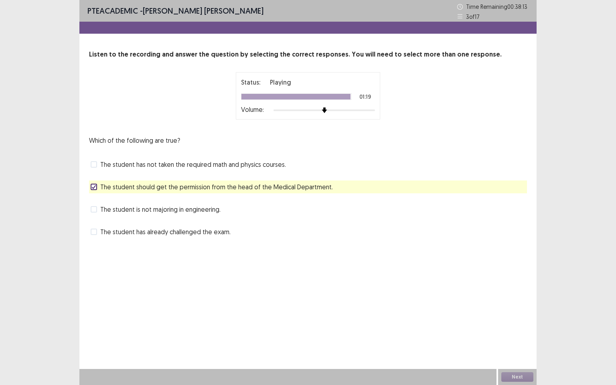
click at [588, 280] on div "PTE academic - [PERSON_NAME] [PERSON_NAME] Time Remaining 00 : 38 : 13 3 of 17 …" at bounding box center [308, 192] width 616 height 385
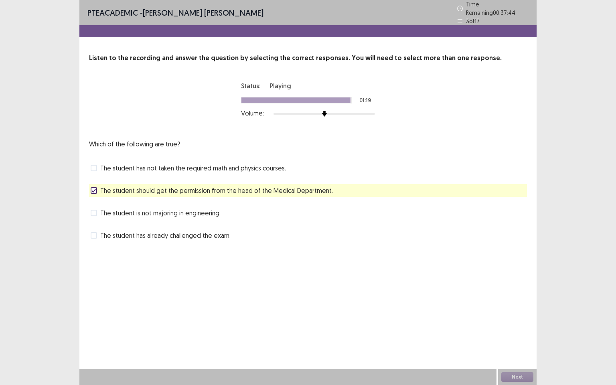
drag, startPoint x: 539, startPoint y: 5, endPoint x: 387, endPoint y: 244, distance: 283.0
click at [388, 244] on div "PTE academic - [PERSON_NAME] [PERSON_NAME] Time Remaining 00 : 37 : 44 3 of 17 …" at bounding box center [307, 129] width 457 height 258
click at [316, 90] on div "Status: Playing 01:19 Volume:" at bounding box center [308, 99] width 134 height 37
drag, startPoint x: 281, startPoint y: 106, endPoint x: 108, endPoint y: 192, distance: 193.8
click at [280, 110] on div "Volume:" at bounding box center [308, 114] width 134 height 8
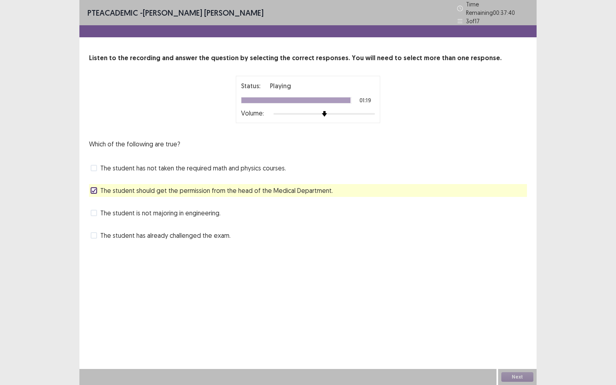
click at [511, 6] on p "Time Remaining 00 : 37 : 40" at bounding box center [497, 8] width 63 height 17
drag, startPoint x: 581, startPoint y: 154, endPoint x: 533, endPoint y: 175, distance: 52.8
click at [540, 176] on div "PTE academic - [PERSON_NAME] [PERSON_NAME] Time Remaining 00 : 37 : 39 3 of 17 …" at bounding box center [308, 192] width 616 height 385
drag, startPoint x: 500, startPoint y: 225, endPoint x: 485, endPoint y: 239, distance: 21.0
click at [488, 238] on div "PTE academic - [PERSON_NAME] [PERSON_NAME] Time Remaining 00 : 37 : 39 3 of 17 …" at bounding box center [307, 129] width 457 height 258
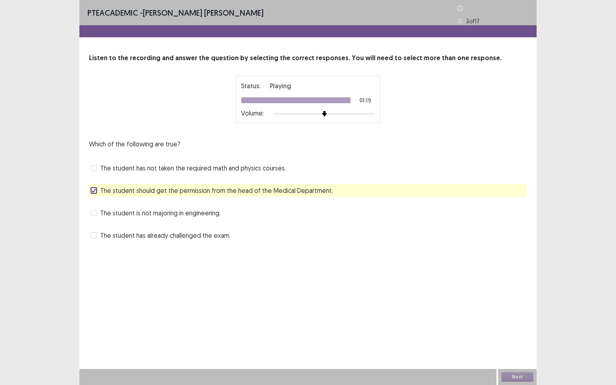
drag, startPoint x: 459, startPoint y: 293, endPoint x: 456, endPoint y: 316, distance: 23.5
click at [456, 310] on div "PTE academic - [PERSON_NAME] [PERSON_NAME] Time Remaining 00 : 37 : 38 3 of 17 …" at bounding box center [307, 192] width 457 height 385
click at [383, 310] on div "PTE academic - [PERSON_NAME] [PERSON_NAME] Time Remaining 00 : 37 : 38 3 of 17 …" at bounding box center [307, 192] width 457 height 385
click at [59, 303] on div "PTE academic - [PERSON_NAME] [PERSON_NAME] Time Remaining 00 : 37 : 33 3 of 17 …" at bounding box center [308, 192] width 616 height 385
click at [231, 305] on div "PTE academic - [PERSON_NAME] [PERSON_NAME] Time Remaining 00 : 37 : 32 3 of 17 …" at bounding box center [307, 192] width 457 height 385
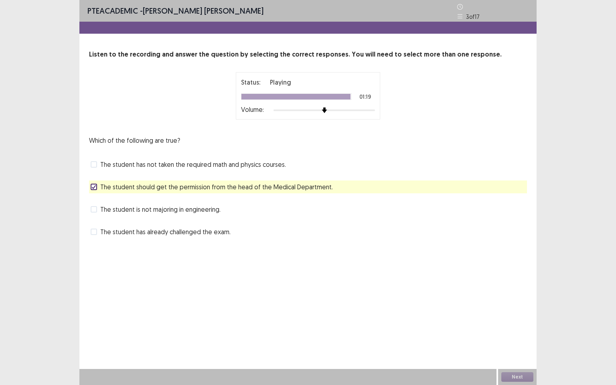
click at [56, 256] on div "PTE academic - [PERSON_NAME] [PERSON_NAME] Time Remaining 00 : 37 : 31 3 of 17 …" at bounding box center [308, 192] width 616 height 385
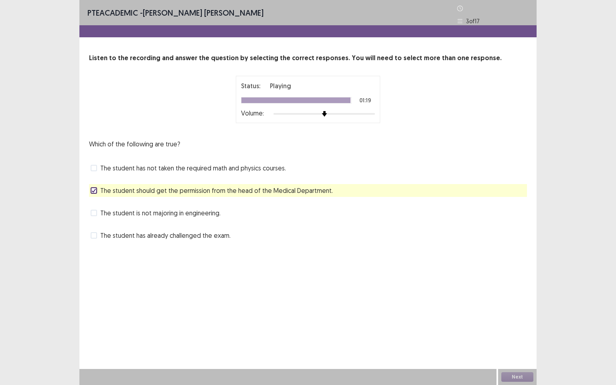
drag, startPoint x: 488, startPoint y: 235, endPoint x: 544, endPoint y: 249, distance: 57.8
click at [496, 238] on div "PTE academic - [PERSON_NAME] [PERSON_NAME] Time Remaining 00 : 37 : 29 3 of 17 …" at bounding box center [307, 129] width 457 height 258
click at [550, 310] on div "PTE academic - [PERSON_NAME] [PERSON_NAME] Time Remaining 00 : 37 : 29 3 of 17 …" at bounding box center [308, 192] width 616 height 385
click at [540, 310] on div "PTE academic - [PERSON_NAME] [PERSON_NAME] Time Remaining 00 : 37 : 28 3 of 17 …" at bounding box center [308, 192] width 616 height 385
click at [22, 302] on div "PTE academic - [PERSON_NAME] [PERSON_NAME] Time Remaining 00 : 37 : 25 3 of 17 …" at bounding box center [308, 192] width 616 height 385
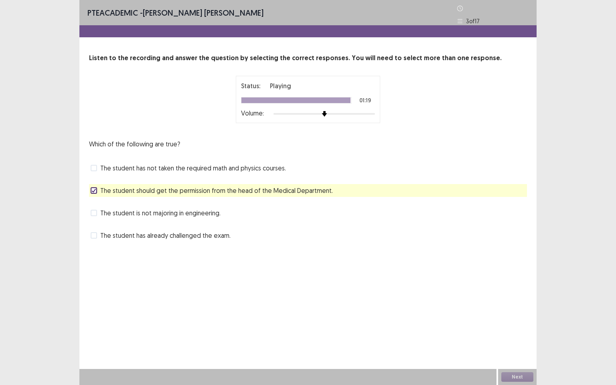
click at [93, 210] on span at bounding box center [94, 213] width 6 height 6
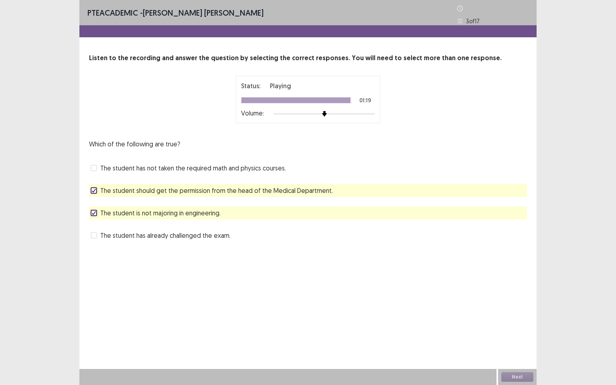
click at [94, 184] on div "The student should get the permission from the head of the Medical Department." at bounding box center [308, 190] width 438 height 13
click at [95, 165] on span at bounding box center [94, 168] width 6 height 6
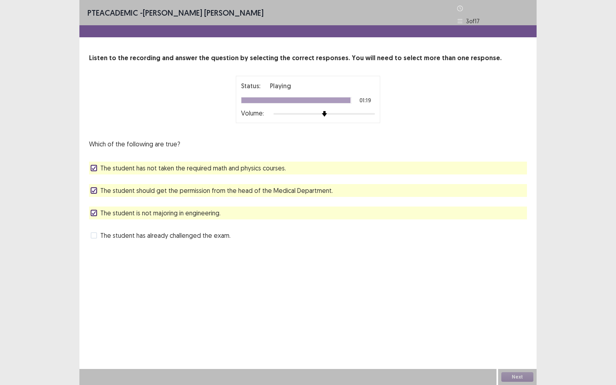
click at [94, 232] on span at bounding box center [94, 235] width 6 height 6
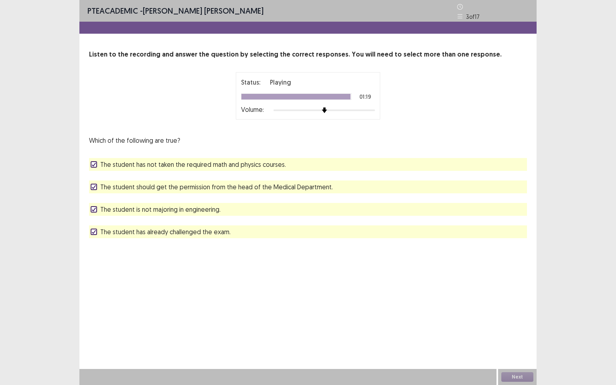
drag, startPoint x: 526, startPoint y: 235, endPoint x: 613, endPoint y: 228, distance: 87.3
click at [529, 235] on div "Listen to the recording and answer the question by selecting the correct respon…" at bounding box center [307, 144] width 457 height 189
click at [616, 231] on div "PTE academic - [PERSON_NAME] [PERSON_NAME] Time Remaining 00 : 37 : 14 3 of 17 …" at bounding box center [308, 192] width 616 height 385
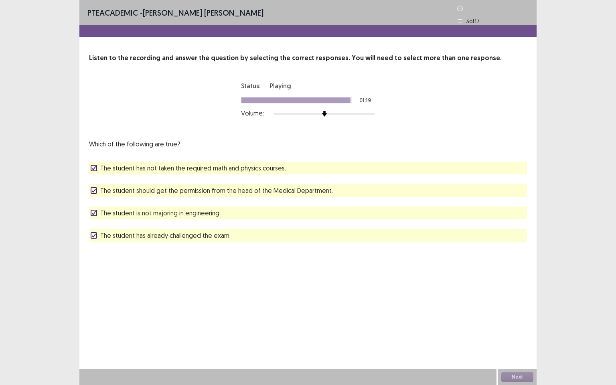
click at [567, 260] on div "PTE academic - [PERSON_NAME] [PERSON_NAME] Time Remaining 00 : 36 : 56 3 of 17 …" at bounding box center [308, 192] width 616 height 385
click at [526, 310] on div "Next" at bounding box center [517, 377] width 39 height 16
drag, startPoint x: 593, startPoint y: 177, endPoint x: 569, endPoint y: 134, distance: 49.4
click at [571, 136] on div "PTE academic - [PERSON_NAME] [PERSON_NAME] Time Remaining 00 : 36 : 52 3 of 17 …" at bounding box center [308, 192] width 616 height 385
click at [107, 212] on span "The student is not majoring in engineering." at bounding box center [160, 213] width 120 height 10
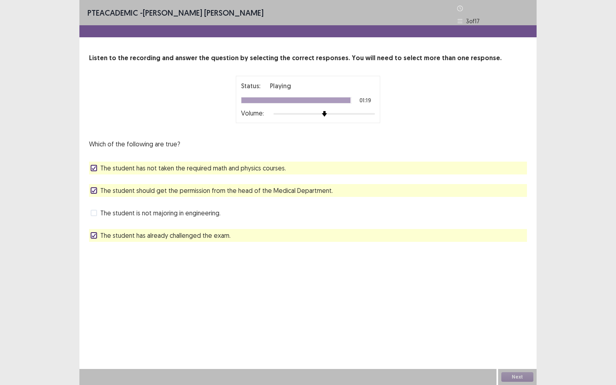
click at [141, 195] on div "Which of the following are true? The student has not taken the required math an…" at bounding box center [308, 190] width 438 height 103
drag, startPoint x: 151, startPoint y: 186, endPoint x: 131, endPoint y: 217, distance: 36.8
click at [151, 187] on span "The student should get the permission from the head of the Medical Department." at bounding box center [216, 191] width 233 height 10
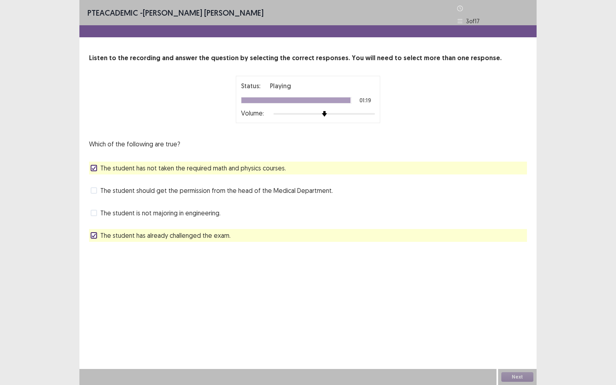
click at [132, 231] on span "The student has already challenged the exam." at bounding box center [165, 236] width 130 height 10
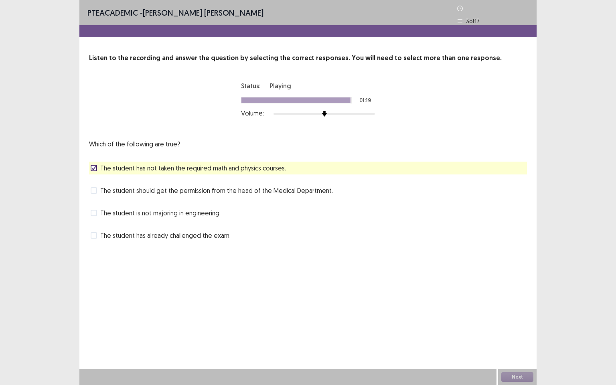
click at [146, 172] on div "Which of the following are true? The student has not taken the required math an…" at bounding box center [308, 190] width 438 height 103
click at [149, 165] on span "The student has not taken the required math and physics courses." at bounding box center [193, 168] width 186 height 10
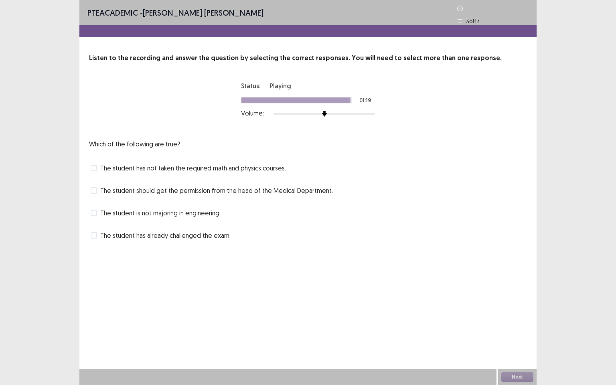
click at [58, 218] on div "PTE academic - [PERSON_NAME] [PERSON_NAME] Time Remaining 00 : 36 : 47 3 of 17 …" at bounding box center [308, 192] width 616 height 385
drag, startPoint x: 99, startPoint y: 215, endPoint x: 148, endPoint y: 235, distance: 52.4
click at [100, 220] on div "Which of the following are true? The student has not taken the required math an…" at bounding box center [308, 190] width 438 height 103
click at [184, 236] on span "The student has already challenged the exam." at bounding box center [165, 236] width 130 height 10
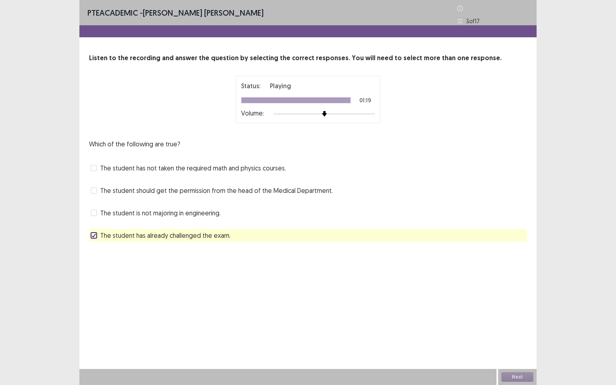
click at [201, 234] on span "The student has already challenged the exam." at bounding box center [165, 236] width 130 height 10
click at [203, 234] on span "The student has already challenged the exam." at bounding box center [165, 236] width 130 height 10
click at [204, 234] on span "The student has already challenged the exam." at bounding box center [165, 236] width 130 height 10
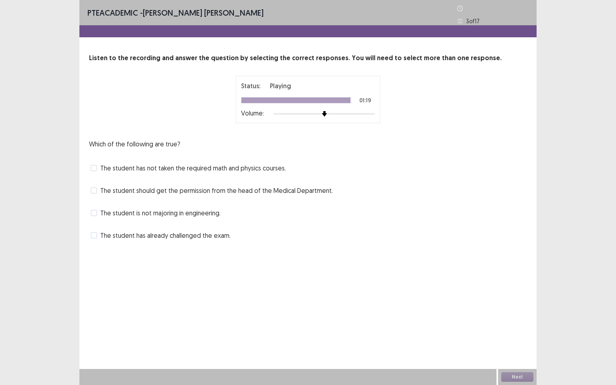
click at [204, 234] on span "The student has already challenged the exam." at bounding box center [165, 236] width 130 height 10
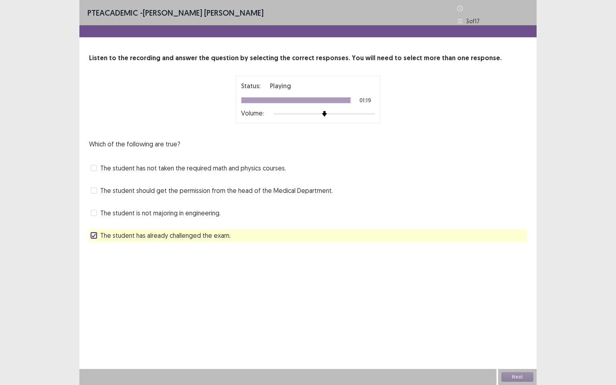
click at [201, 220] on div "Which of the following are true? The student has not taken the required math an…" at bounding box center [308, 190] width 438 height 103
click at [199, 231] on span "The student has already challenged the exam." at bounding box center [165, 236] width 130 height 10
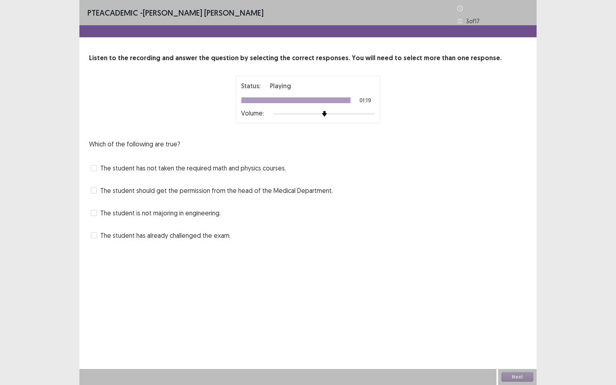
click at [125, 190] on span "The student should get the permission from the head of the Medical Department." at bounding box center [216, 191] width 233 height 10
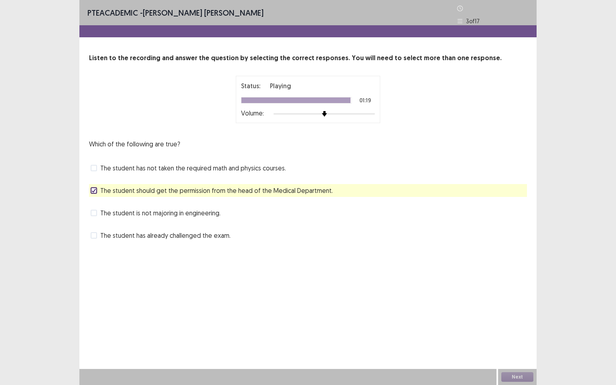
click at [555, 195] on div "PTE academic - [PERSON_NAME] [PERSON_NAME] Time Remaining 00 : 36 : 42 3 of 17 …" at bounding box center [308, 192] width 616 height 385
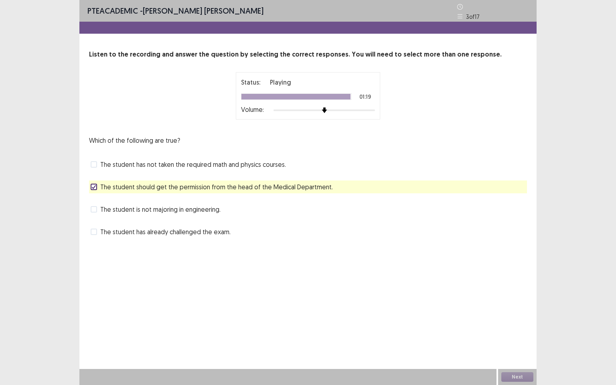
click at [523, 310] on div "Next" at bounding box center [517, 377] width 39 height 16
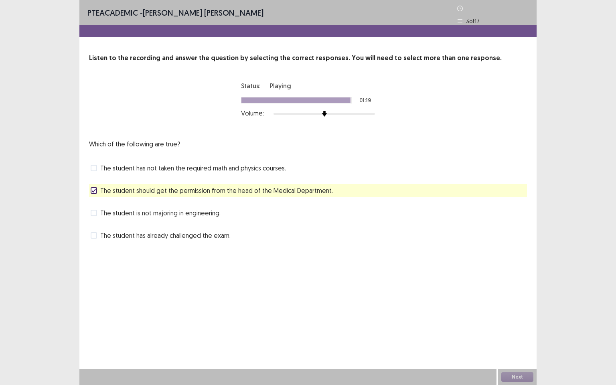
click at [462, 6] on icon at bounding box center [460, 9] width 6 height 6
click at [313, 270] on div "PTE academic - [PERSON_NAME] [PERSON_NAME] Time Remaining 00 : 36 : 33 3 of 17 …" at bounding box center [307, 192] width 457 height 385
click at [523, 310] on div "Next" at bounding box center [517, 377] width 39 height 16
click at [522, 310] on div "Next" at bounding box center [517, 377] width 39 height 16
click at [95, 165] on span at bounding box center [94, 168] width 6 height 6
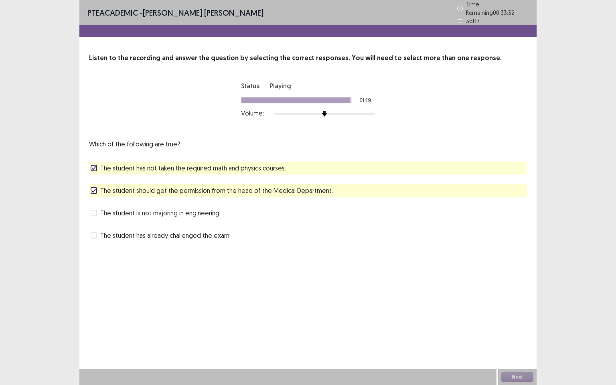
click at [93, 210] on span at bounding box center [94, 213] width 6 height 6
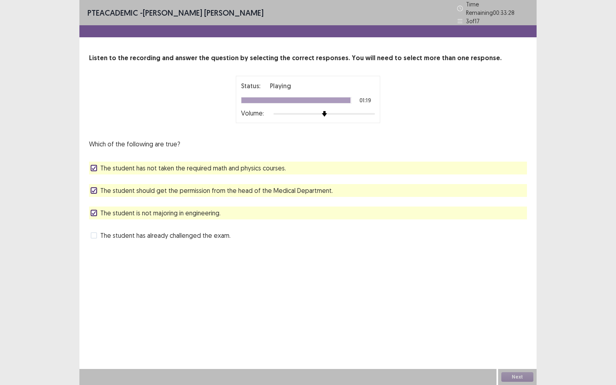
click at [97, 209] on label "The student is not majoring in engineering." at bounding box center [156, 213] width 130 height 10
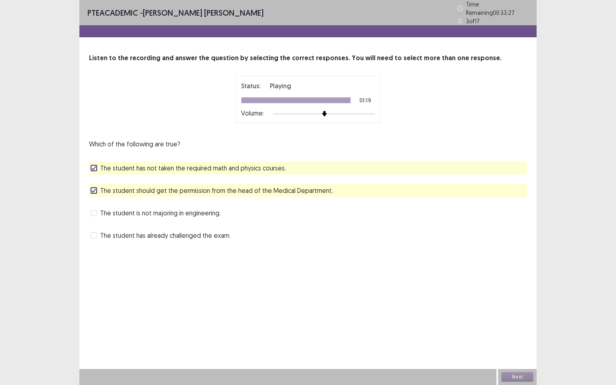
click at [95, 189] on polyline at bounding box center [94, 190] width 4 height 3
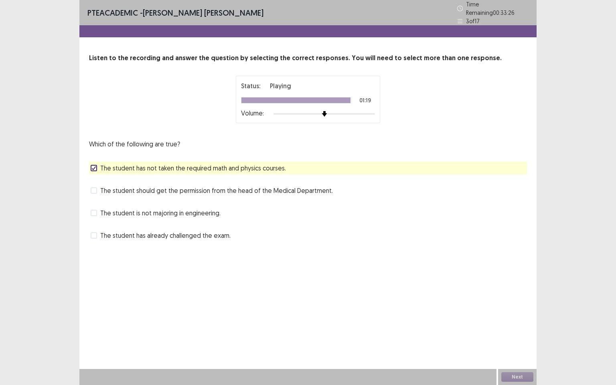
click at [94, 166] on polyline at bounding box center [94, 167] width 4 height 3
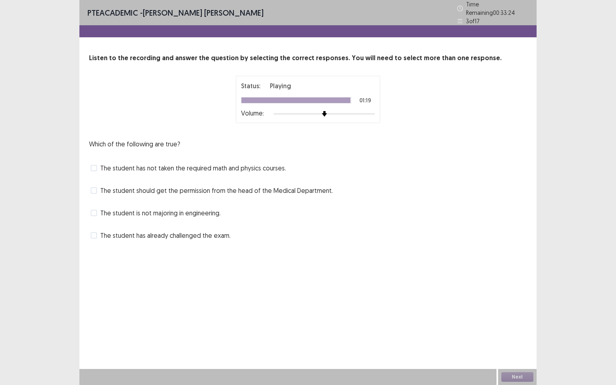
click at [524, 310] on div "Next" at bounding box center [517, 377] width 39 height 16
click at [557, 310] on div "PTE academic - [PERSON_NAME] [PERSON_NAME] Time Remaining 00 : 33 : 24 3 of 17 …" at bounding box center [308, 192] width 616 height 385
click at [511, 310] on div "Next" at bounding box center [517, 377] width 39 height 16
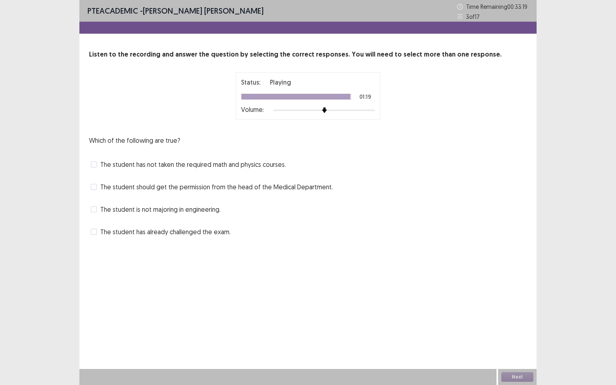
drag, startPoint x: 578, startPoint y: 268, endPoint x: 411, endPoint y: 159, distance: 199.9
click at [411, 159] on div "The student has not taken the required math and physics courses." at bounding box center [308, 164] width 438 height 13
drag, startPoint x: 459, startPoint y: 167, endPoint x: 547, endPoint y: 138, distance: 93.2
drag, startPoint x: 547, startPoint y: 138, endPoint x: 564, endPoint y: 133, distance: 18.0
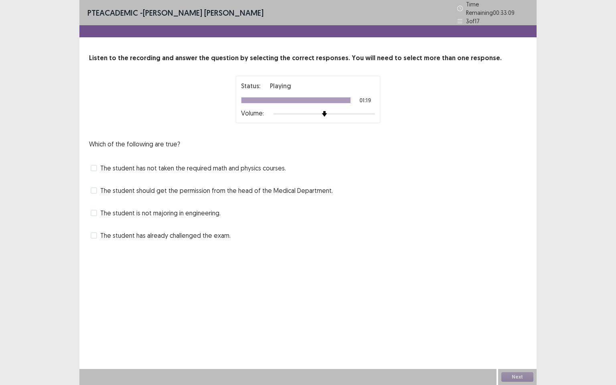
drag, startPoint x: 562, startPoint y: 135, endPoint x: 588, endPoint y: 109, distance: 36.0
drag, startPoint x: 588, startPoint y: 109, endPoint x: 582, endPoint y: 111, distance: 6.2
drag, startPoint x: 582, startPoint y: 111, endPoint x: 571, endPoint y: 82, distance: 30.7
click at [571, 82] on div "PTE academic - [PERSON_NAME] [PERSON_NAME] Time Remaining 00 : 33 : 08 3 of 17 …" at bounding box center [308, 192] width 616 height 385
click at [464, 222] on div "Which of the following are true? The student has not taken the required math an…" at bounding box center [308, 190] width 438 height 103
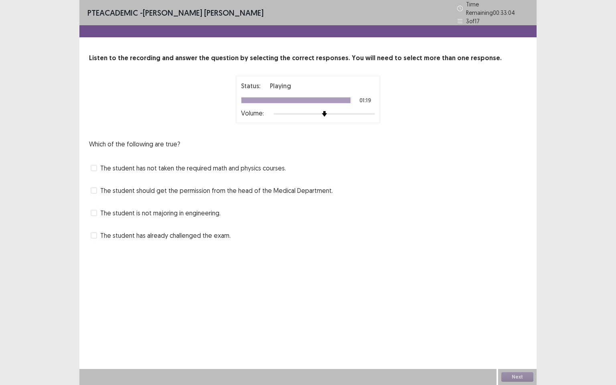
drag, startPoint x: 464, startPoint y: 219, endPoint x: 367, endPoint y: 250, distance: 101.8
click at [367, 250] on div "PTE academic - [PERSON_NAME] [PERSON_NAME] Time Remaining 00 : 33 : 04 3 of 17 …" at bounding box center [307, 129] width 457 height 258
click at [98, 187] on label "The student should get the permission from the head of the Medical Department." at bounding box center [212, 191] width 242 height 10
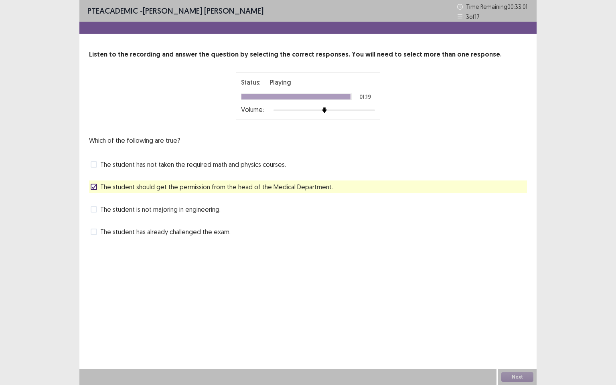
click at [312, 91] on div "Status: Playing 01:19 Volume:" at bounding box center [308, 95] width 134 height 37
drag, startPoint x: 412, startPoint y: 172, endPoint x: 561, endPoint y: 110, distance: 161.9
drag, startPoint x: 561, startPoint y: 110, endPoint x: 488, endPoint y: 92, distance: 75.4
drag, startPoint x: 488, startPoint y: 92, endPoint x: 404, endPoint y: 283, distance: 208.3
drag, startPoint x: 404, startPoint y: 283, endPoint x: 364, endPoint y: 284, distance: 39.3
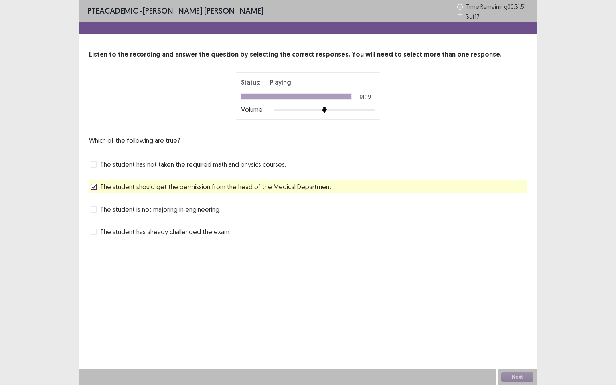
click at [564, 154] on div "PTE academic - [PERSON_NAME] [PERSON_NAME] Time Remaining 00 : 31 : 51 3 of 17 …" at bounding box center [308, 192] width 616 height 385
click at [554, 310] on div "PTE academic - [PERSON_NAME] [PERSON_NAME] Time Remaining 00 : 31 : 48 3 of 17 …" at bounding box center [308, 192] width 616 height 385
click at [63, 278] on div "PTE academic - [PERSON_NAME] [PERSON_NAME] Time Remaining 00 : 31 : 36 3 of 17 …" at bounding box center [308, 192] width 616 height 385
drag, startPoint x: 52, startPoint y: 271, endPoint x: 32, endPoint y: 248, distance: 30.7
click at [32, 248] on div "PTE academic - [PERSON_NAME] [PERSON_NAME] Time Remaining 00 : 31 : 22 3 of 17 …" at bounding box center [308, 192] width 616 height 385
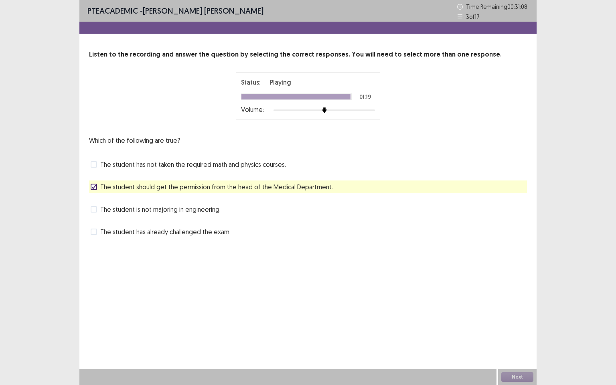
click at [594, 149] on div "PTE academic - [PERSON_NAME] [PERSON_NAME] Time Remaining 00 : 31 : 08 3 of 17 …" at bounding box center [308, 192] width 616 height 385
click at [459, 15] on icon at bounding box center [460, 17] width 6 height 6
click at [461, 16] on icon at bounding box center [460, 17] width 6 height 6
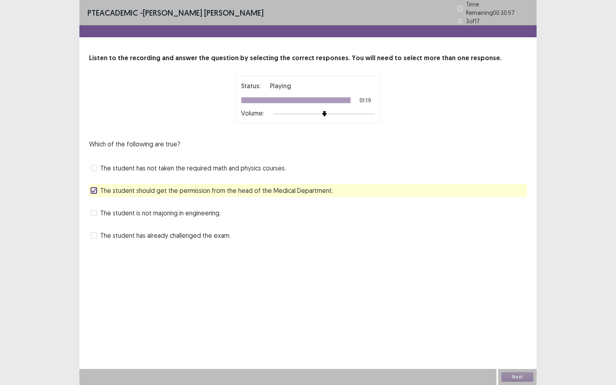
click at [565, 93] on div "PTE academic - [PERSON_NAME] [PERSON_NAME] Time Remaining 00 : 30 : 57 3 of 17 …" at bounding box center [308, 192] width 616 height 385
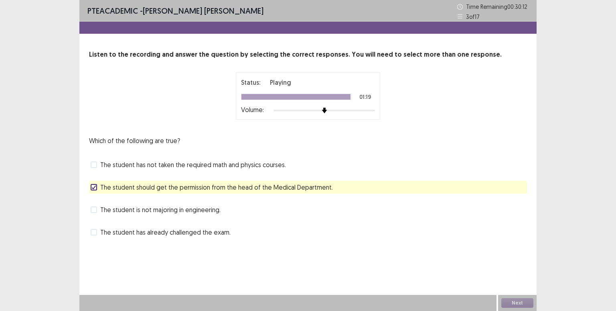
drag, startPoint x: 526, startPoint y: 1, endPoint x: 441, endPoint y: 134, distance: 157.7
click at [441, 134] on div "Listen to the recording and answer the question by selecting the correct respon…" at bounding box center [307, 144] width 457 height 189
click at [424, 148] on div "Which of the following are true? The student has not taken the required math an…" at bounding box center [308, 187] width 438 height 103
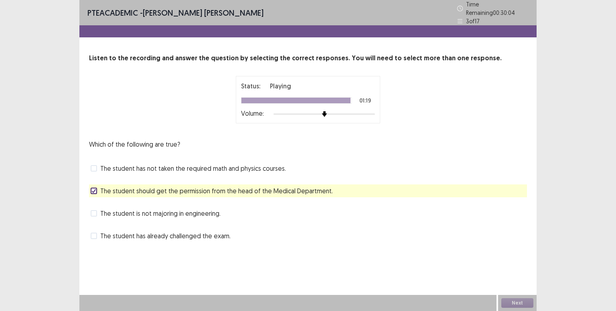
drag, startPoint x: 616, startPoint y: 0, endPoint x: 163, endPoint y: 97, distance: 463.3
click at [163, 97] on div "Status: Playing 01:19 Volume:" at bounding box center [308, 99] width 438 height 47
drag, startPoint x: 610, startPoint y: 0, endPoint x: 438, endPoint y: 105, distance: 201.1
click at [438, 105] on div "Status: Playing 01:19 Volume:" at bounding box center [308, 99] width 438 height 47
click at [56, 81] on div "PTE academic - [PERSON_NAME] [PERSON_NAME] Time Remaining 00 : 29 : 28 3 of 17 …" at bounding box center [308, 155] width 616 height 311
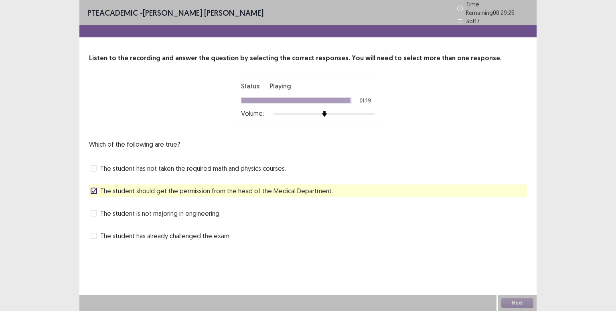
drag, startPoint x: 559, startPoint y: 79, endPoint x: 570, endPoint y: 69, distance: 15.1
click at [570, 69] on div "PTE academic - [PERSON_NAME] [PERSON_NAME] Time Remaining 00 : 29 : 25 3 of 17 …" at bounding box center [308, 155] width 616 height 311
click at [560, 106] on div "PTE academic - [PERSON_NAME] [PERSON_NAME] Time Remaining 00 : 29 : 05 3 of 17 …" at bounding box center [308, 155] width 616 height 311
drag, startPoint x: 557, startPoint y: 89, endPoint x: 564, endPoint y: 82, distance: 9.7
click at [564, 82] on div "PTE academic - [PERSON_NAME] [PERSON_NAME] Time Remaining 00 : 29 : 03 3 of 17 …" at bounding box center [308, 155] width 616 height 311
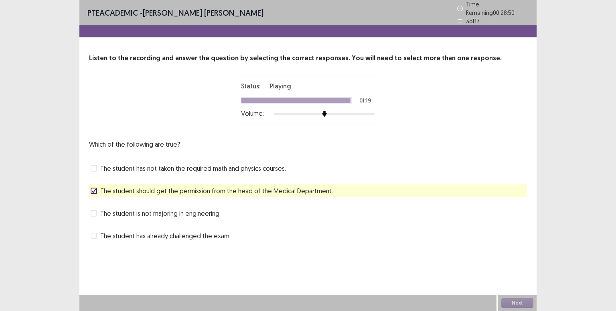
drag, startPoint x: 554, startPoint y: 98, endPoint x: 581, endPoint y: 77, distance: 34.0
drag, startPoint x: 580, startPoint y: 74, endPoint x: 568, endPoint y: 57, distance: 21.3
drag, startPoint x: 568, startPoint y: 57, endPoint x: 568, endPoint y: 44, distance: 12.8
click at [568, 44] on div "PTE academic - [PERSON_NAME] [PERSON_NAME] Time Remaining 00 : 28 : 44 3 of 17 …" at bounding box center [308, 155] width 616 height 311
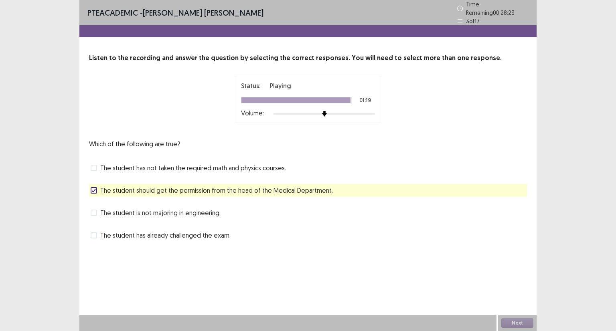
drag, startPoint x: 510, startPoint y: 0, endPoint x: 382, endPoint y: 124, distance: 178.4
click at [385, 124] on div "Listen to the recording and answer the question by selecting the correct respon…" at bounding box center [307, 147] width 457 height 189
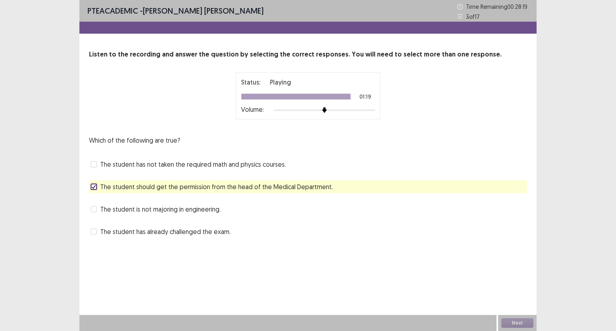
drag, startPoint x: 489, startPoint y: 17, endPoint x: 321, endPoint y: 23, distance: 168.2
click at [401, 21] on div "PTE academic - [PERSON_NAME] [PERSON_NAME] Time Remaining 00 : 28 : 19 3 of 17" at bounding box center [307, 11] width 457 height 22
drag, startPoint x: 195, startPoint y: 30, endPoint x: 119, endPoint y: 37, distance: 76.2
click at [184, 36] on div "PTE academic - [PERSON_NAME] [PERSON_NAME] Time Remaining 00 : 28 : 19 3 of 17 …" at bounding box center [307, 127] width 457 height 254
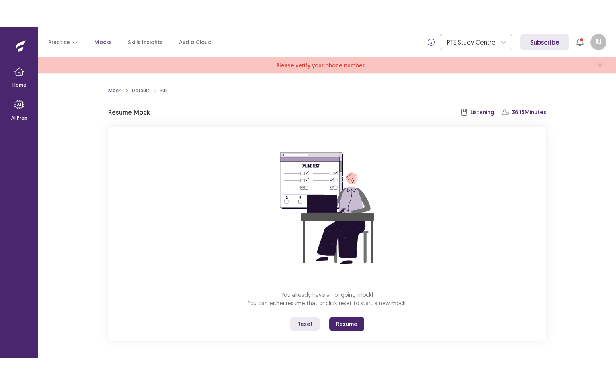
scroll to position [2, 0]
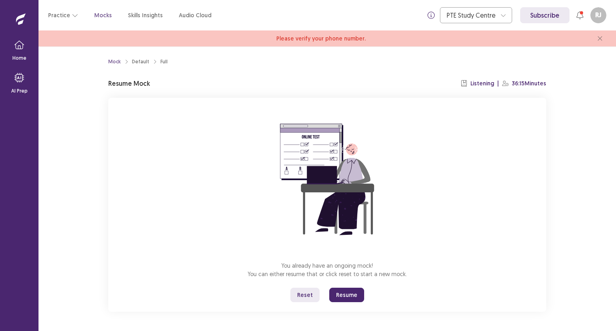
drag, startPoint x: 349, startPoint y: 295, endPoint x: 349, endPoint y: 330, distance: 34.9
click at [349, 295] on button "Resume" at bounding box center [346, 295] width 35 height 14
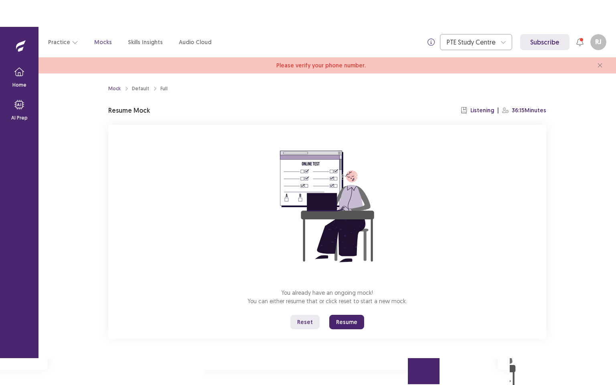
scroll to position [0, 0]
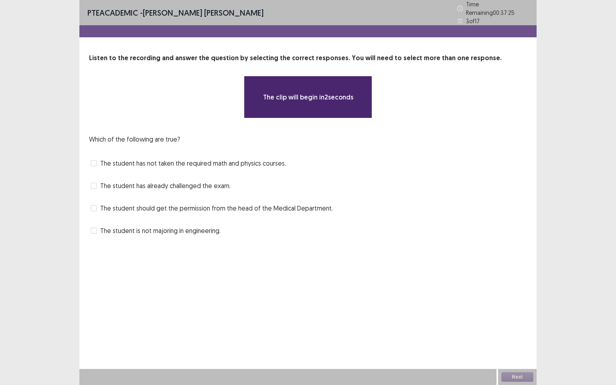
click at [92, 183] on span at bounding box center [94, 186] width 6 height 6
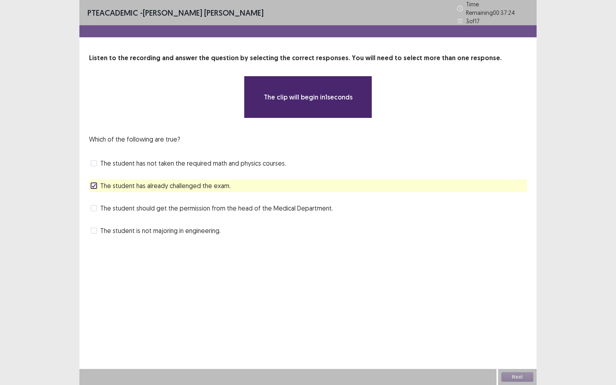
click at [94, 205] on span at bounding box center [94, 208] width 6 height 6
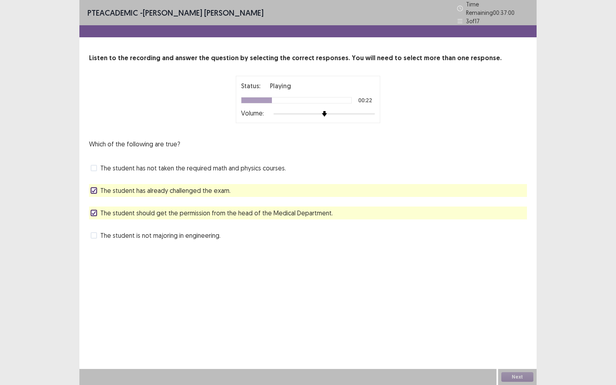
click at [91, 188] on span at bounding box center [94, 190] width 6 height 6
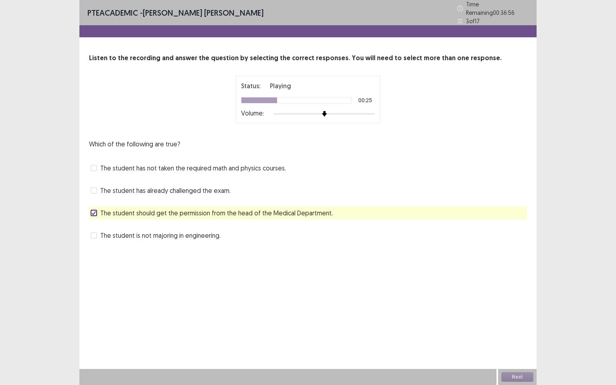
click at [97, 163] on label "The student has not taken the required math and physics courses." at bounding box center [188, 168] width 195 height 10
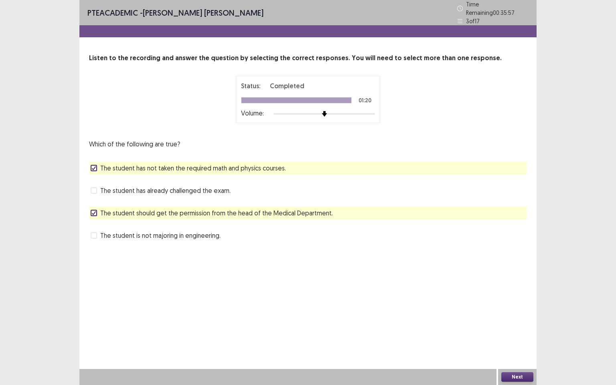
click at [521, 331] on button "Next" at bounding box center [517, 377] width 32 height 10
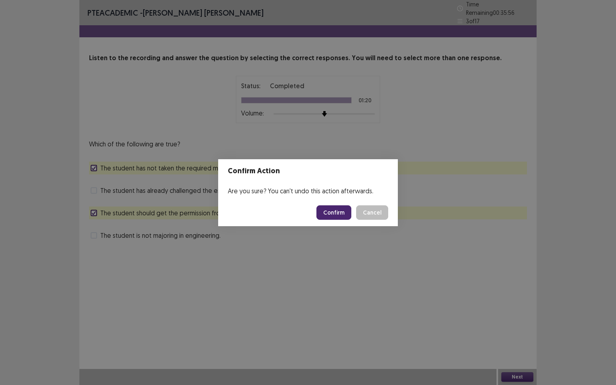
click at [338, 215] on button "Confirm" at bounding box center [334, 212] width 35 height 14
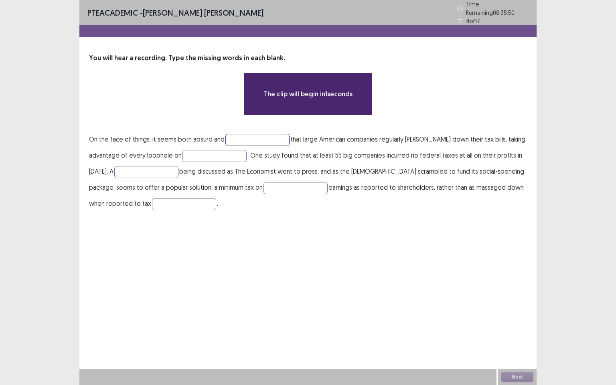
click at [246, 135] on input "text" at bounding box center [257, 140] width 64 height 12
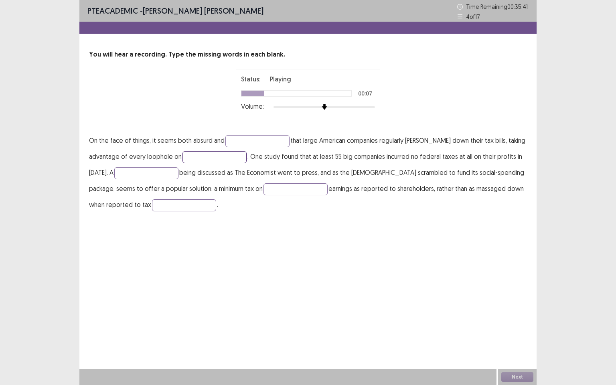
click at [211, 157] on input "text" at bounding box center [215, 157] width 64 height 12
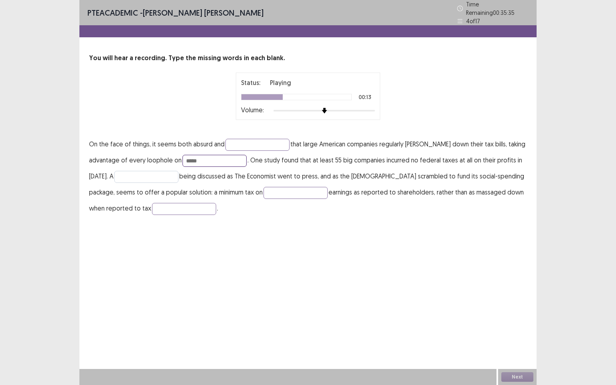
type input "*****"
click at [156, 174] on input "text" at bounding box center [146, 177] width 64 height 12
type input "********"
click at [280, 191] on input "text" at bounding box center [296, 193] width 64 height 12
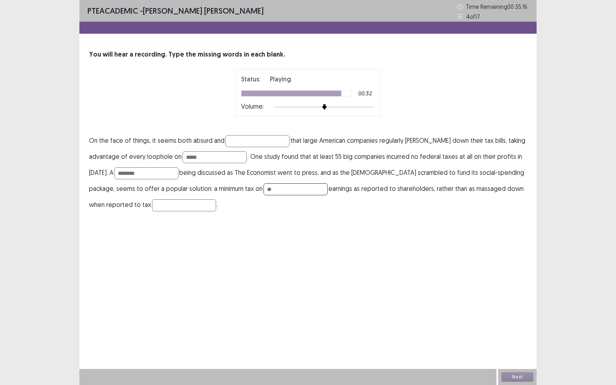
type input "*"
type input "*******"
click at [183, 209] on input "text" at bounding box center [184, 205] width 64 height 12
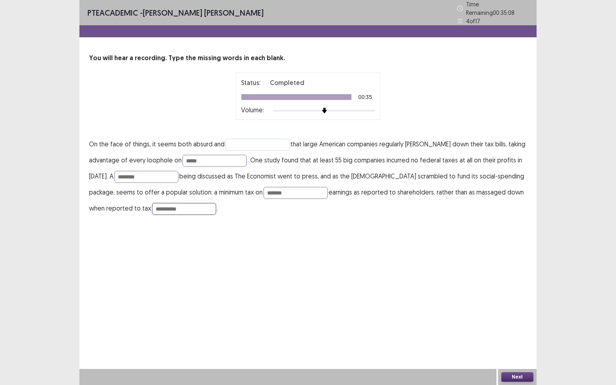
type input "**********"
click at [257, 143] on input "text" at bounding box center [257, 145] width 64 height 12
type input "*****"
click at [520, 331] on button "Next" at bounding box center [517, 377] width 32 height 10
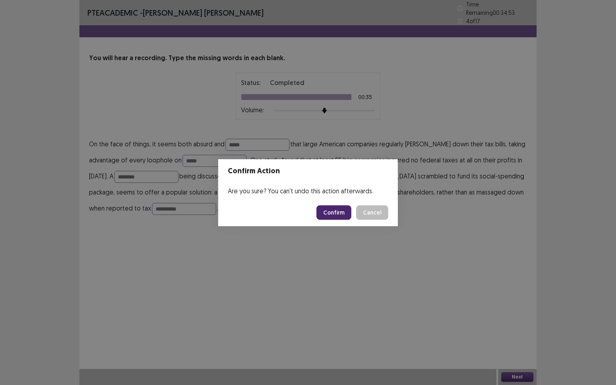
click at [339, 211] on button "Confirm" at bounding box center [334, 212] width 35 height 14
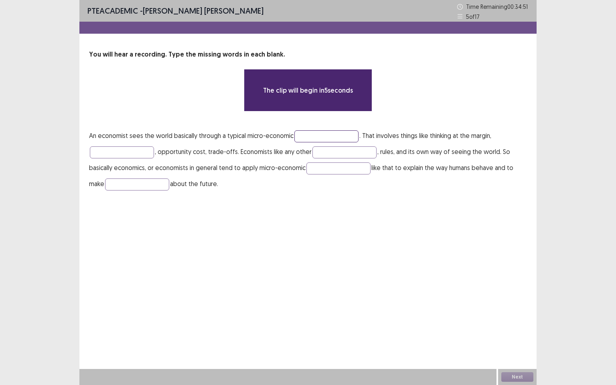
click at [339, 138] on input "text" at bounding box center [326, 136] width 64 height 12
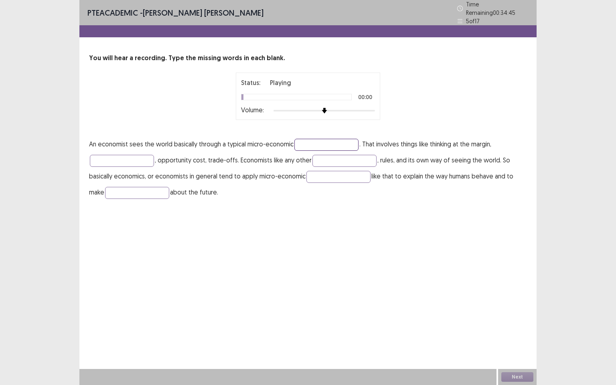
click at [331, 143] on input "text" at bounding box center [326, 145] width 64 height 12
type input "********"
click at [141, 156] on input "text" at bounding box center [122, 161] width 64 height 12
type input "*****"
click at [327, 158] on input "text" at bounding box center [345, 161] width 64 height 12
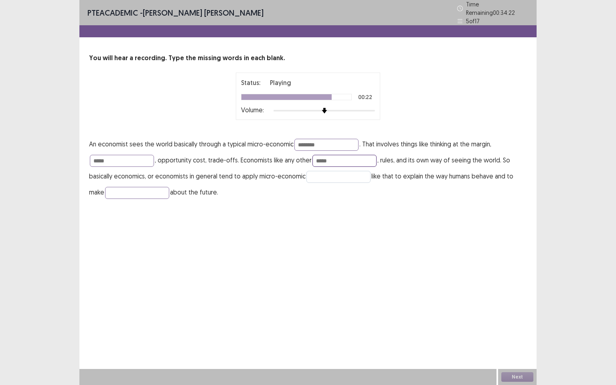
type input "*****"
click at [317, 173] on input "text" at bounding box center [338, 177] width 64 height 12
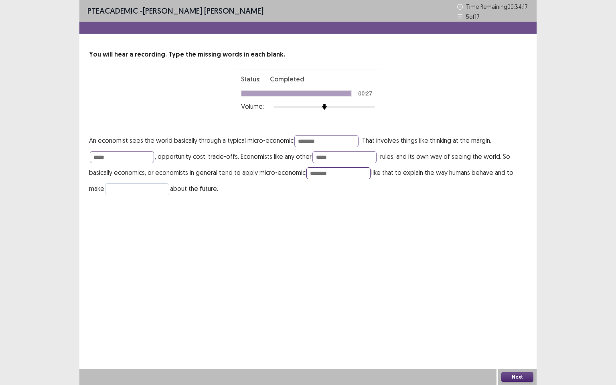
type input "********"
click at [160, 189] on input "text" at bounding box center [137, 189] width 64 height 12
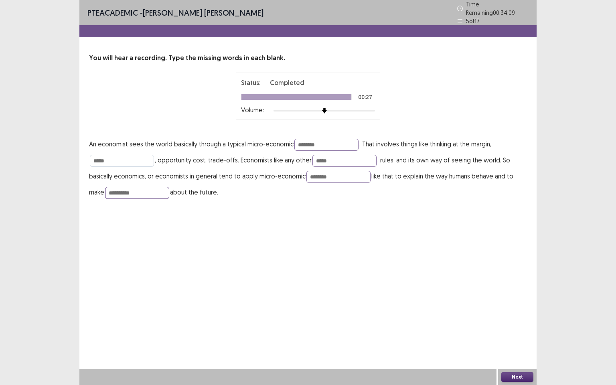
type input "**********"
click at [130, 159] on input "*****" at bounding box center [122, 161] width 64 height 12
type input "**********"
click at [523, 331] on button "Next" at bounding box center [517, 377] width 32 height 10
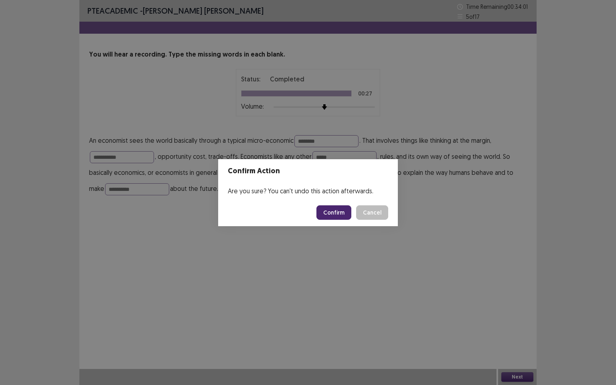
click at [334, 211] on button "Confirm" at bounding box center [334, 212] width 35 height 14
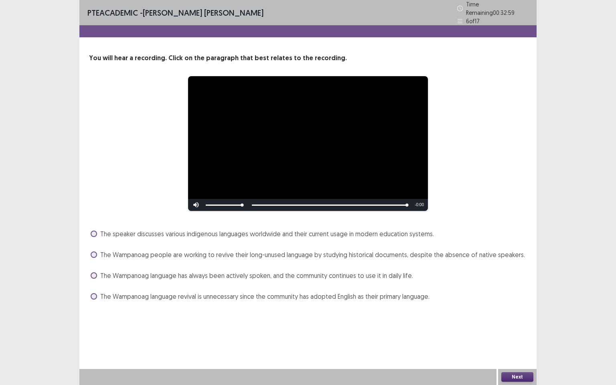
click at [91, 253] on label "The Wampanoag people are working to revive their long-unused language by studyi…" at bounding box center [308, 255] width 434 height 10
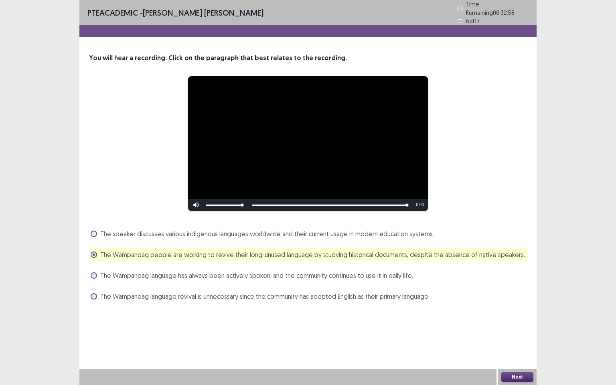
click at [513, 331] on button "Next" at bounding box center [517, 377] width 32 height 10
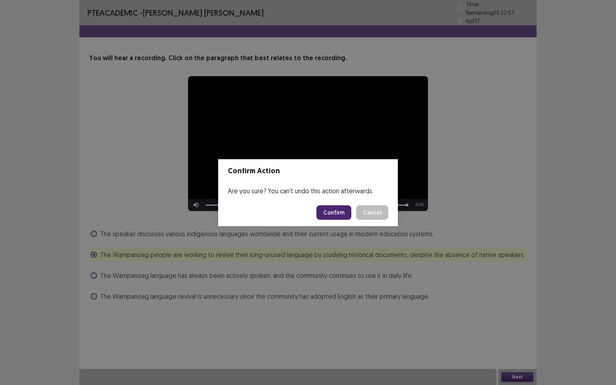
click at [343, 213] on button "Confirm" at bounding box center [334, 212] width 35 height 14
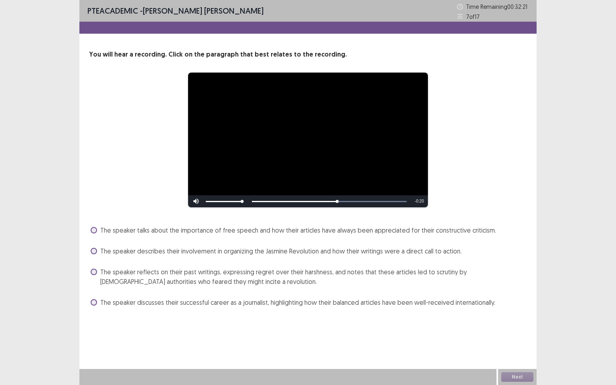
click at [96, 271] on span at bounding box center [94, 272] width 6 height 6
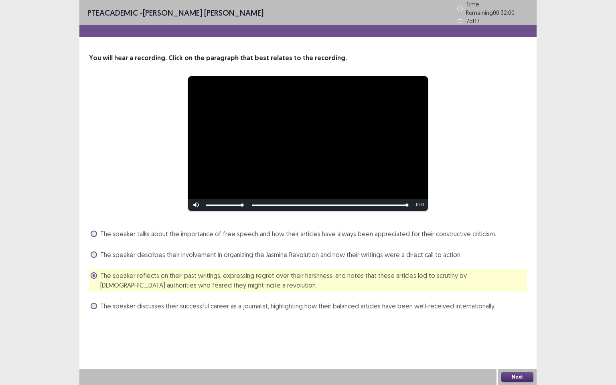
click at [302, 250] on span "The speaker describes their involvement in organizing the Jasmine Revolution an…" at bounding box center [280, 255] width 361 height 10
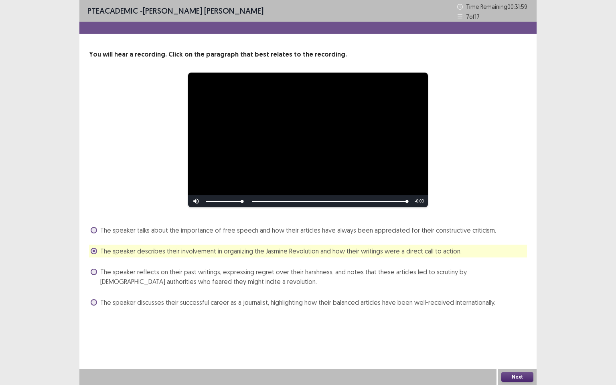
click at [523, 331] on button "Next" at bounding box center [517, 377] width 32 height 10
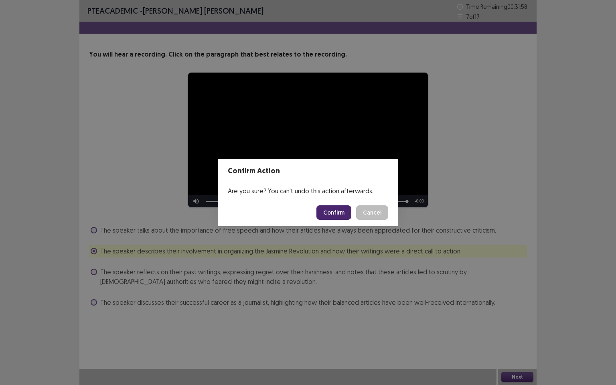
click at [338, 210] on button "Confirm" at bounding box center [334, 212] width 35 height 14
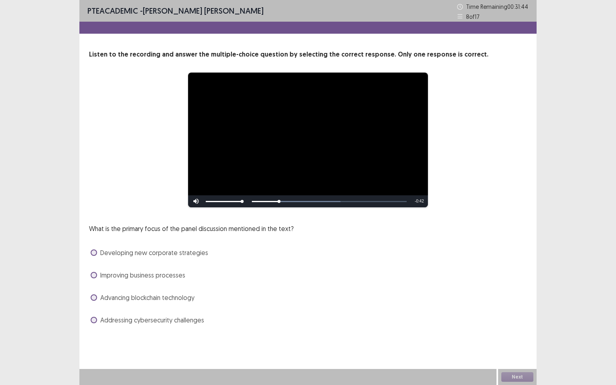
click at [94, 254] on span at bounding box center [94, 253] width 6 height 6
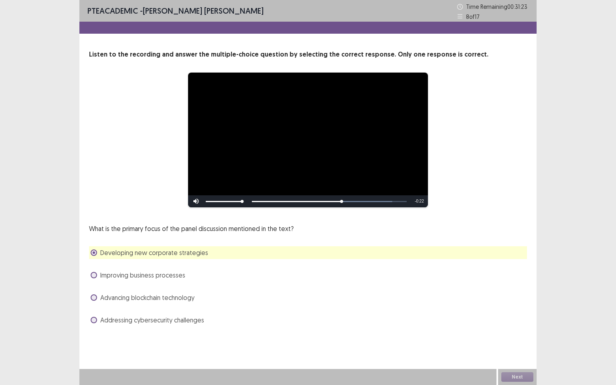
click at [95, 323] on span at bounding box center [94, 320] width 6 height 6
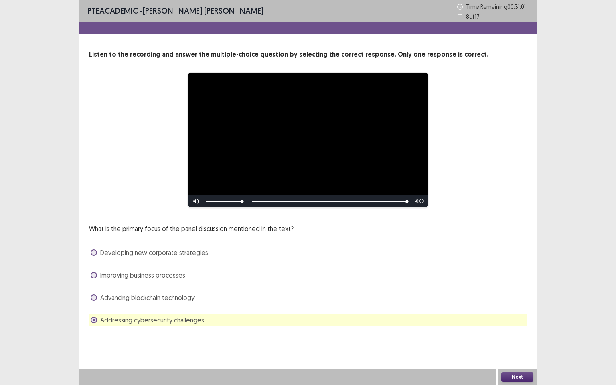
click at [515, 331] on button "Next" at bounding box center [517, 377] width 32 height 10
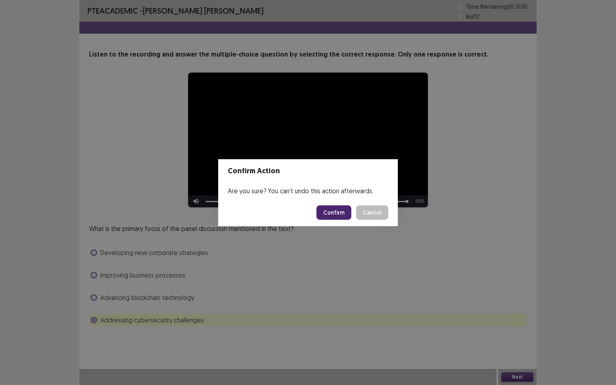
click at [329, 207] on button "Confirm" at bounding box center [334, 212] width 35 height 14
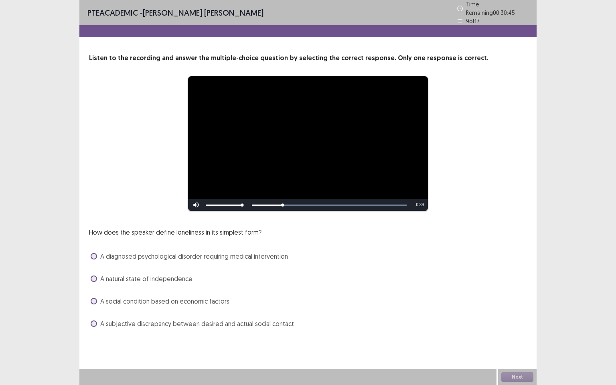
click at [93, 258] on div "A diagnosed psychological disorder requiring medical intervention" at bounding box center [308, 256] width 438 height 13
click at [95, 253] on span at bounding box center [94, 256] width 6 height 6
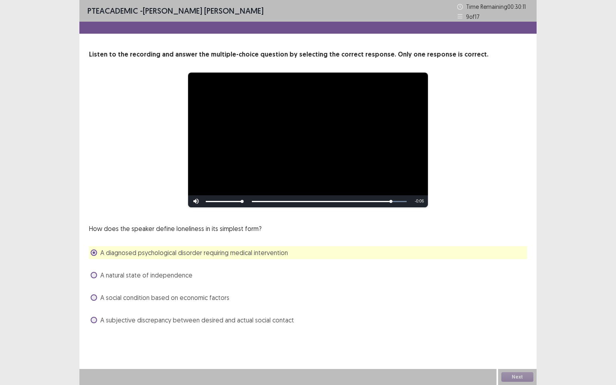
click at [95, 320] on span at bounding box center [94, 320] width 6 height 6
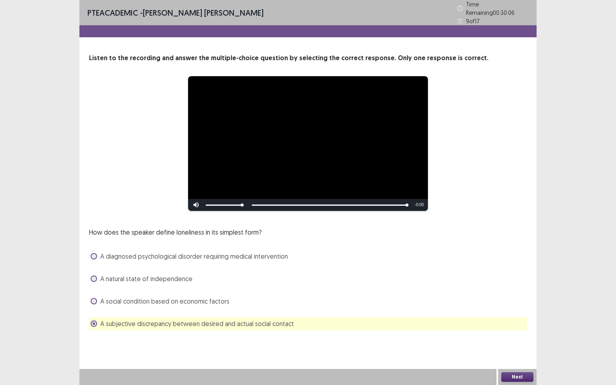
click at [509, 331] on button "Next" at bounding box center [517, 377] width 32 height 10
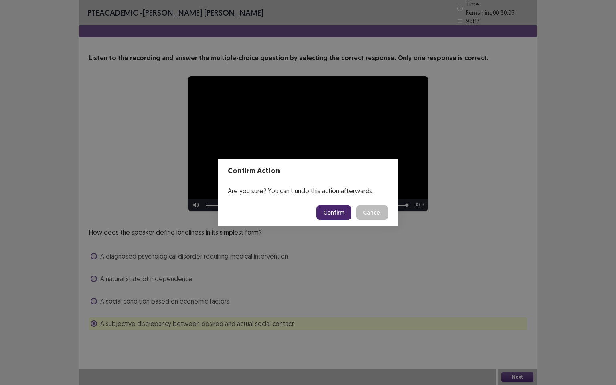
click at [341, 210] on button "Confirm" at bounding box center [334, 212] width 35 height 14
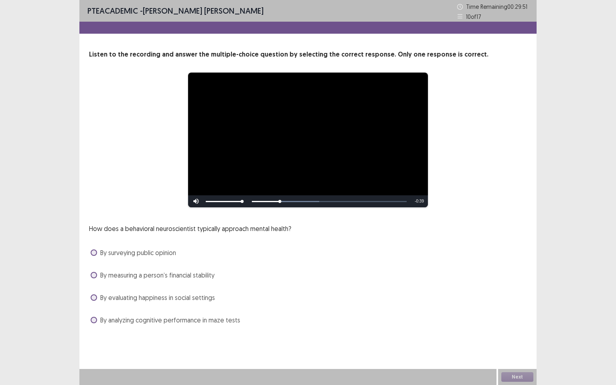
click at [93, 297] on span at bounding box center [94, 297] width 6 height 6
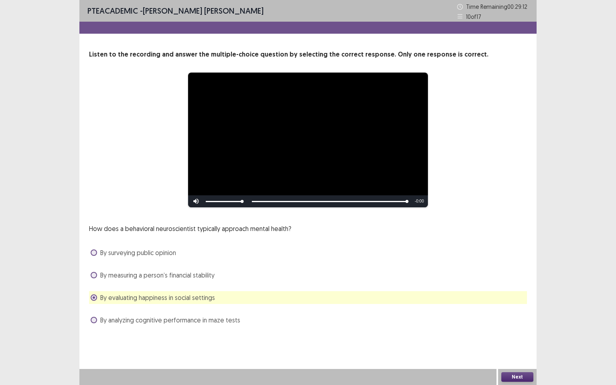
click at [515, 331] on button "Next" at bounding box center [517, 377] width 32 height 10
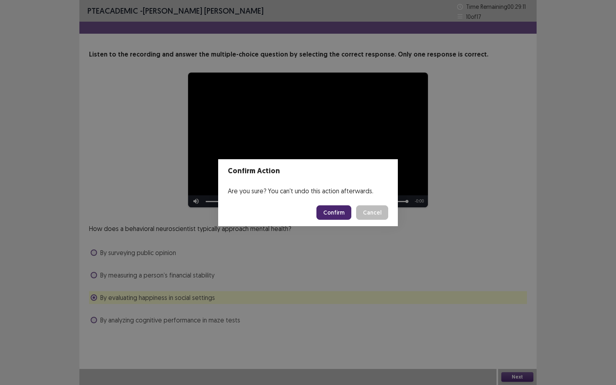
click at [325, 214] on button "Confirm" at bounding box center [334, 212] width 35 height 14
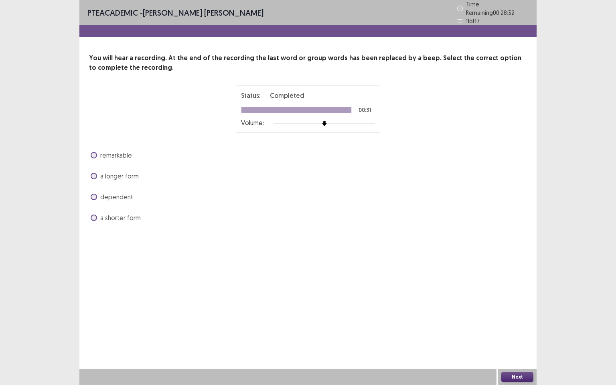
click at [93, 152] on span at bounding box center [94, 155] width 6 height 6
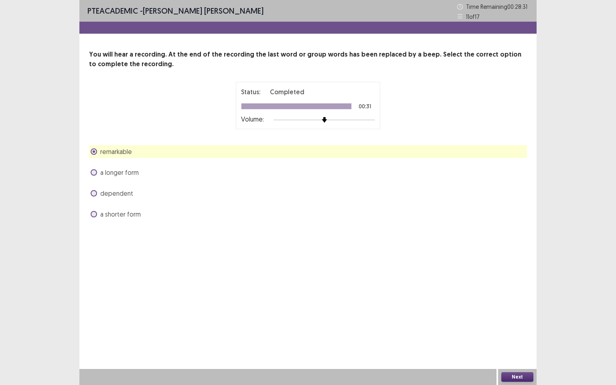
click at [527, 331] on button "Next" at bounding box center [517, 377] width 32 height 10
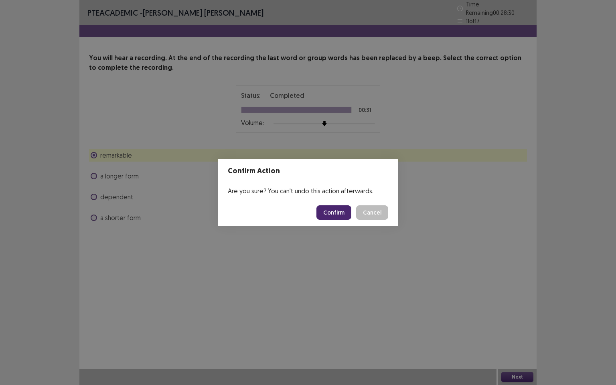
click at [333, 213] on button "Confirm" at bounding box center [334, 212] width 35 height 14
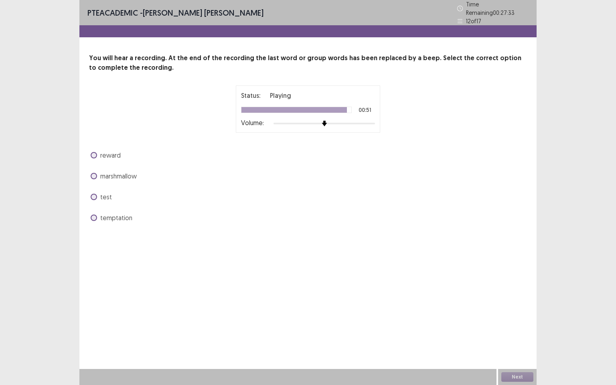
click at [92, 194] on span at bounding box center [94, 197] width 6 height 6
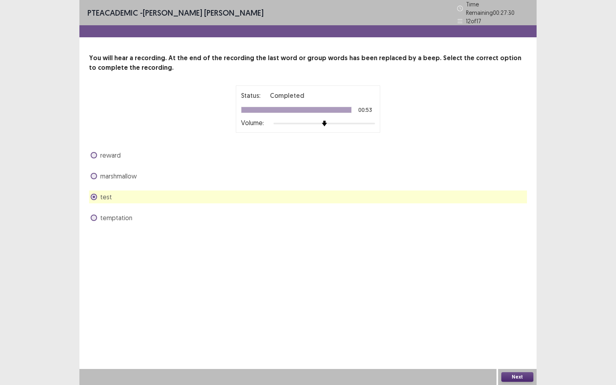
click at [510, 331] on button "Next" at bounding box center [517, 377] width 32 height 10
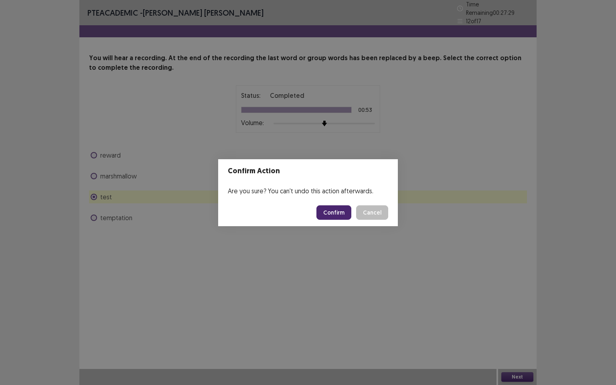
click at [331, 208] on button "Confirm" at bounding box center [334, 212] width 35 height 14
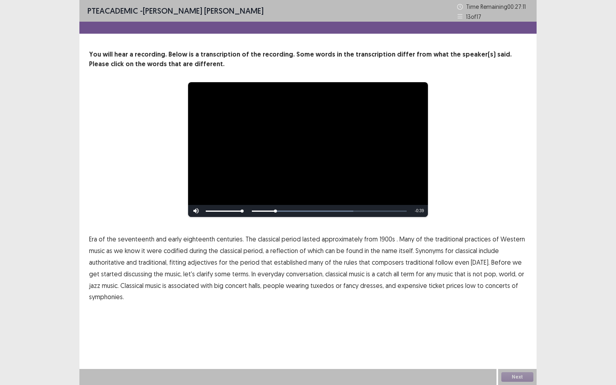
click at [380, 241] on span "1900s" at bounding box center [388, 239] width 16 height 10
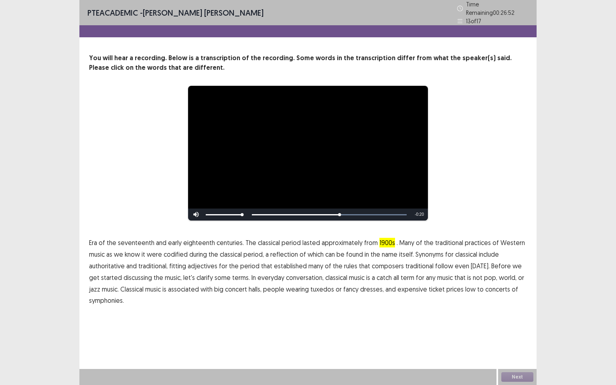
click at [420, 264] on span "traditional" at bounding box center [420, 266] width 28 height 10
click at [117, 298] on span "symphonies." at bounding box center [106, 301] width 35 height 10
click at [514, 331] on button "Next" at bounding box center [517, 377] width 32 height 10
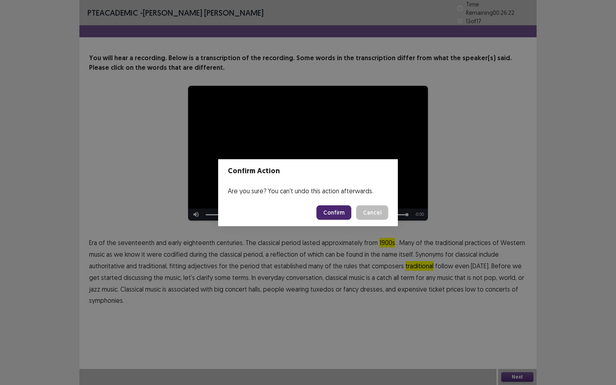
click at [339, 212] on button "Confirm" at bounding box center [334, 212] width 35 height 14
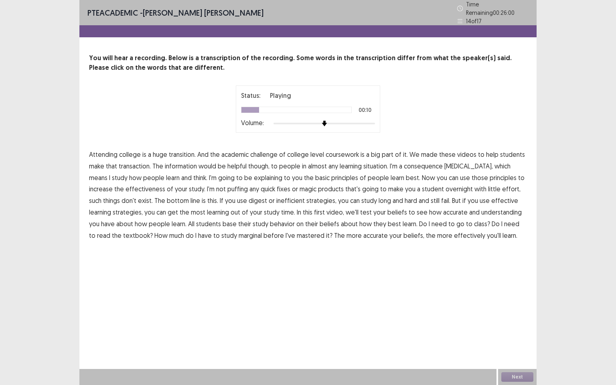
click at [135, 164] on span "transaction." at bounding box center [135, 166] width 32 height 10
drag, startPoint x: 427, startPoint y: 164, endPoint x: 451, endPoint y: 164, distance: 23.7
click at [428, 164] on span "consequence" at bounding box center [423, 166] width 39 height 10
drag, startPoint x: 214, startPoint y: 187, endPoint x: 225, endPoint y: 186, distance: 10.5
click at [227, 187] on span "puffing" at bounding box center [237, 189] width 20 height 10
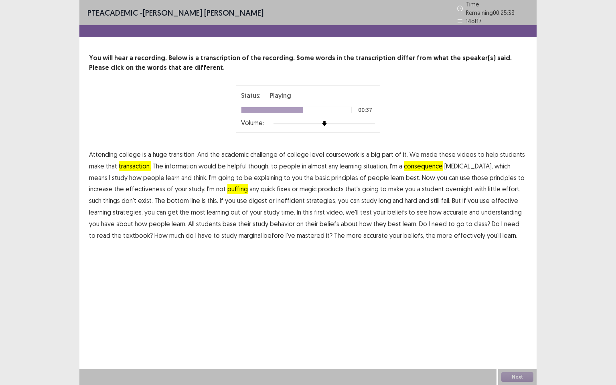
click at [249, 198] on span "digest" at bounding box center [258, 201] width 18 height 10
drag, startPoint x: 218, startPoint y: 233, endPoint x: 228, endPoint y: 231, distance: 10.2
click at [239, 232] on span "marginal" at bounding box center [250, 236] width 23 height 10
click at [518, 331] on button "Next" at bounding box center [517, 377] width 32 height 10
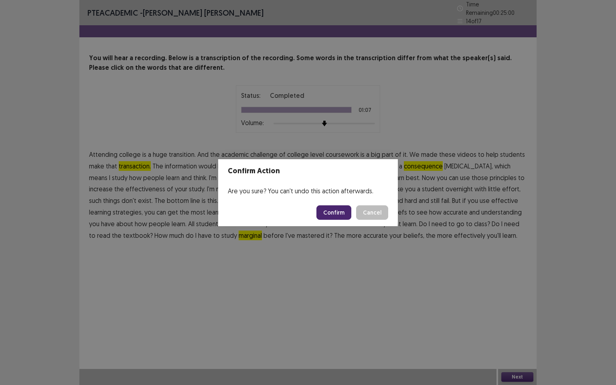
click at [338, 209] on button "Confirm" at bounding box center [334, 212] width 35 height 14
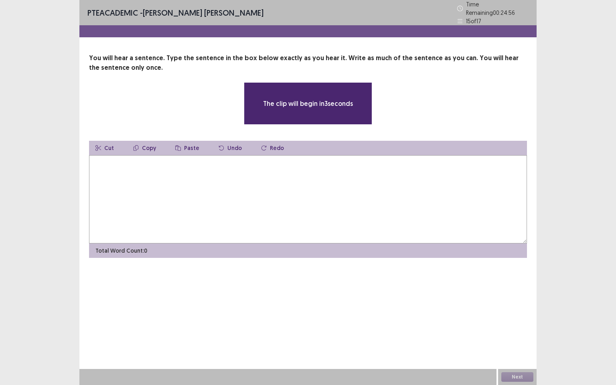
click at [140, 170] on textarea at bounding box center [308, 199] width 438 height 88
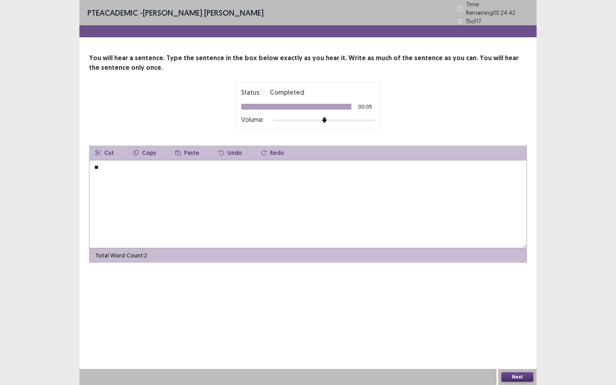
type textarea "*"
type textarea "**********"
click at [508, 331] on button "Next" at bounding box center [517, 377] width 32 height 10
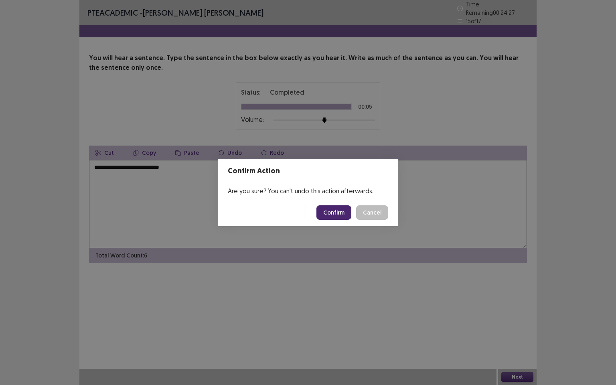
click at [334, 210] on button "Confirm" at bounding box center [334, 212] width 35 height 14
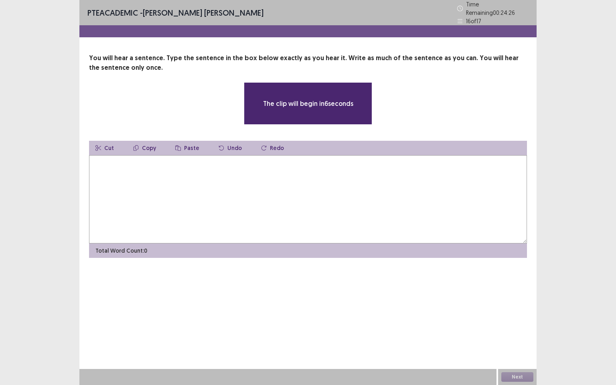
click at [194, 163] on textarea at bounding box center [308, 199] width 438 height 88
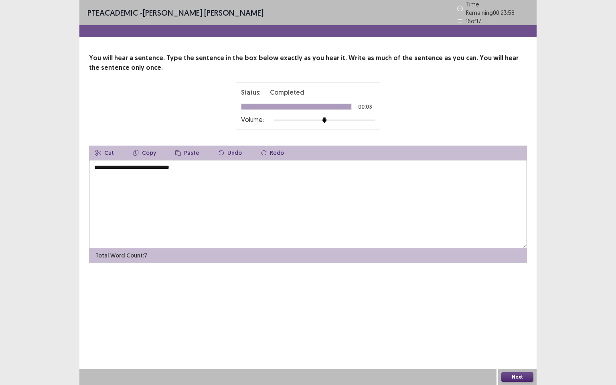
click at [528, 331] on button "Next" at bounding box center [517, 377] width 32 height 10
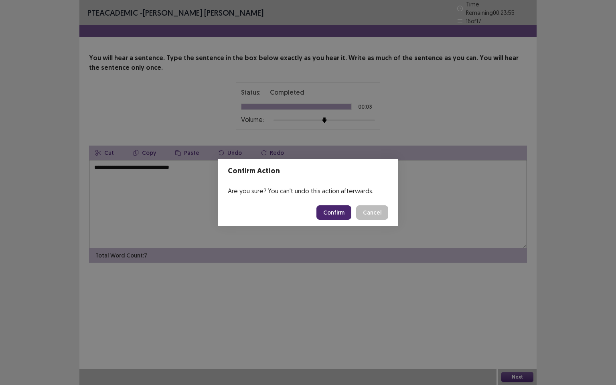
click at [202, 173] on div "Confirm Action Are you sure? You can't undo this action afterwards. Confirm Can…" at bounding box center [308, 192] width 616 height 385
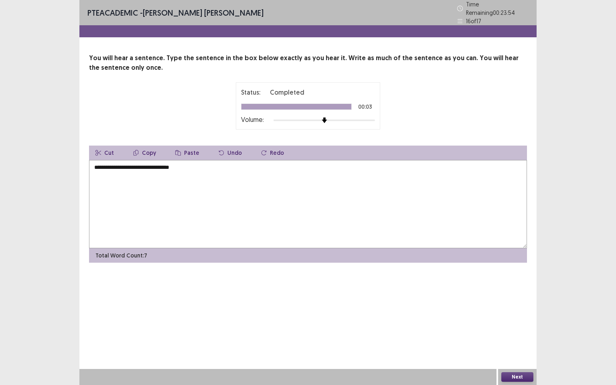
click at [201, 168] on textarea "**********" at bounding box center [308, 204] width 438 height 88
type textarea "**********"
click at [520, 331] on button "Next" at bounding box center [517, 377] width 32 height 10
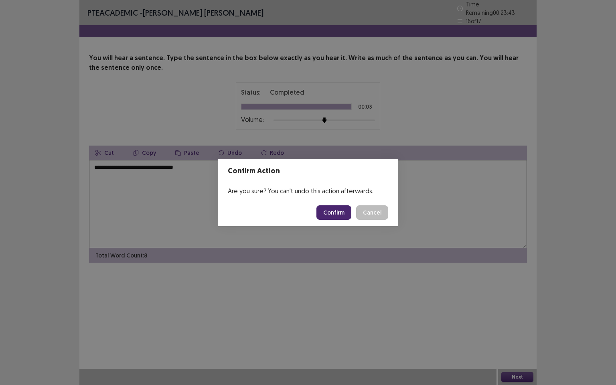
click at [335, 217] on button "Confirm" at bounding box center [334, 212] width 35 height 14
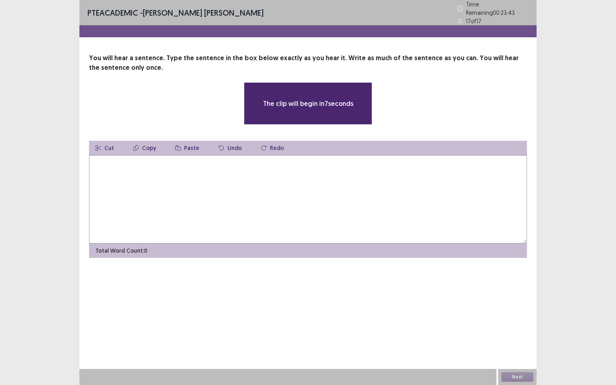
click at [197, 200] on textarea at bounding box center [308, 199] width 438 height 88
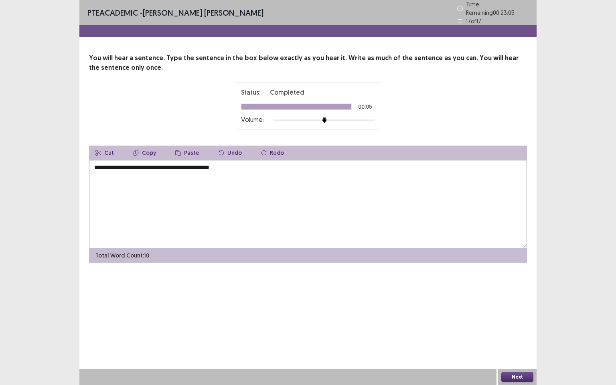
drag, startPoint x: 177, startPoint y: 162, endPoint x: 180, endPoint y: 168, distance: 7.0
click at [178, 163] on textarea "**********" at bounding box center [308, 204] width 438 height 88
type textarea "**********"
click at [503, 331] on button "Next" at bounding box center [517, 377] width 32 height 10
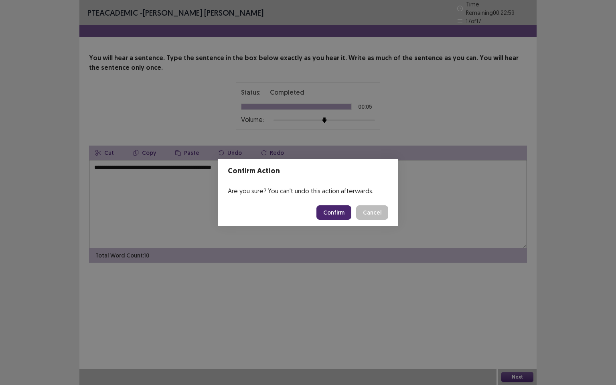
click at [332, 215] on button "Confirm" at bounding box center [334, 212] width 35 height 14
